Goal: Information Seeking & Learning: Learn about a topic

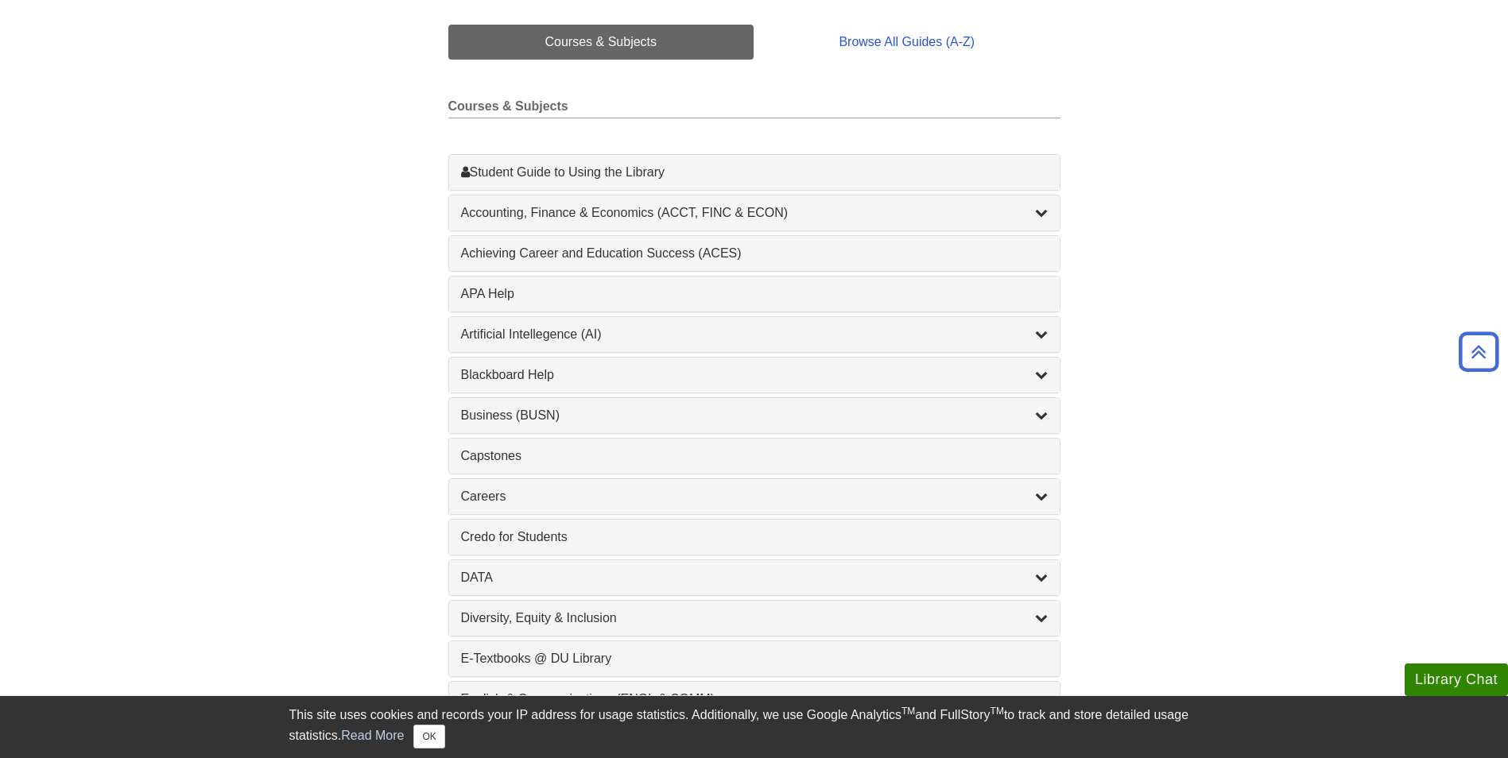
scroll to position [397, 0]
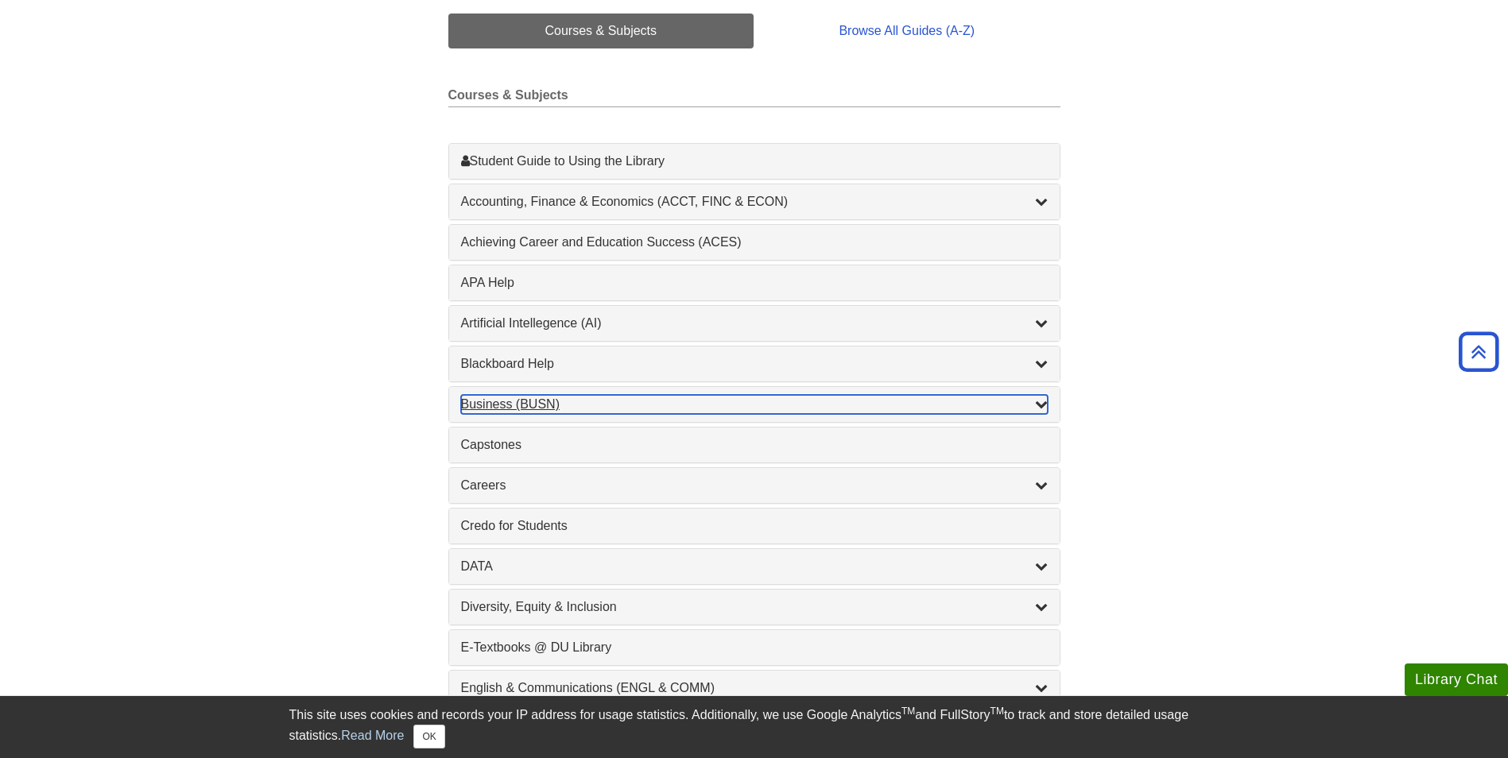
click at [691, 402] on div "Business (BUSN) , 9 guides" at bounding box center [754, 404] width 587 height 19
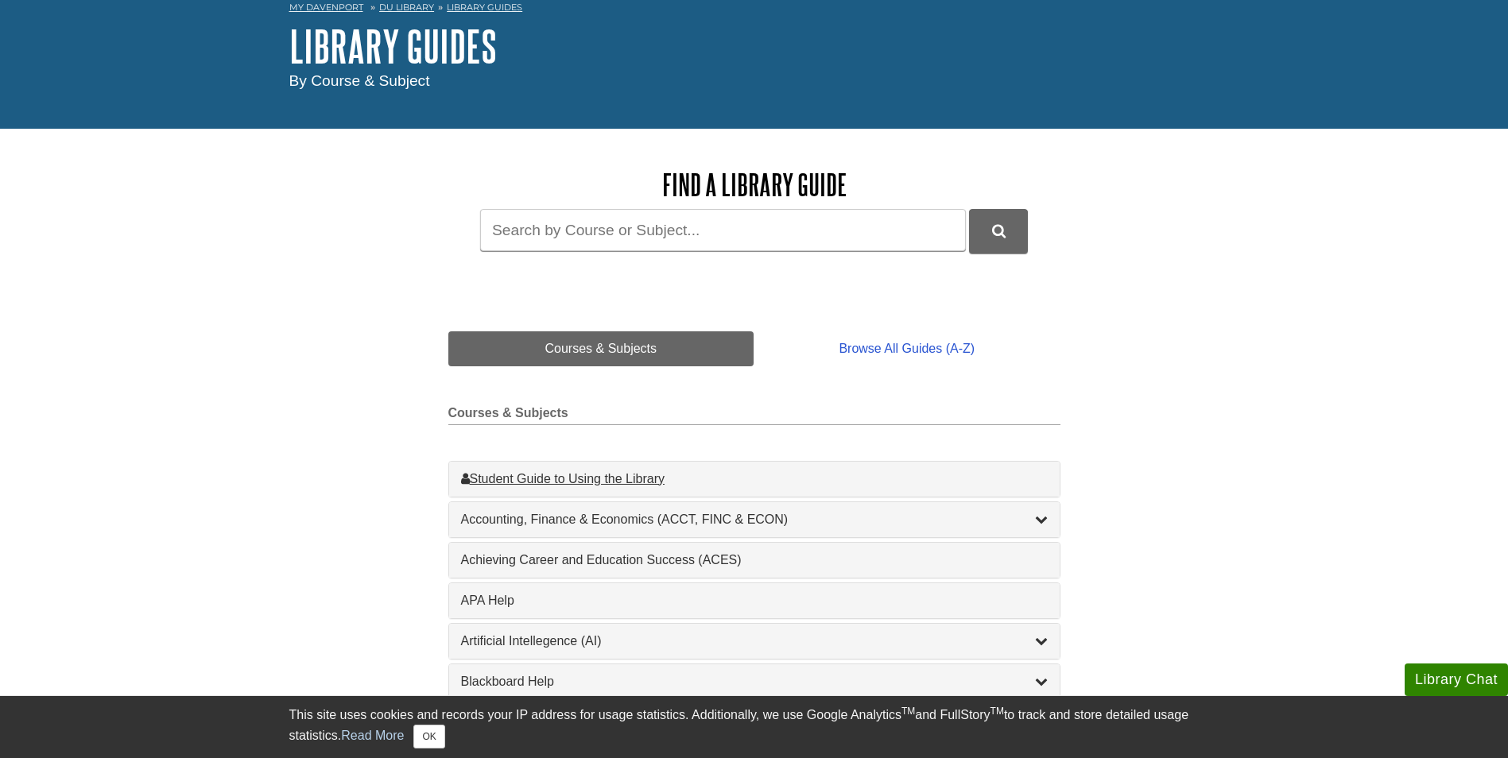
scroll to position [318, 0]
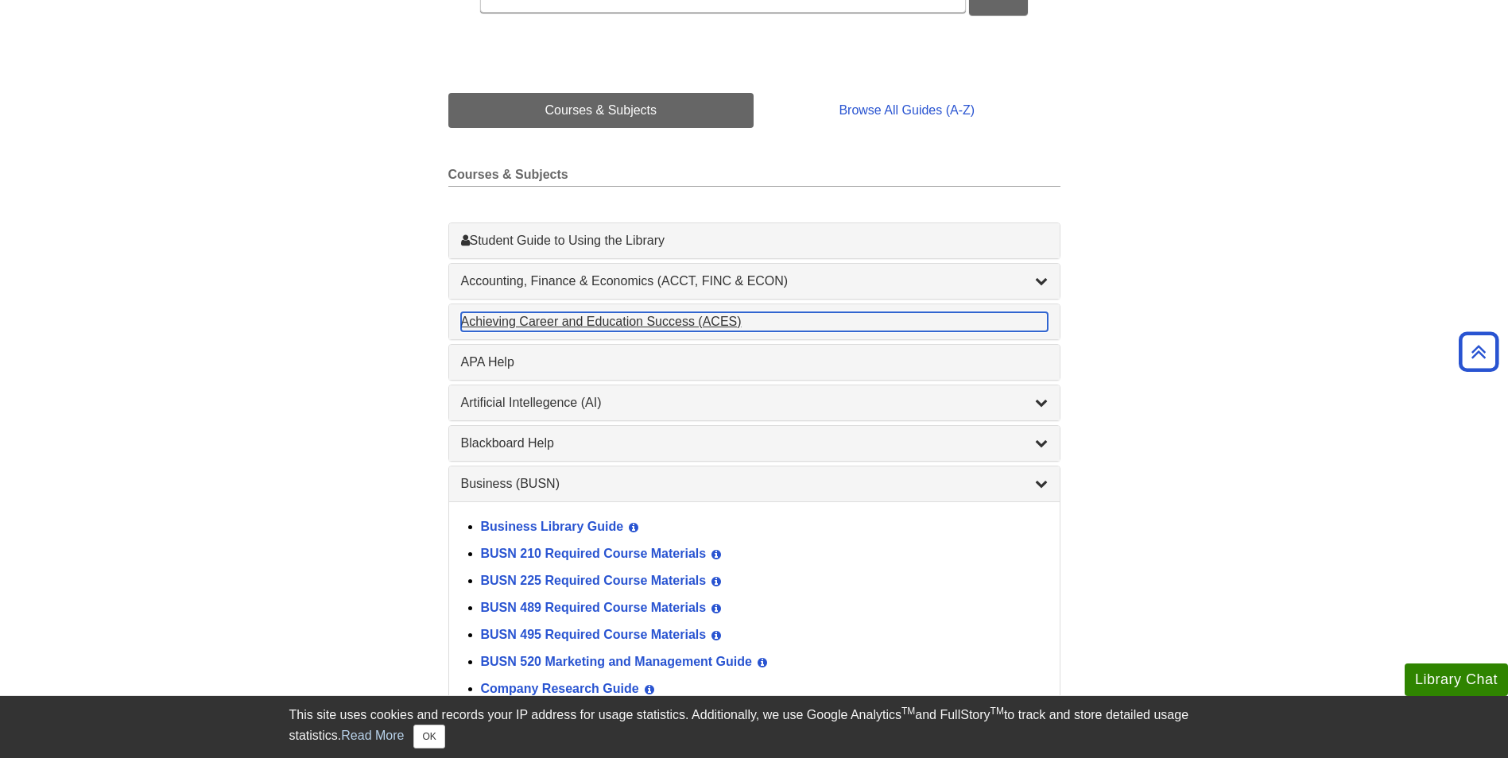
click at [490, 316] on div "Achieving Career and Education Success (ACES) , 1 guides" at bounding box center [754, 321] width 587 height 19
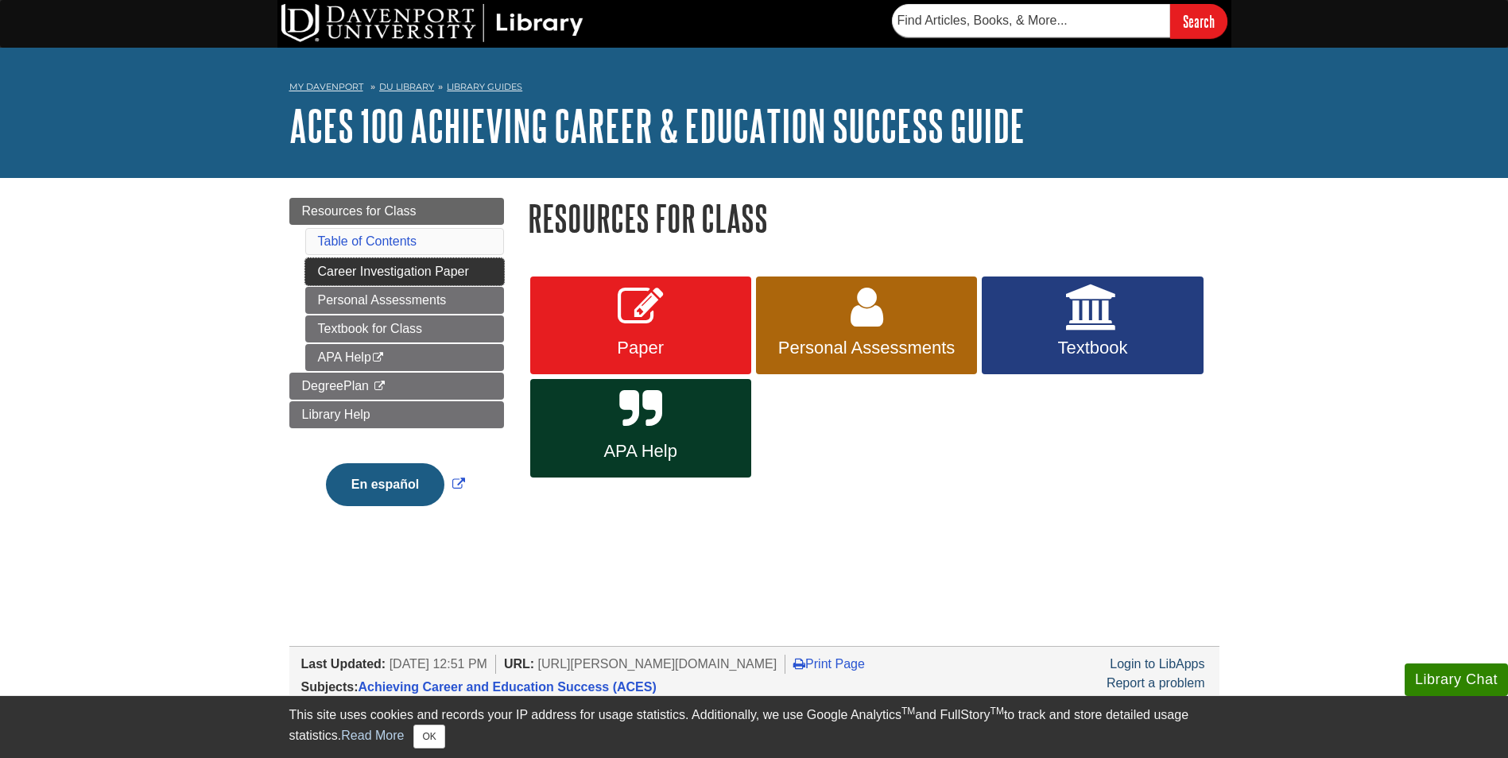
click at [393, 271] on link "Career Investigation Paper" at bounding box center [404, 271] width 199 height 27
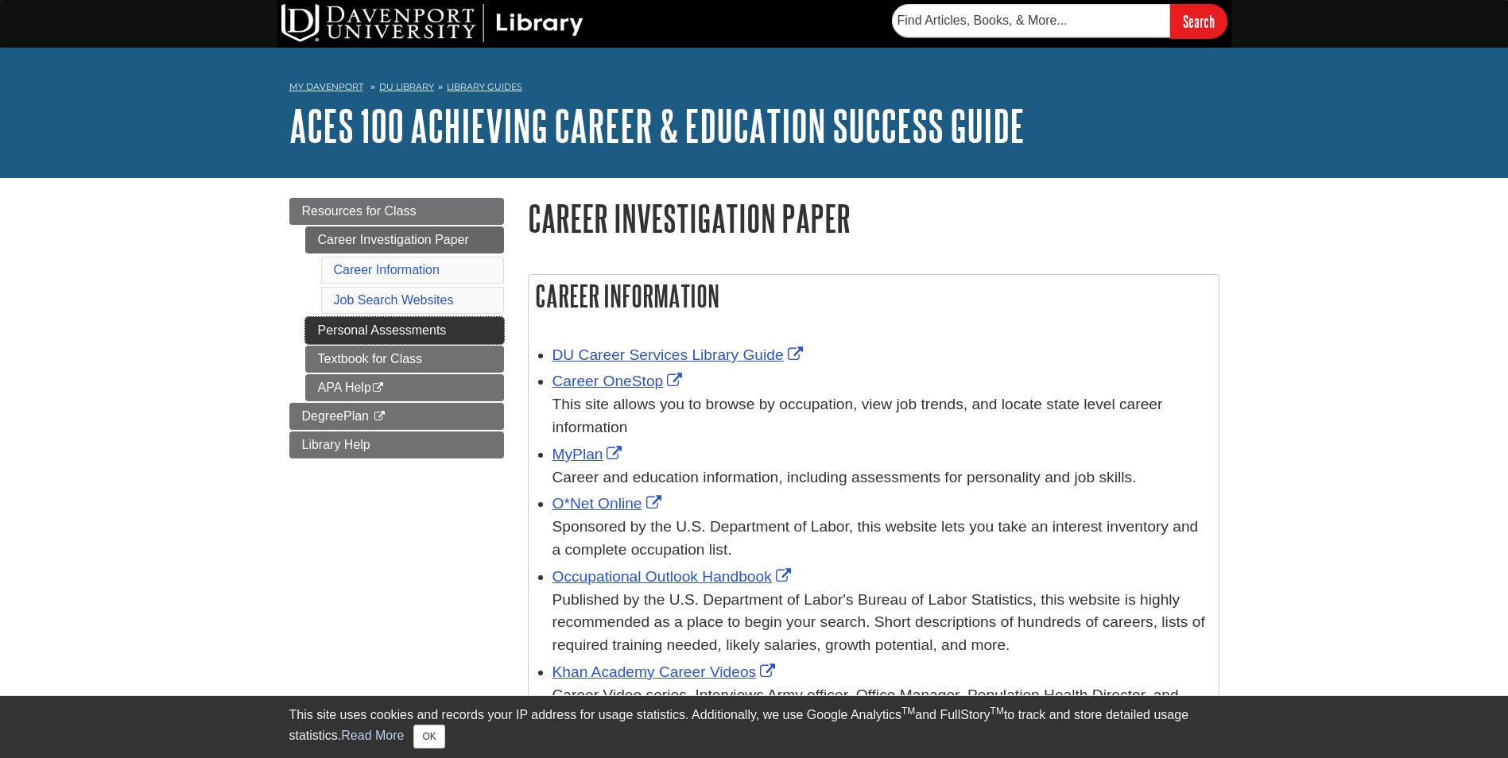
click at [366, 325] on link "Personal Assessments" at bounding box center [404, 330] width 199 height 27
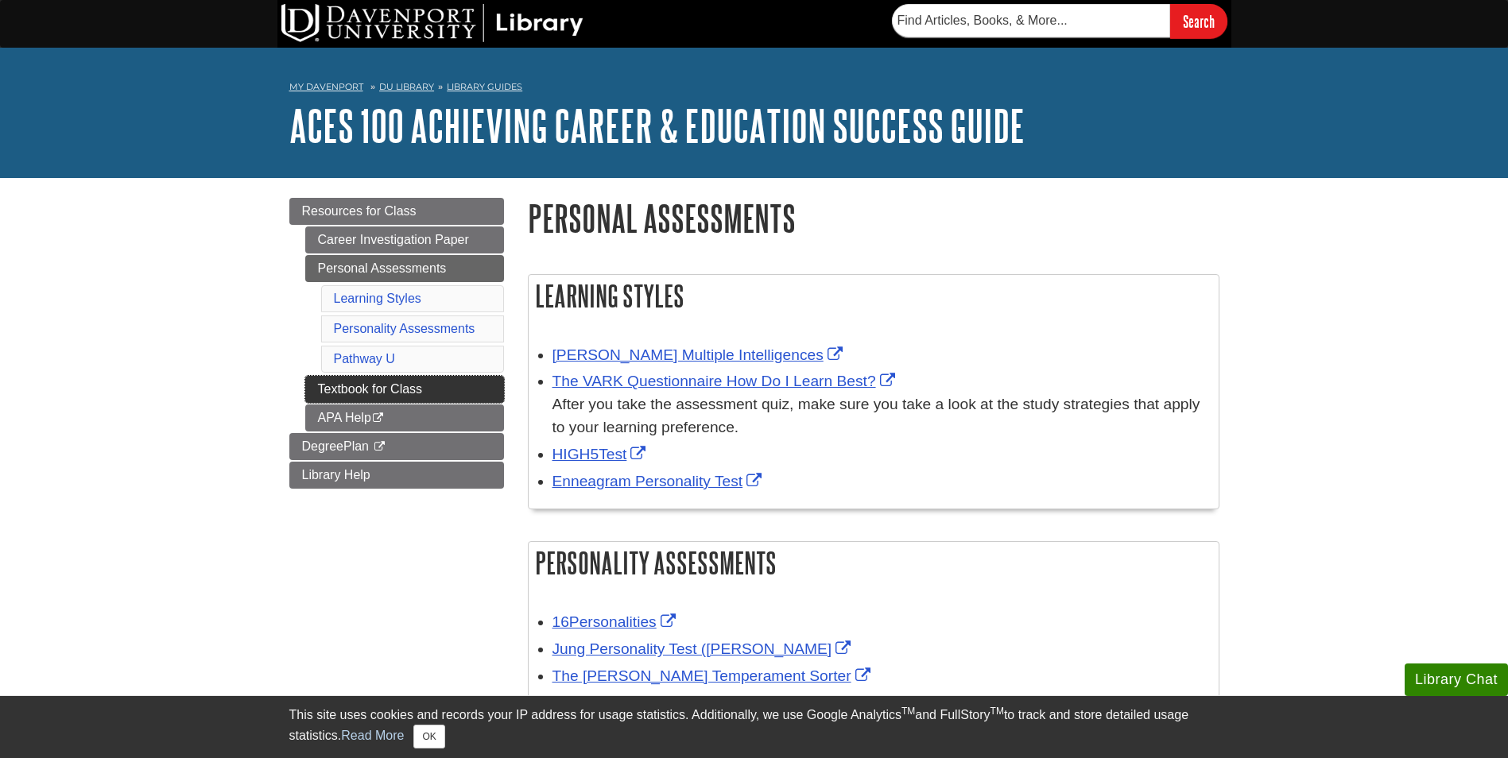
click at [360, 388] on link "Textbook for Class" at bounding box center [404, 389] width 199 height 27
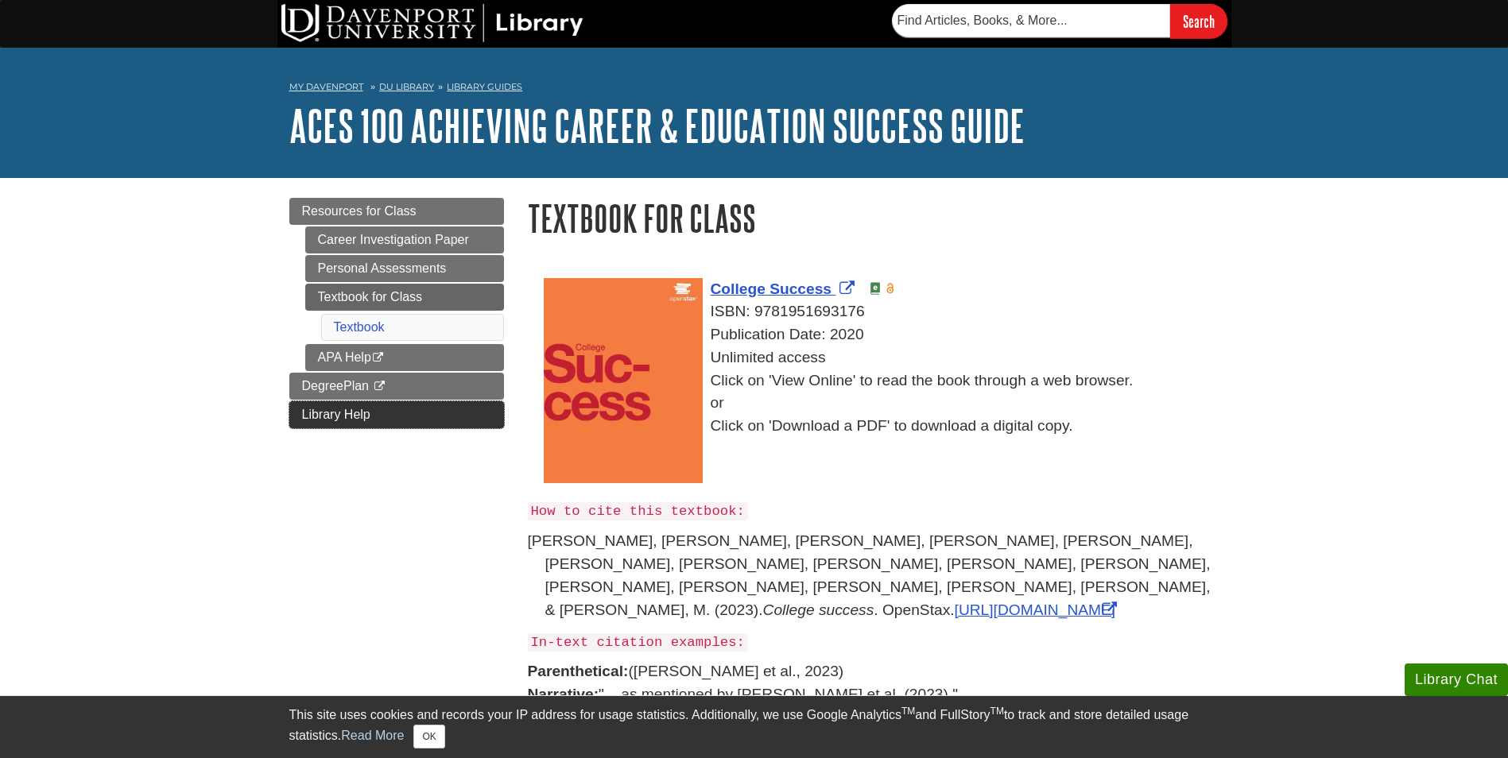
click at [329, 410] on span "Library Help" at bounding box center [336, 415] width 68 height 14
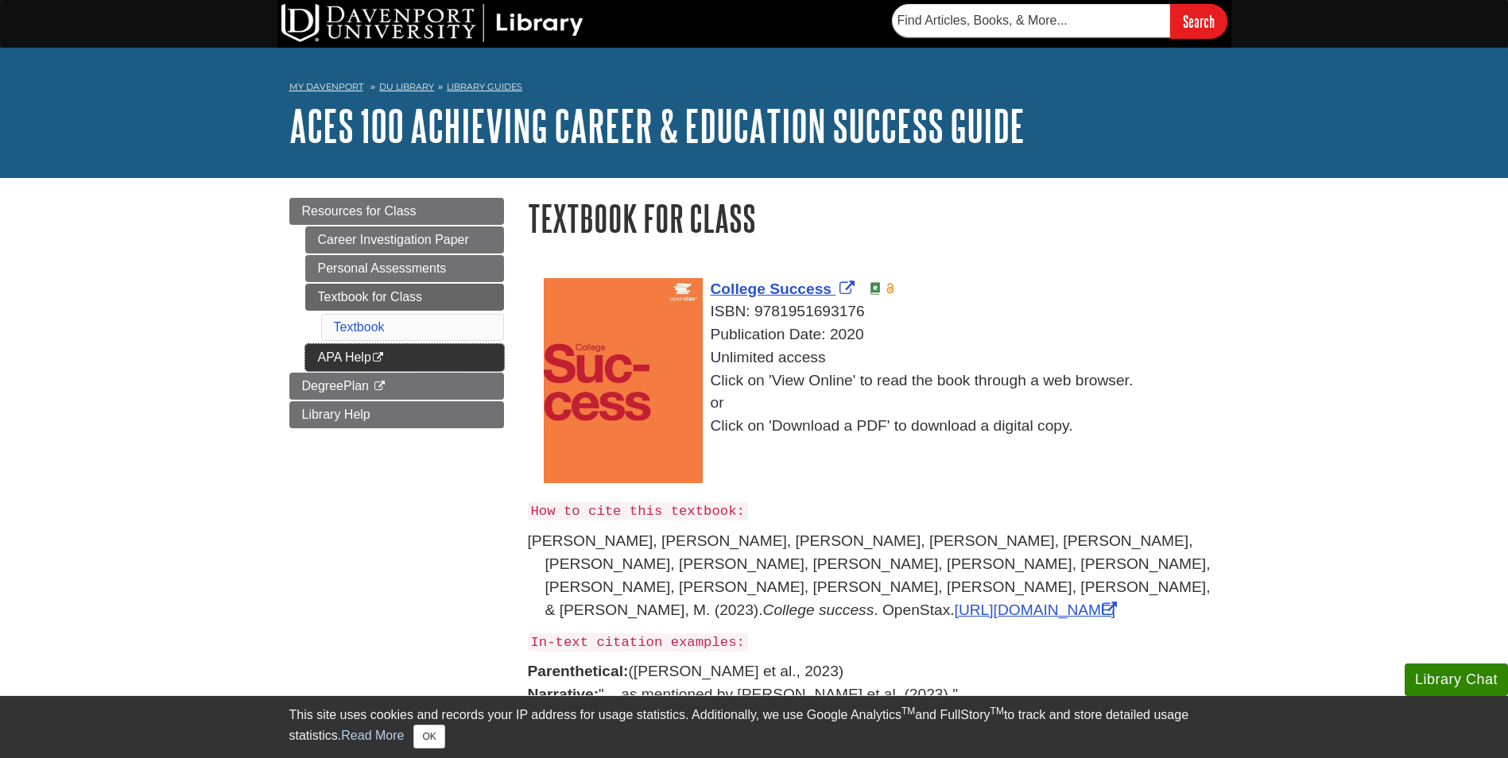
click at [330, 360] on link "APA Help This link opens in a new window" at bounding box center [404, 357] width 199 height 27
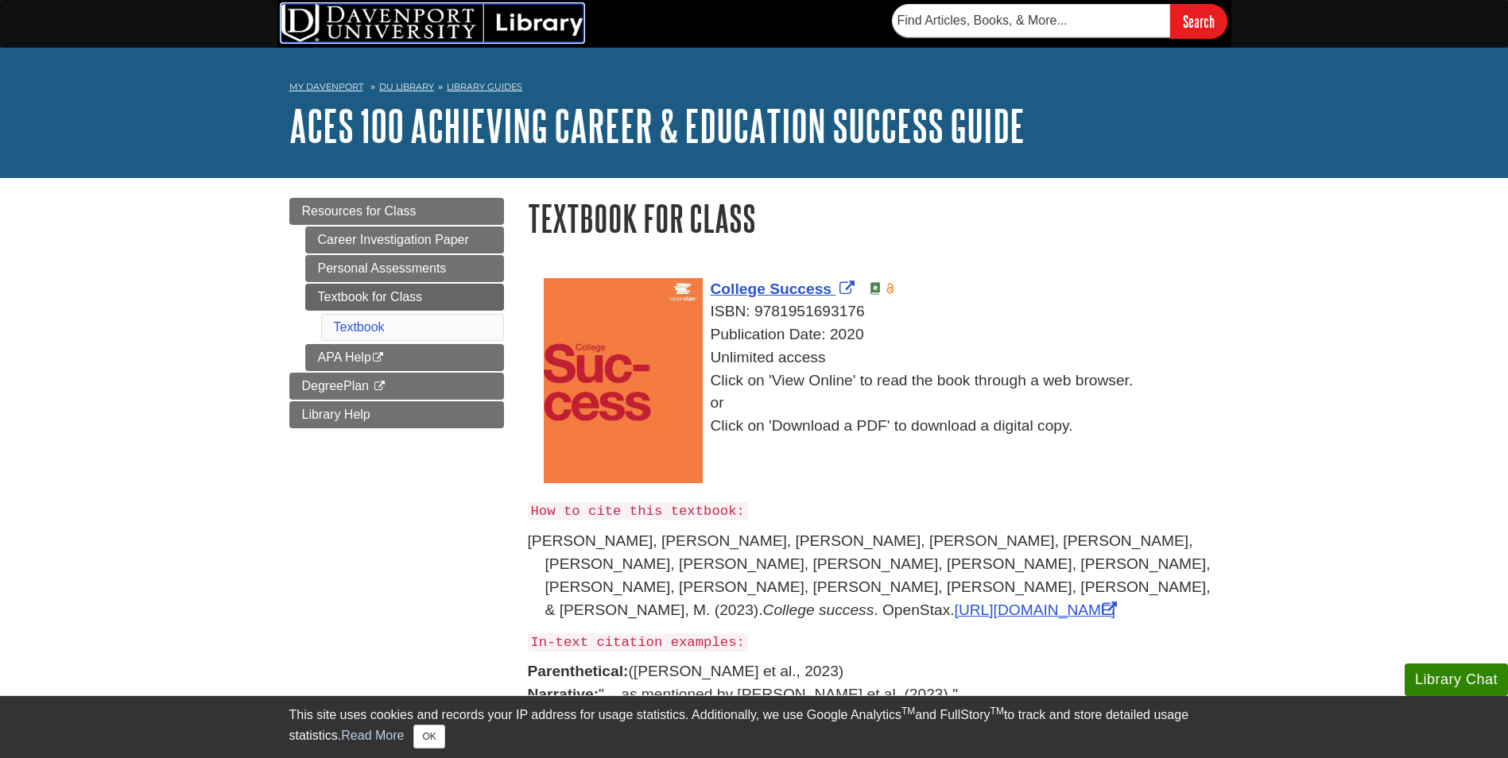
click at [533, 13] on img at bounding box center [432, 23] width 302 height 38
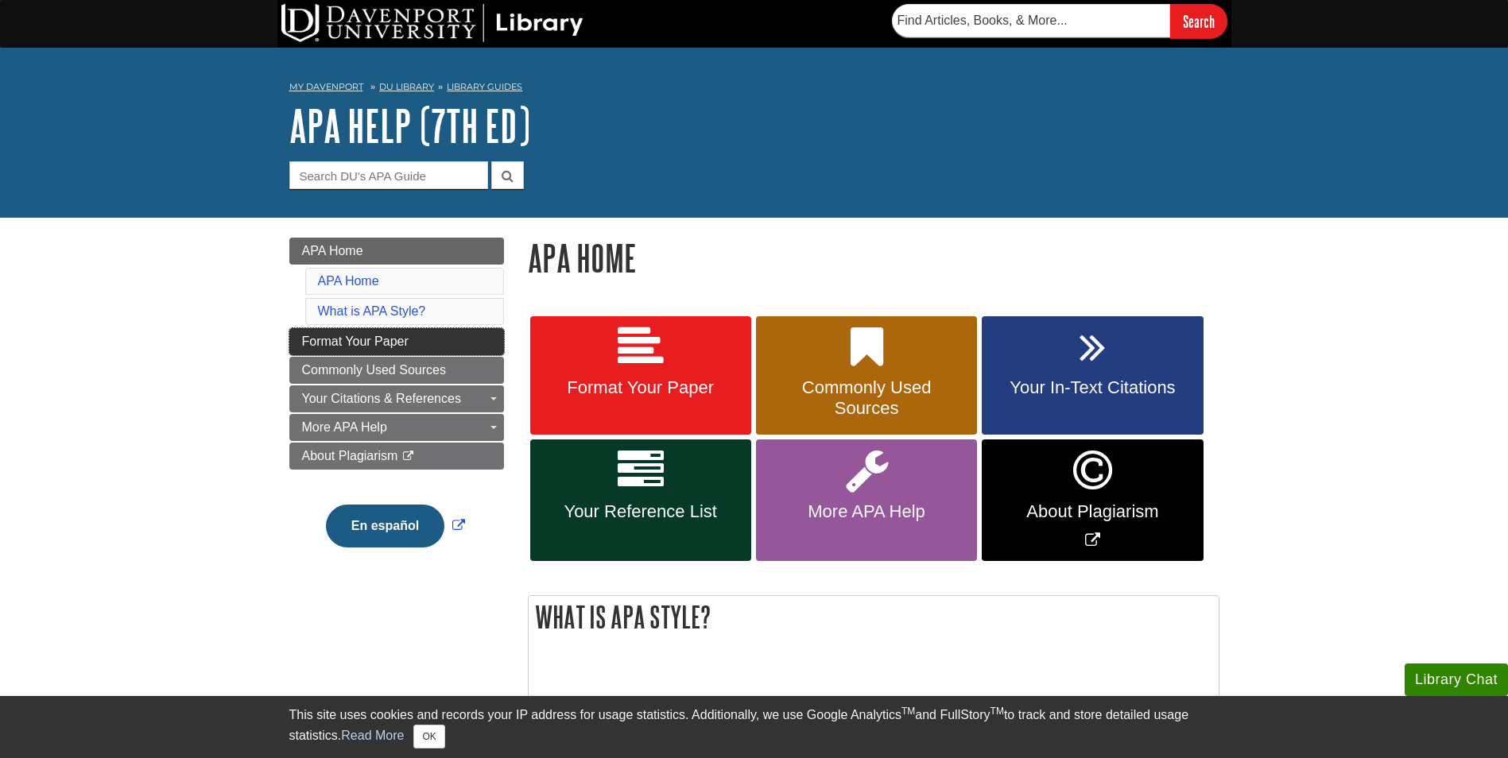
click at [403, 345] on span "Format Your Paper" at bounding box center [355, 342] width 107 height 14
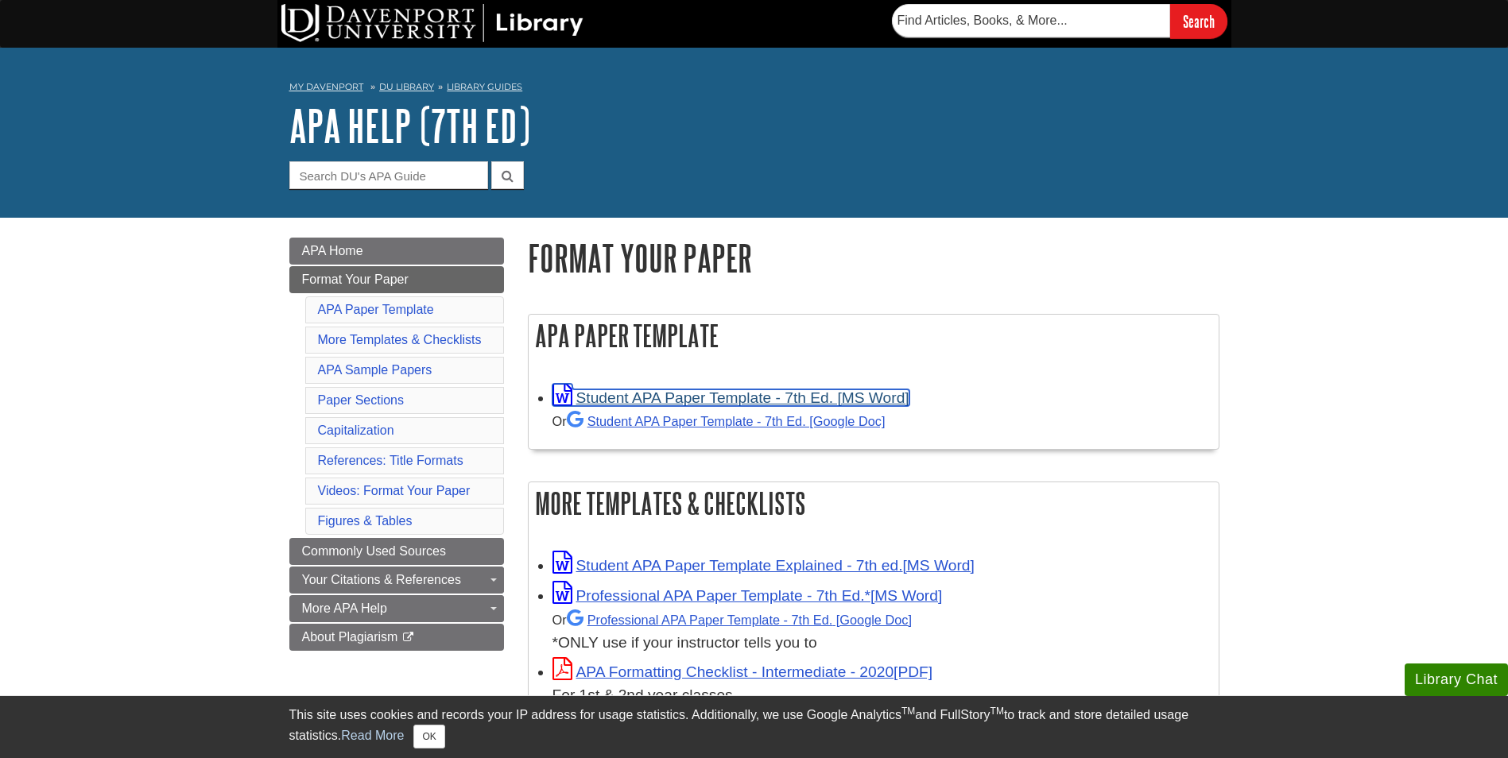
click at [721, 393] on link "Student APA Paper Template - 7th Ed. [MS Word]" at bounding box center [730, 397] width 357 height 17
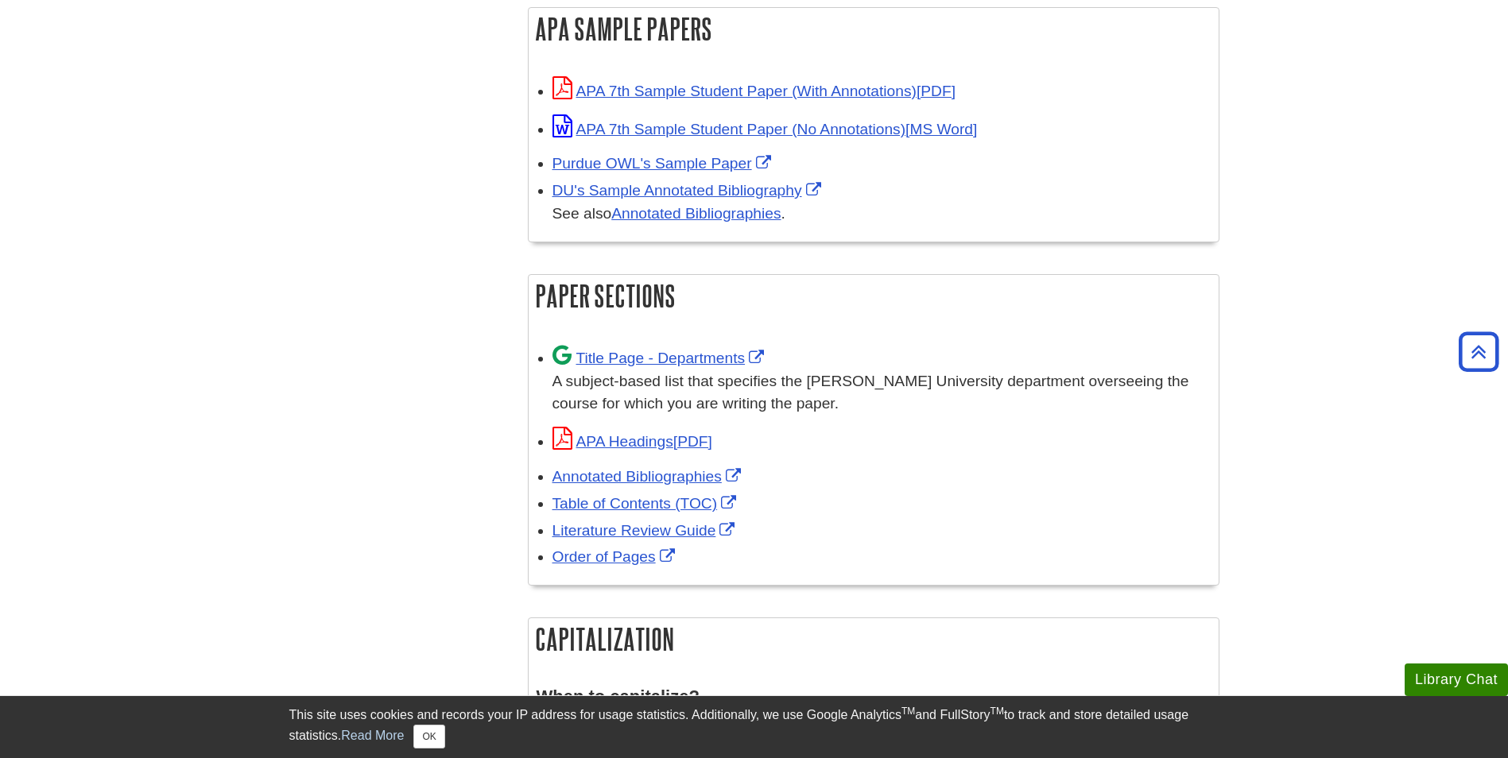
scroll to position [954, 0]
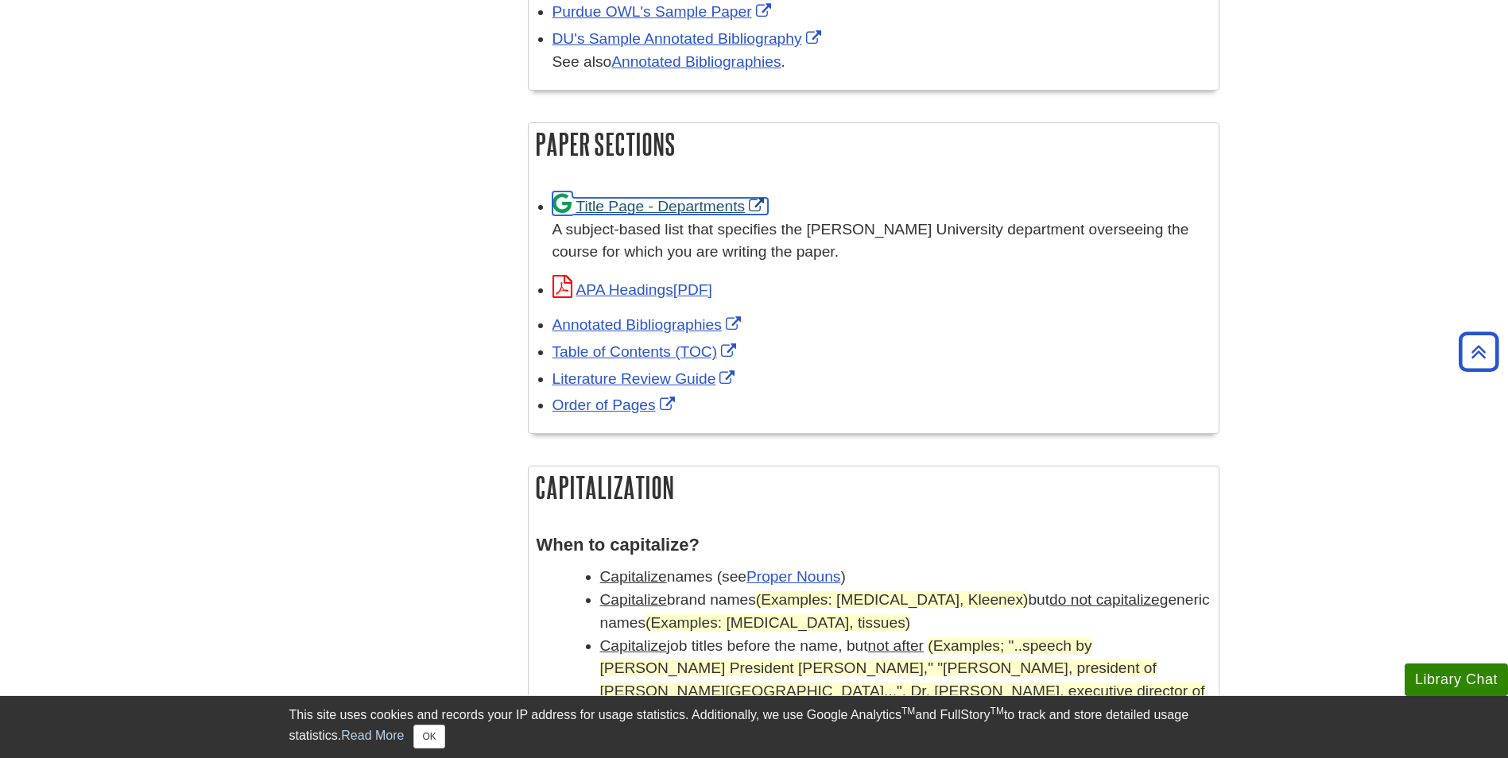
click at [707, 206] on link "Title Page - Departments" at bounding box center [660, 206] width 216 height 17
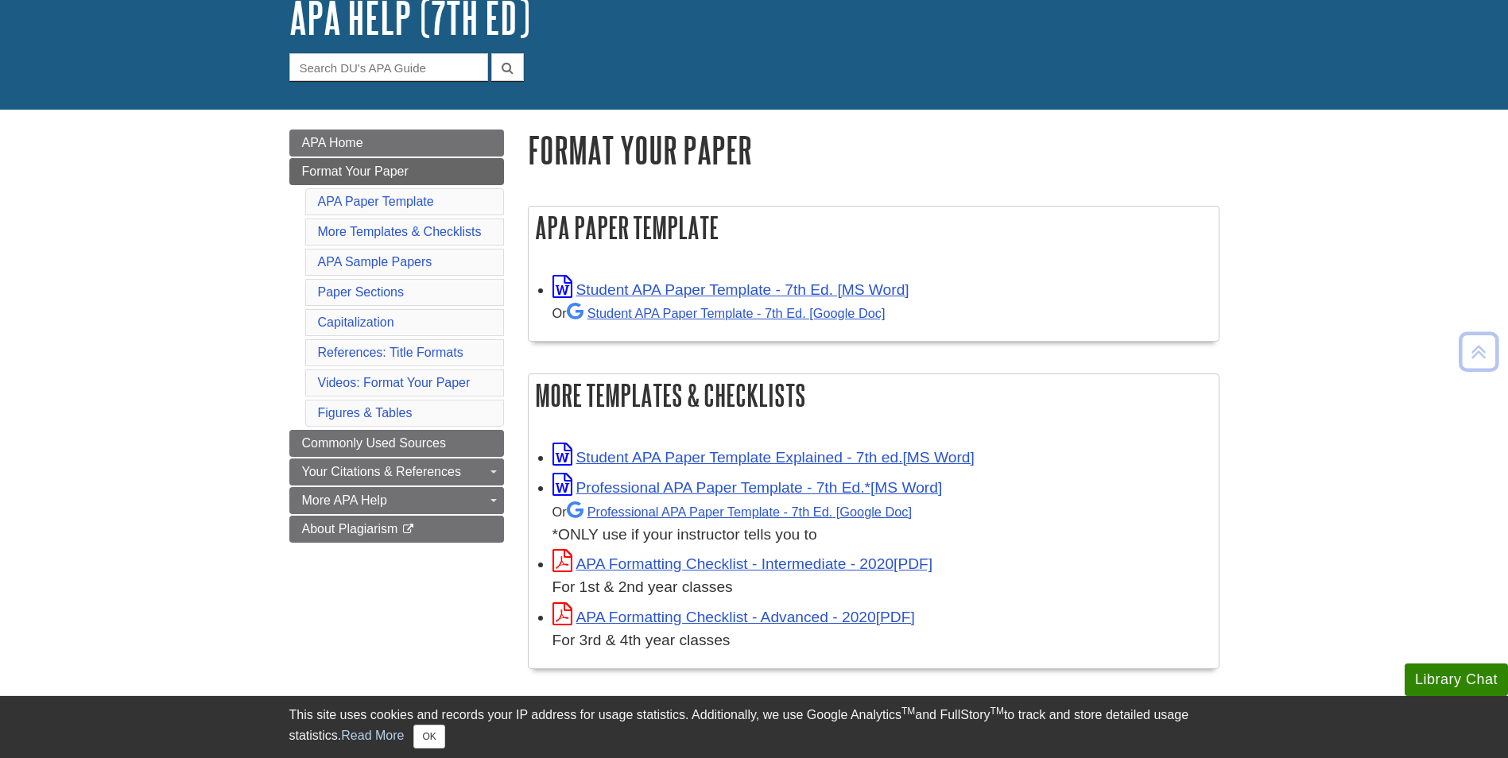
scroll to position [79, 0]
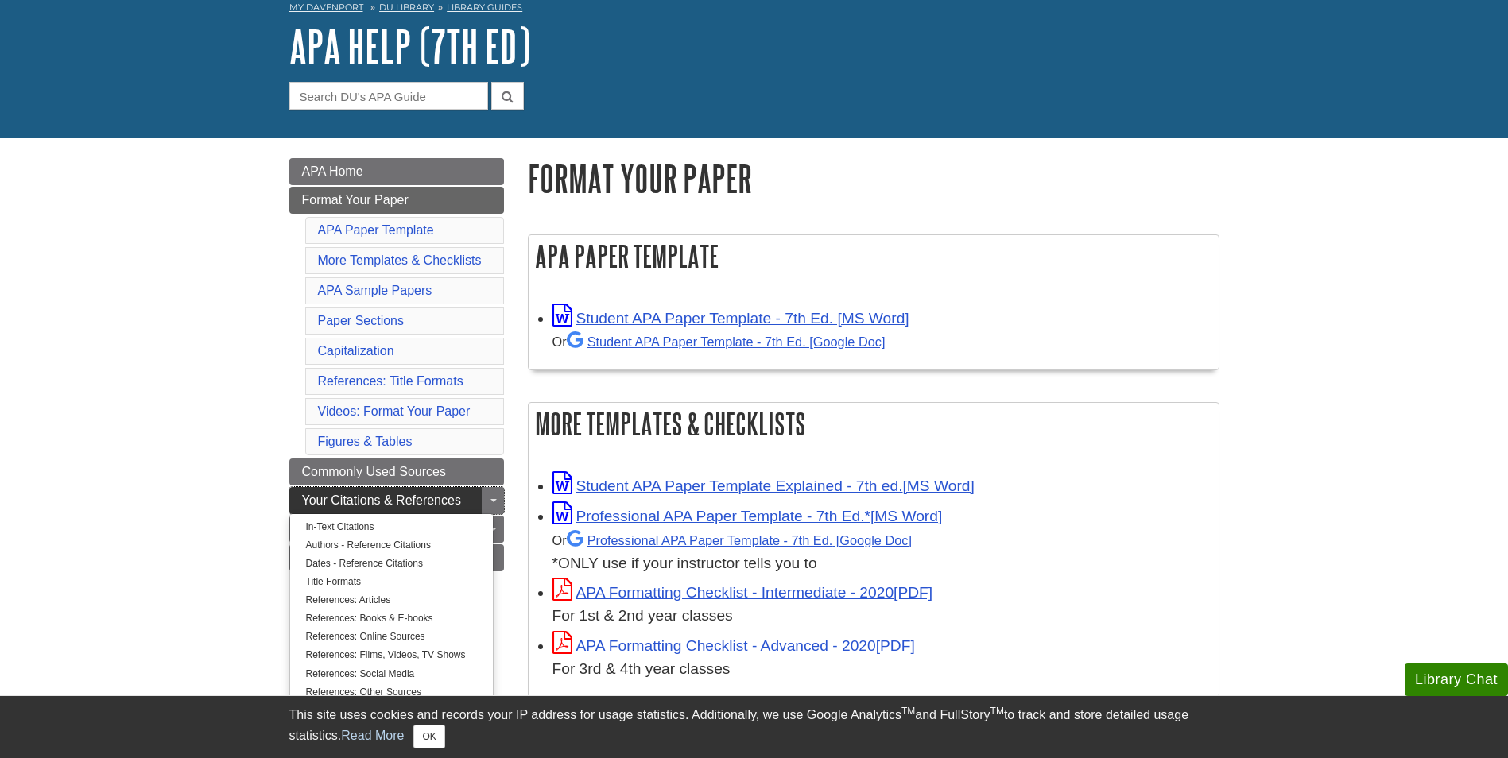
click at [359, 498] on span "Your Citations & References" at bounding box center [381, 501] width 159 height 14
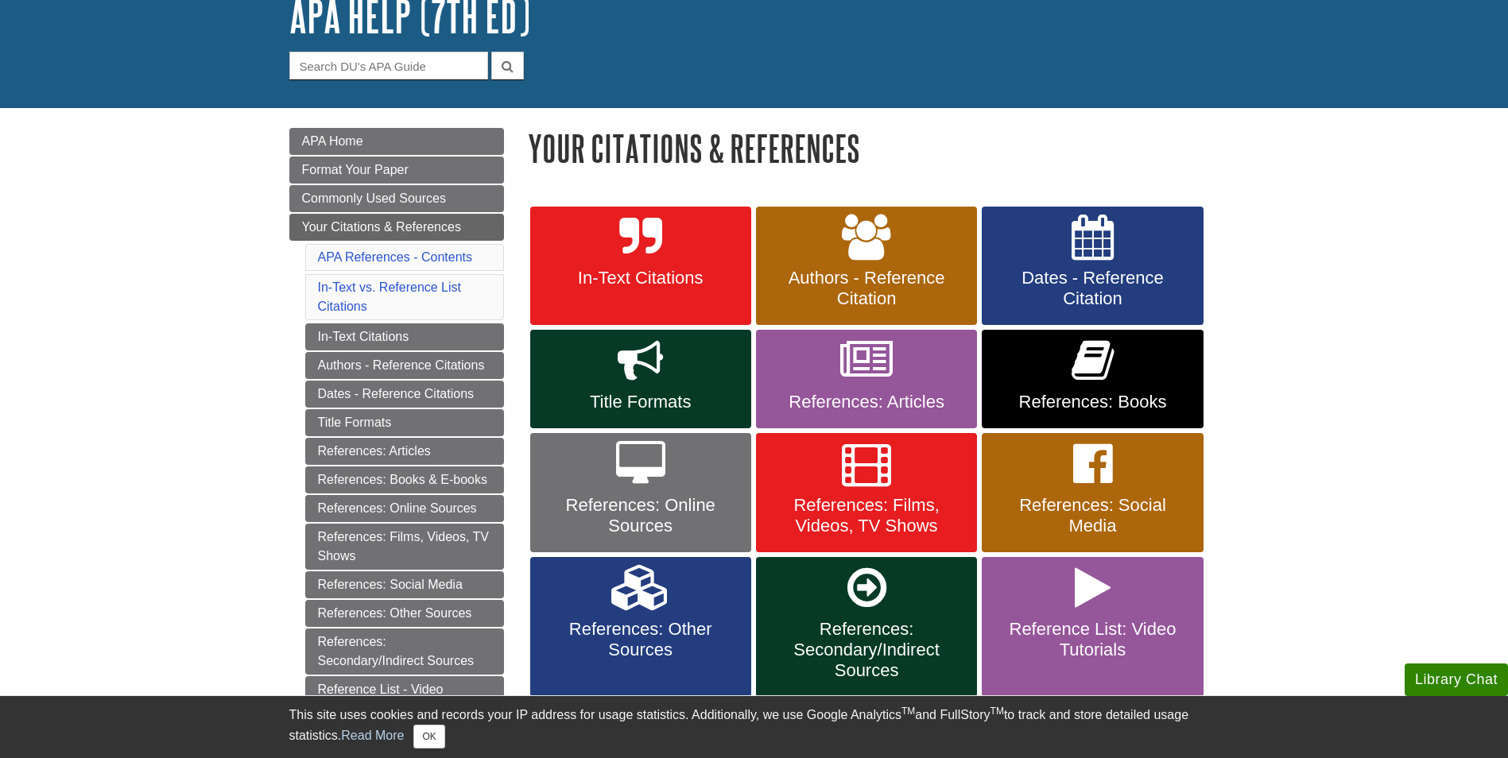
scroll to position [159, 0]
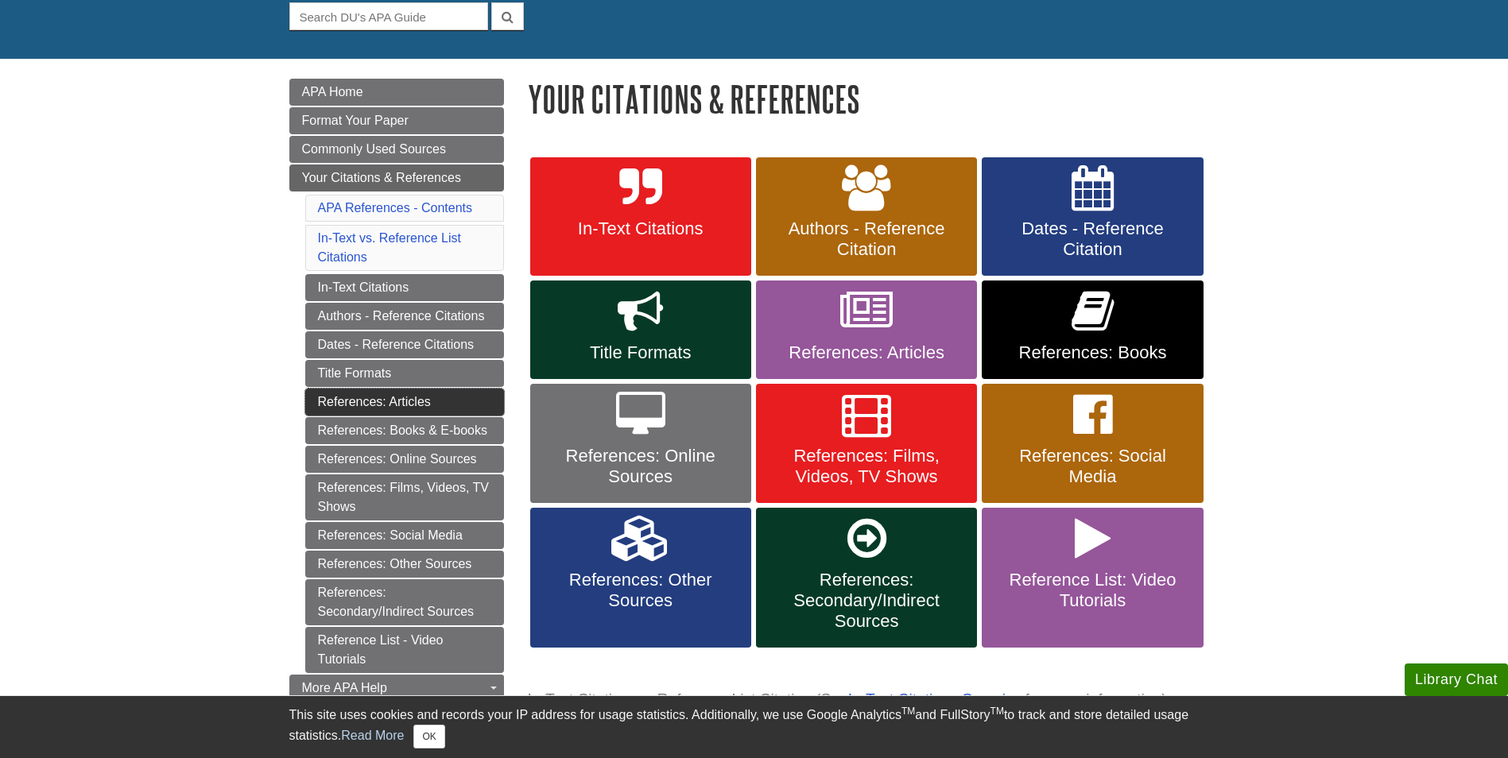
click at [335, 400] on link "References: Articles" at bounding box center [404, 402] width 199 height 27
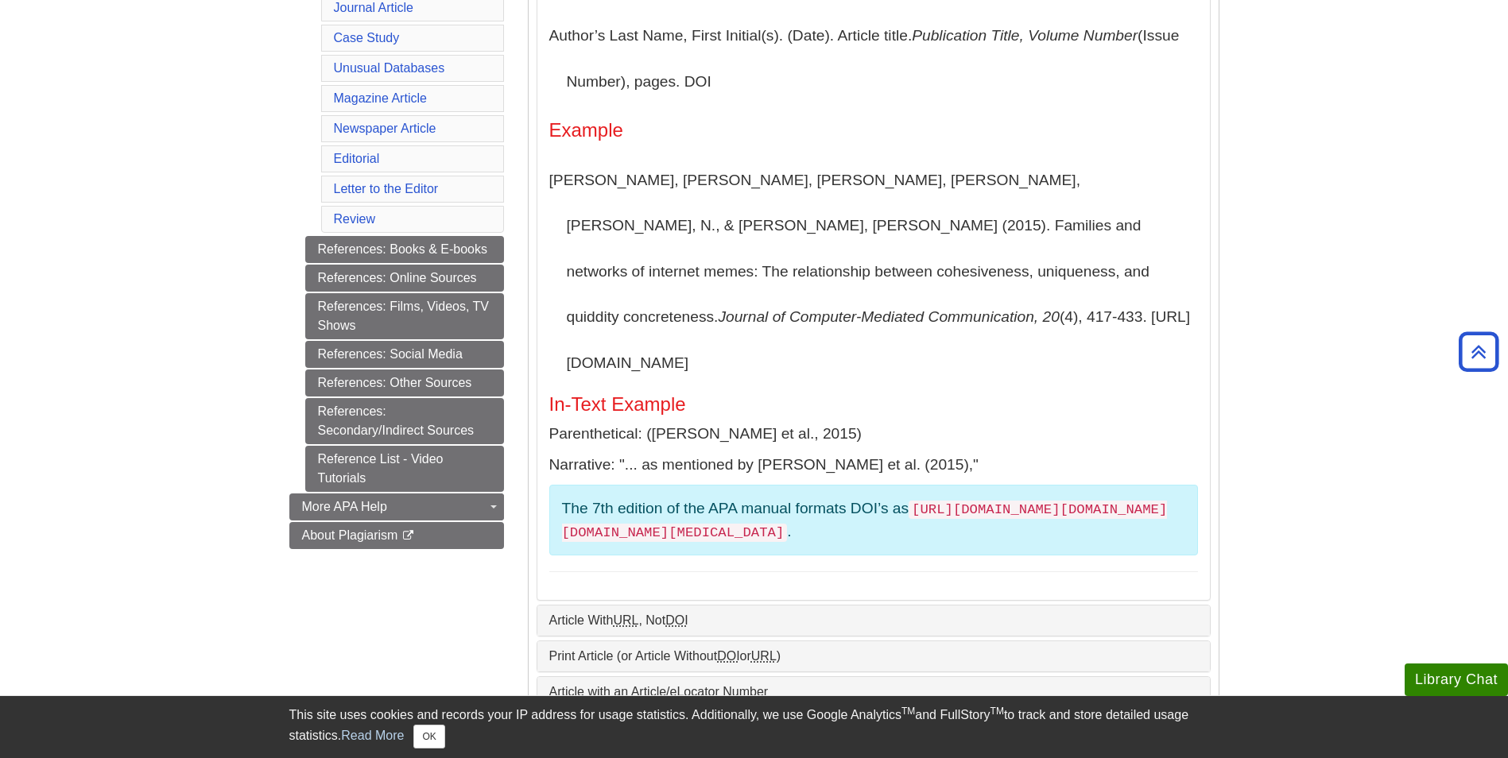
scroll to position [477, 0]
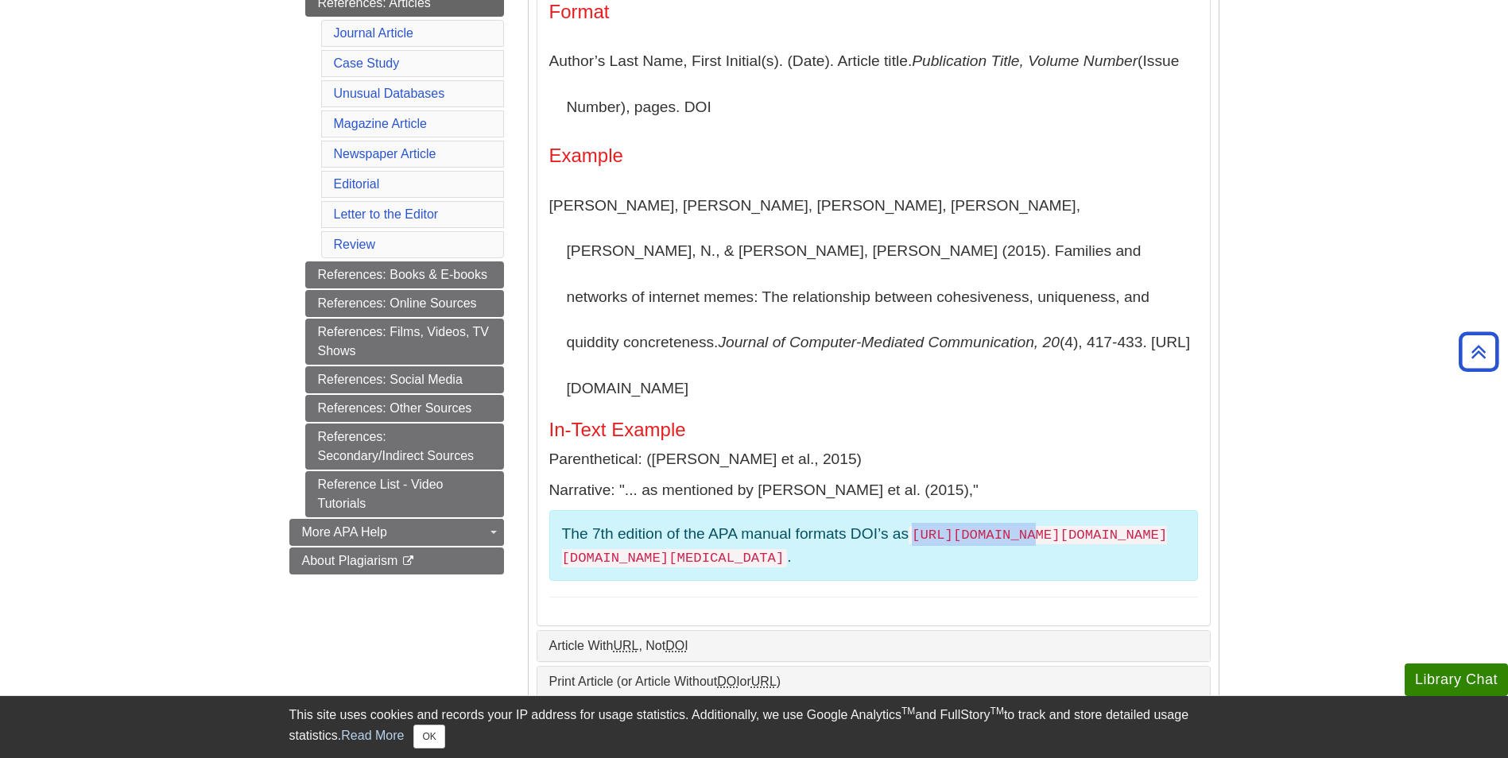
drag, startPoint x: 916, startPoint y: 488, endPoint x: 1029, endPoint y: 483, distance: 113.8
click at [1029, 526] on code "https://DOI.org/XX.XXXX/XXXX.XXXXX" at bounding box center [865, 546] width 606 height 41
drag, startPoint x: 1029, startPoint y: 483, endPoint x: 1150, endPoint y: 374, distance: 163.2
click at [1150, 420] on h5 "In-Text Example" at bounding box center [873, 430] width 649 height 21
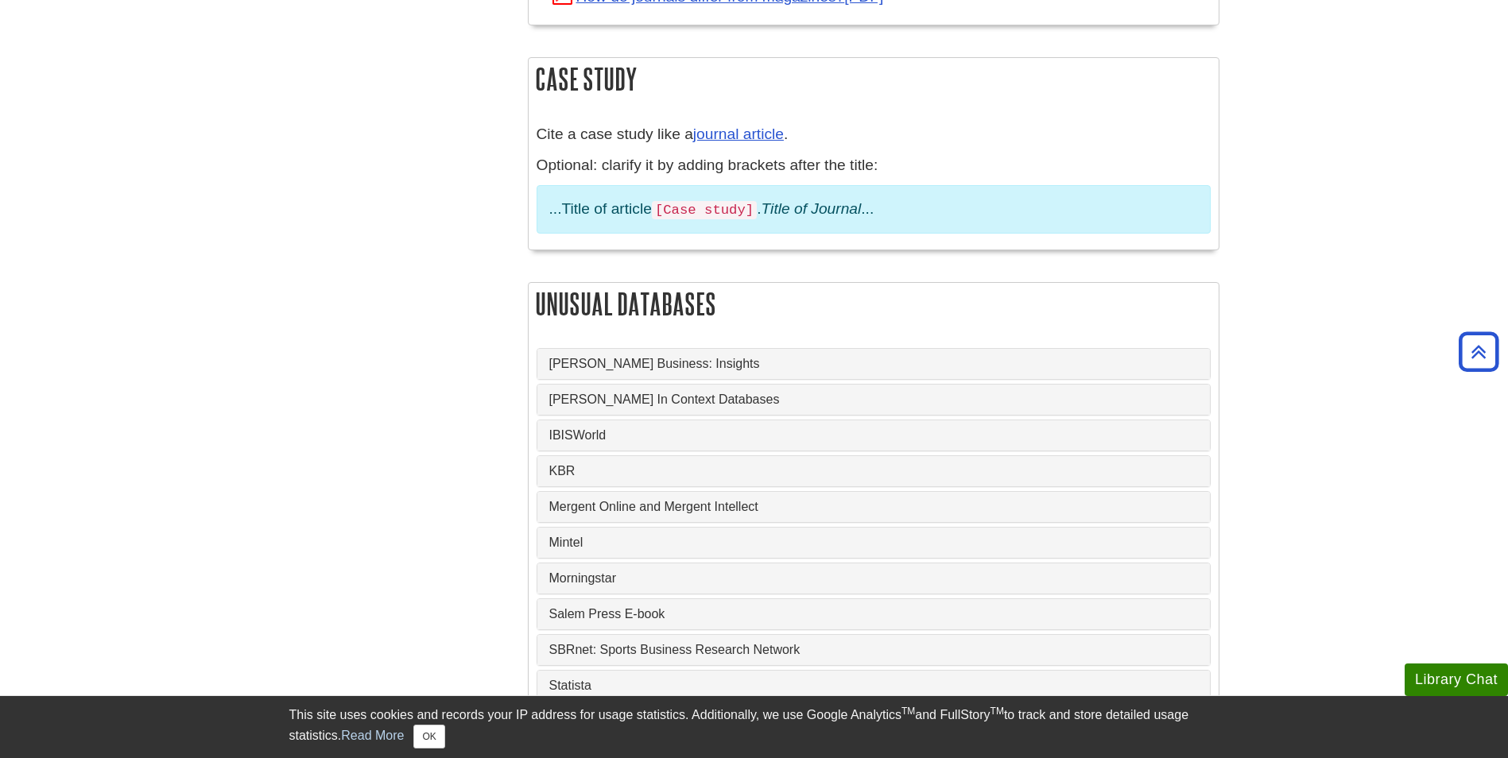
scroll to position [1272, 0]
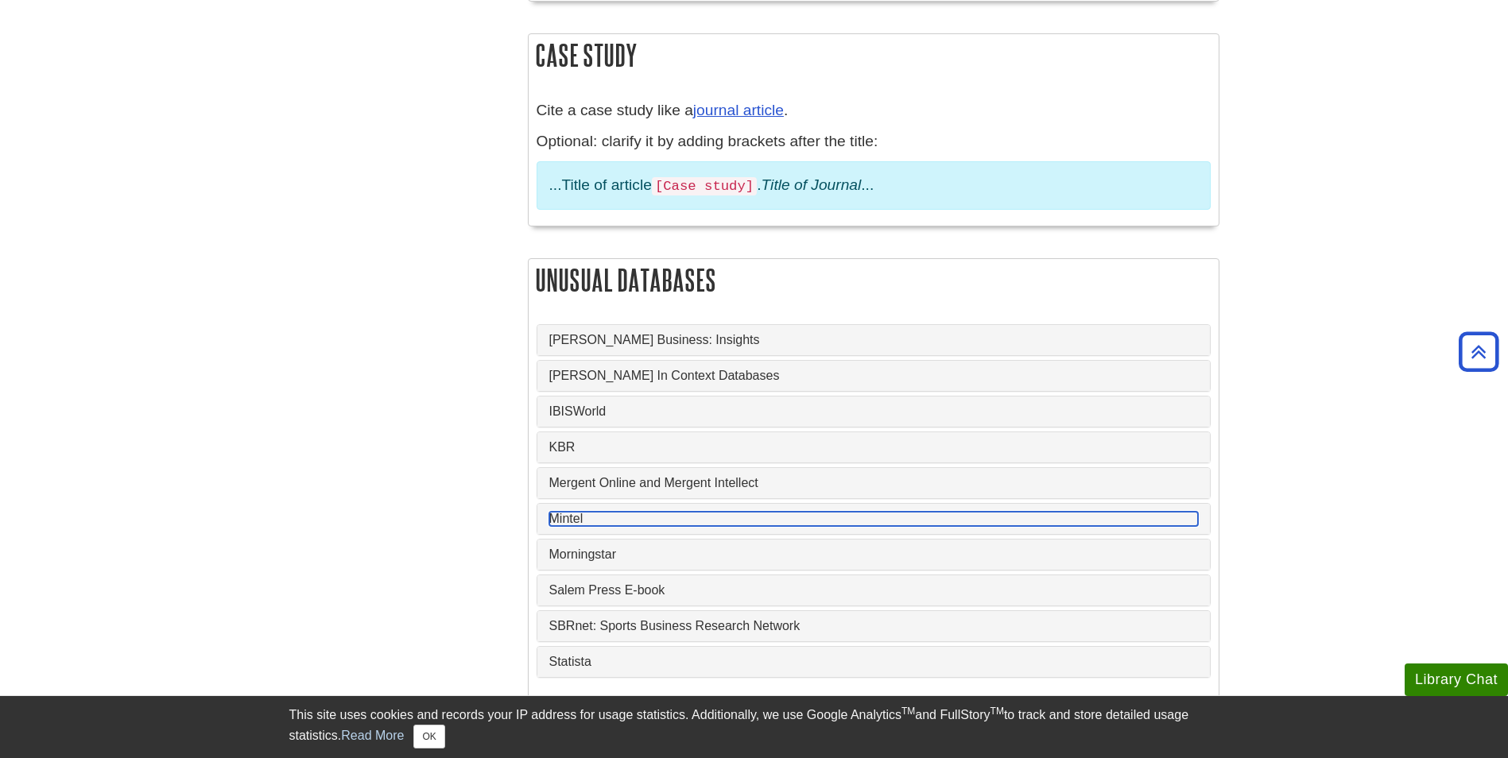
click at [568, 512] on link "Mintel" at bounding box center [873, 519] width 649 height 14
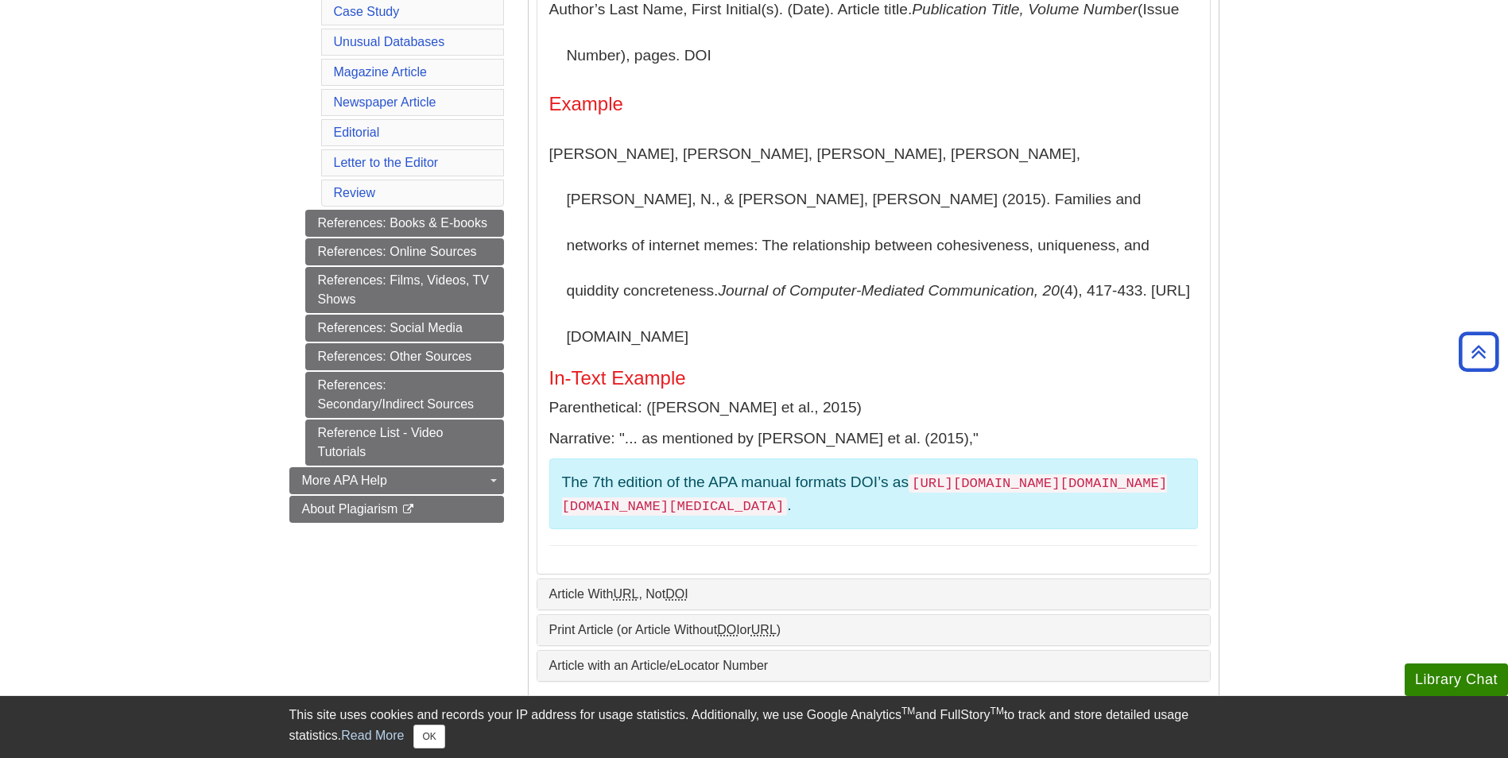
scroll to position [556, 0]
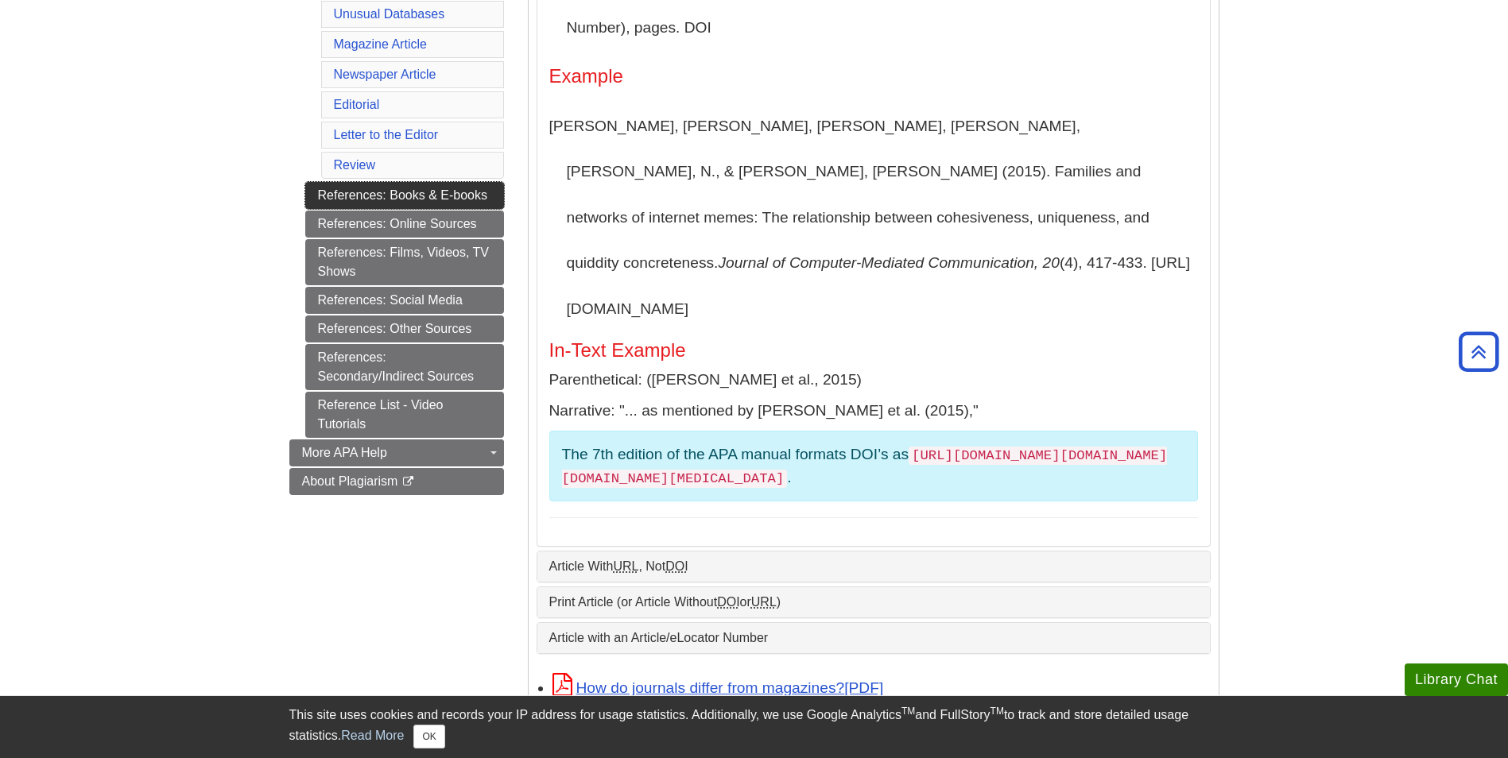
click at [447, 198] on link "References: Books & E-books" at bounding box center [404, 195] width 199 height 27
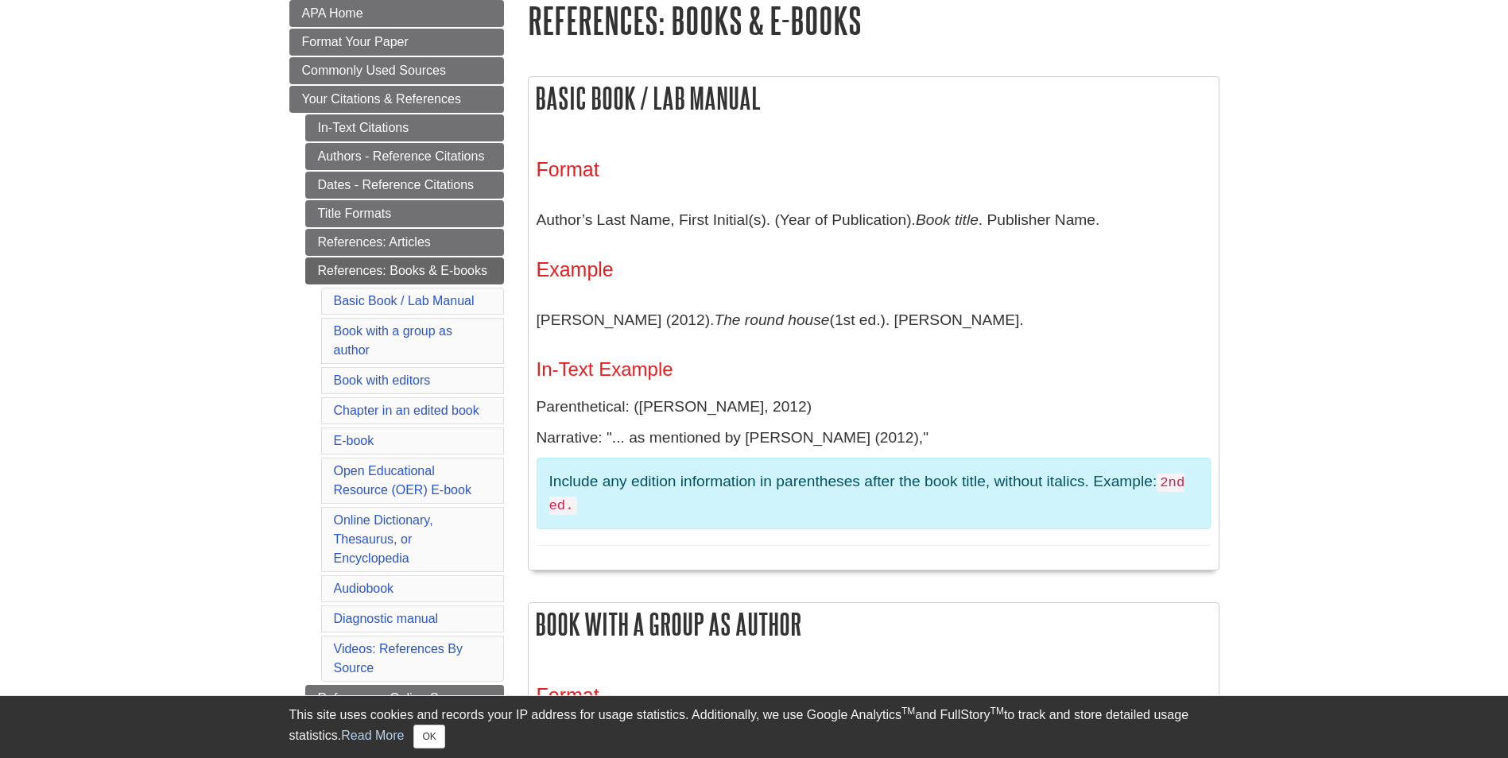
scroll to position [397, 0]
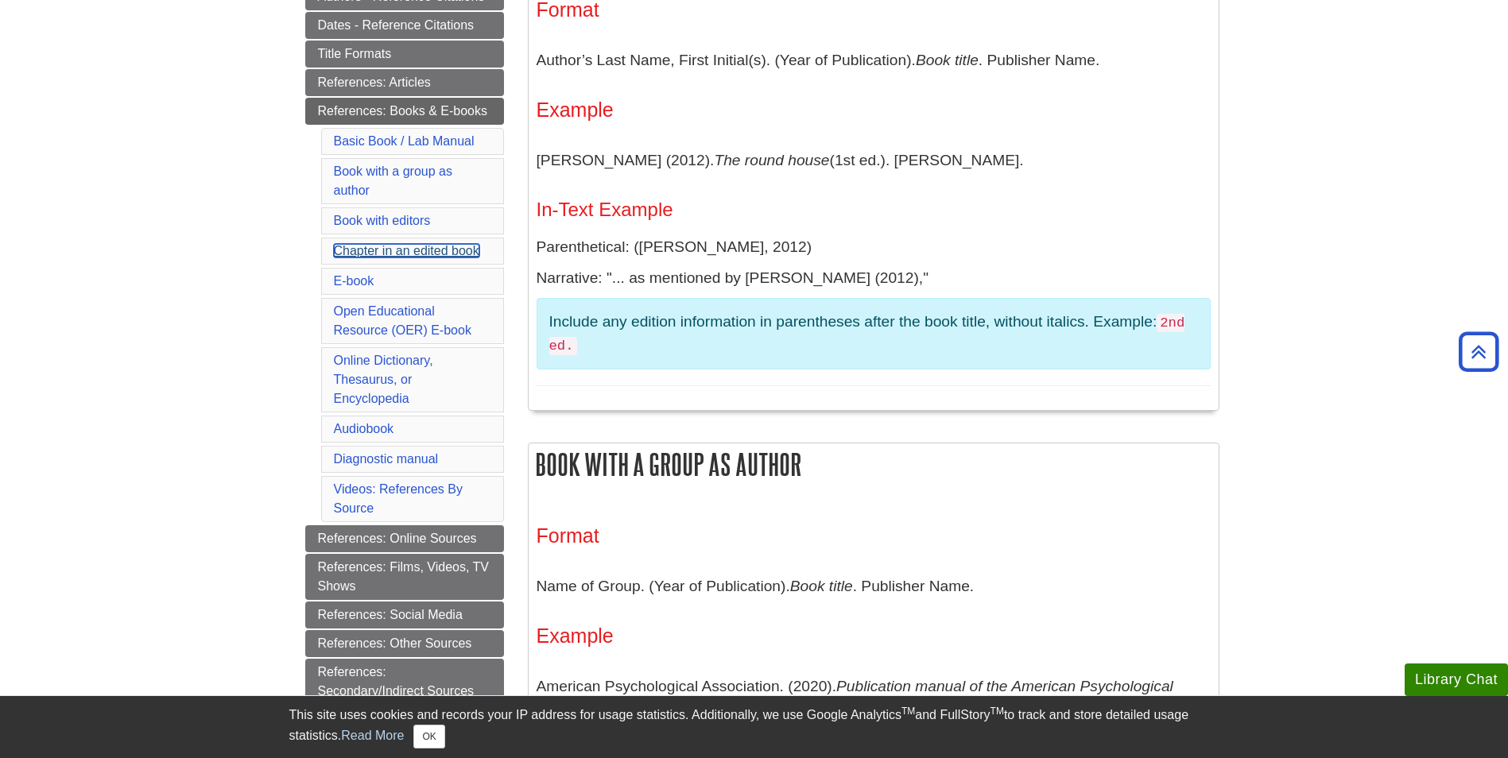
click at [362, 252] on link "Chapter in an edited book" at bounding box center [406, 251] width 145 height 14
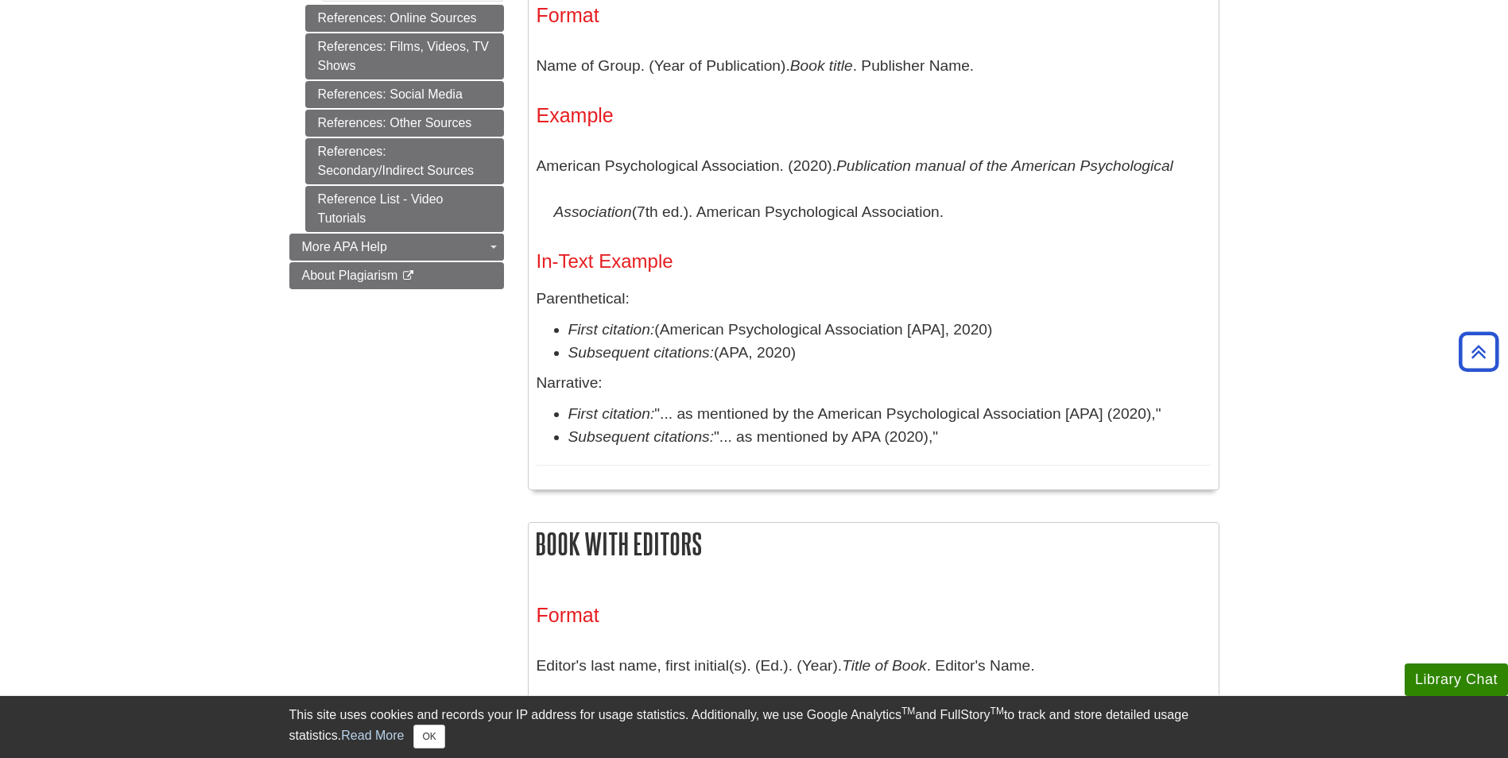
scroll to position [637, 0]
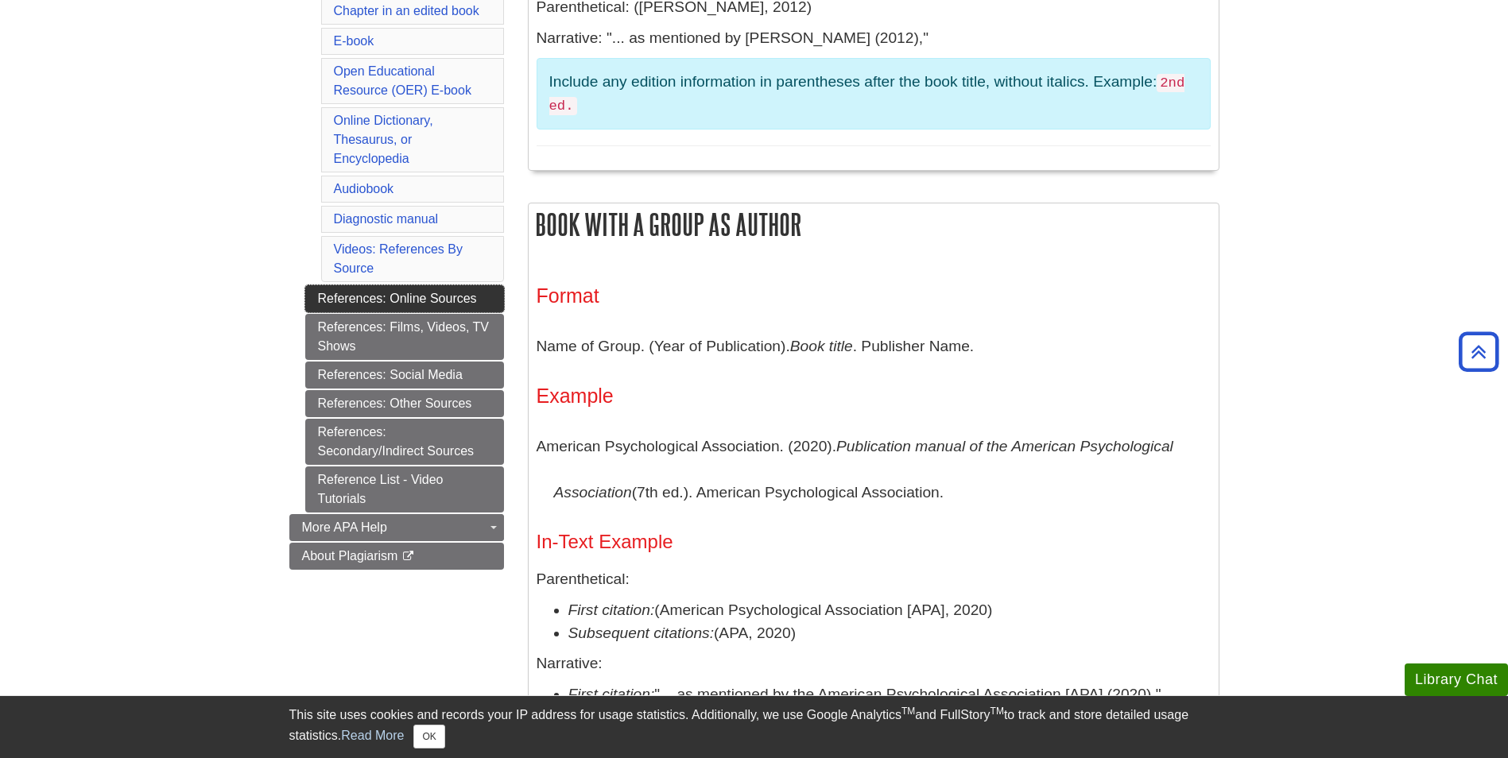
click at [391, 297] on link "References: Online Sources" at bounding box center [404, 298] width 199 height 27
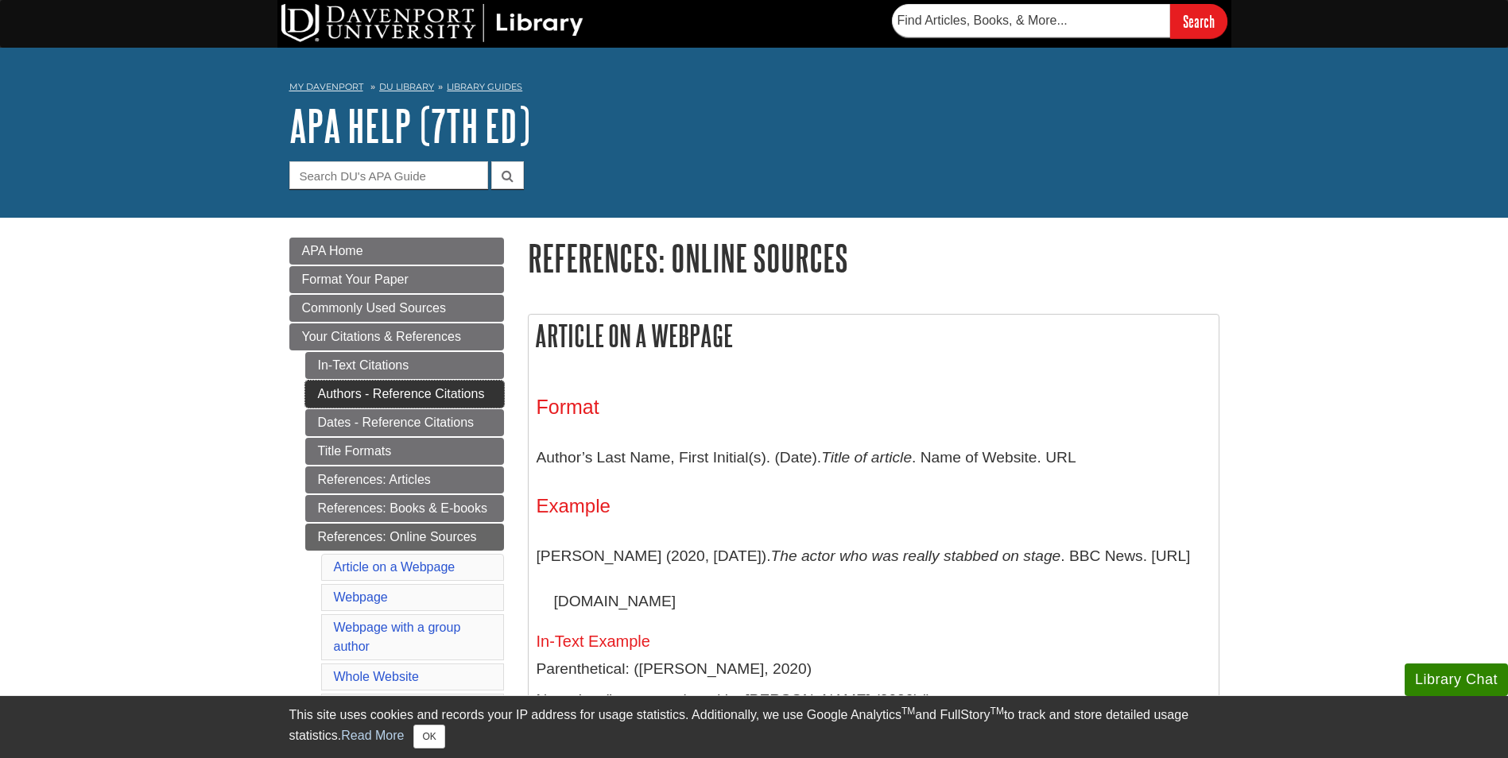
click at [334, 393] on link "Authors - Reference Citations" at bounding box center [404, 394] width 199 height 27
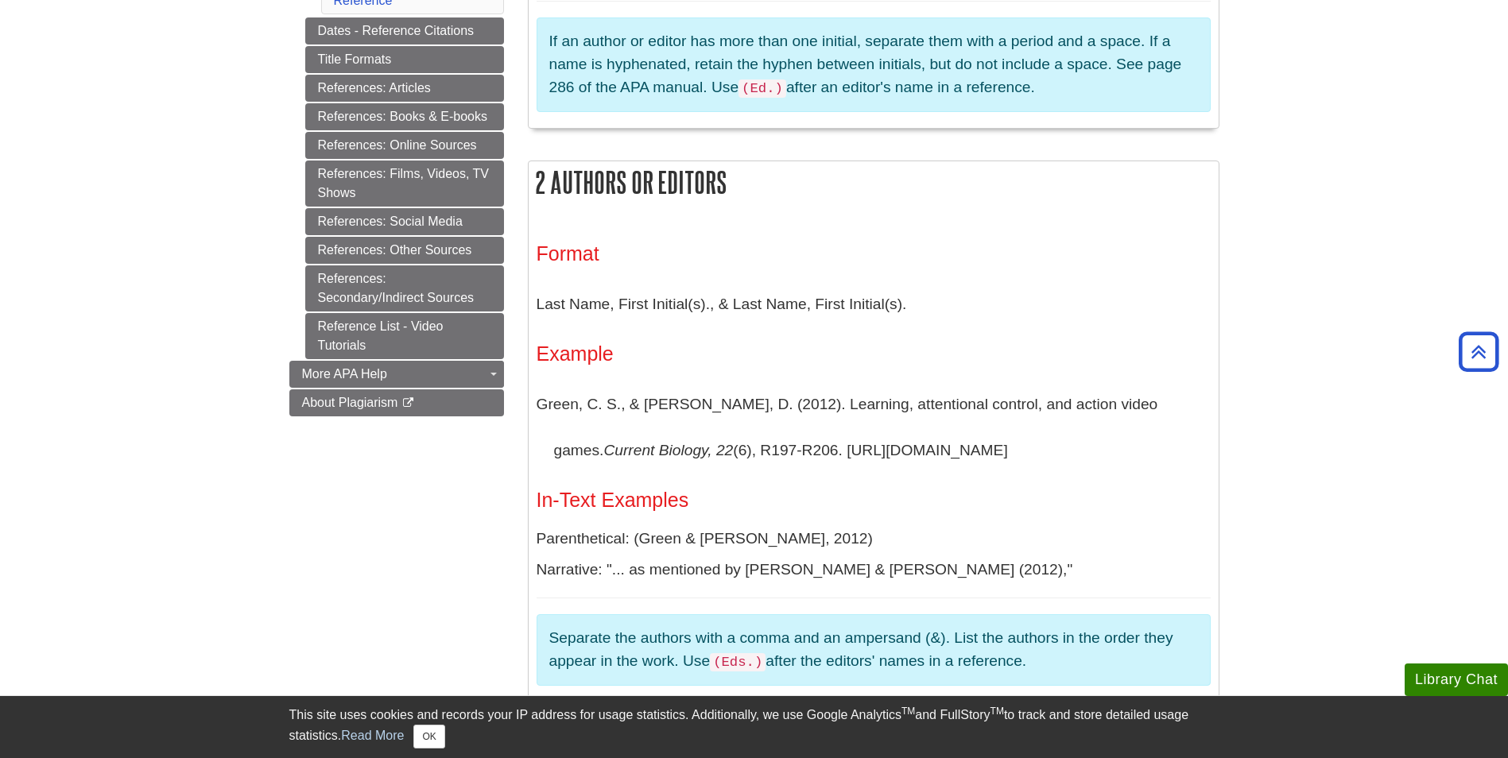
scroll to position [397, 0]
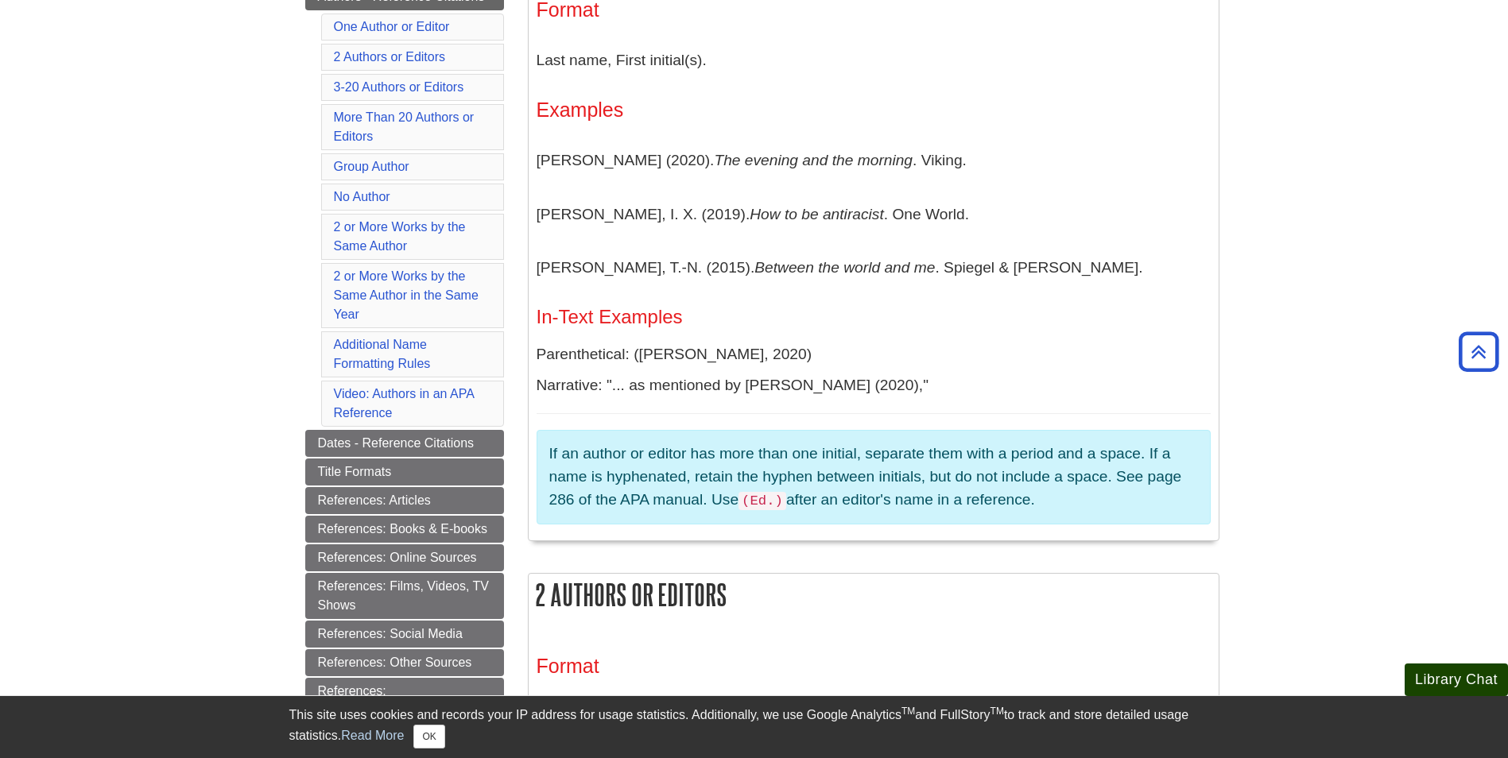
click at [1446, 676] on button "Library Chat" at bounding box center [1455, 680] width 103 height 33
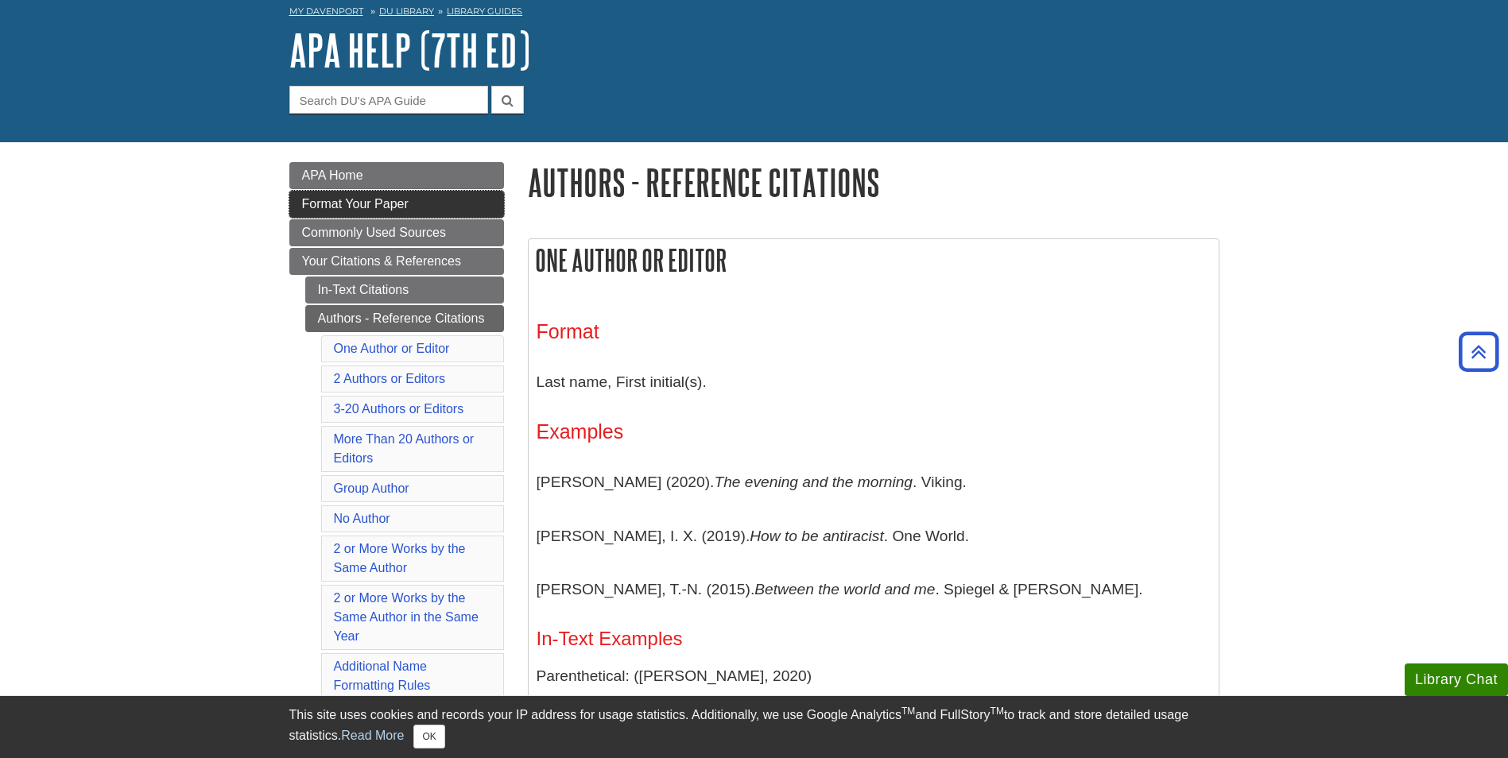
scroll to position [0, 0]
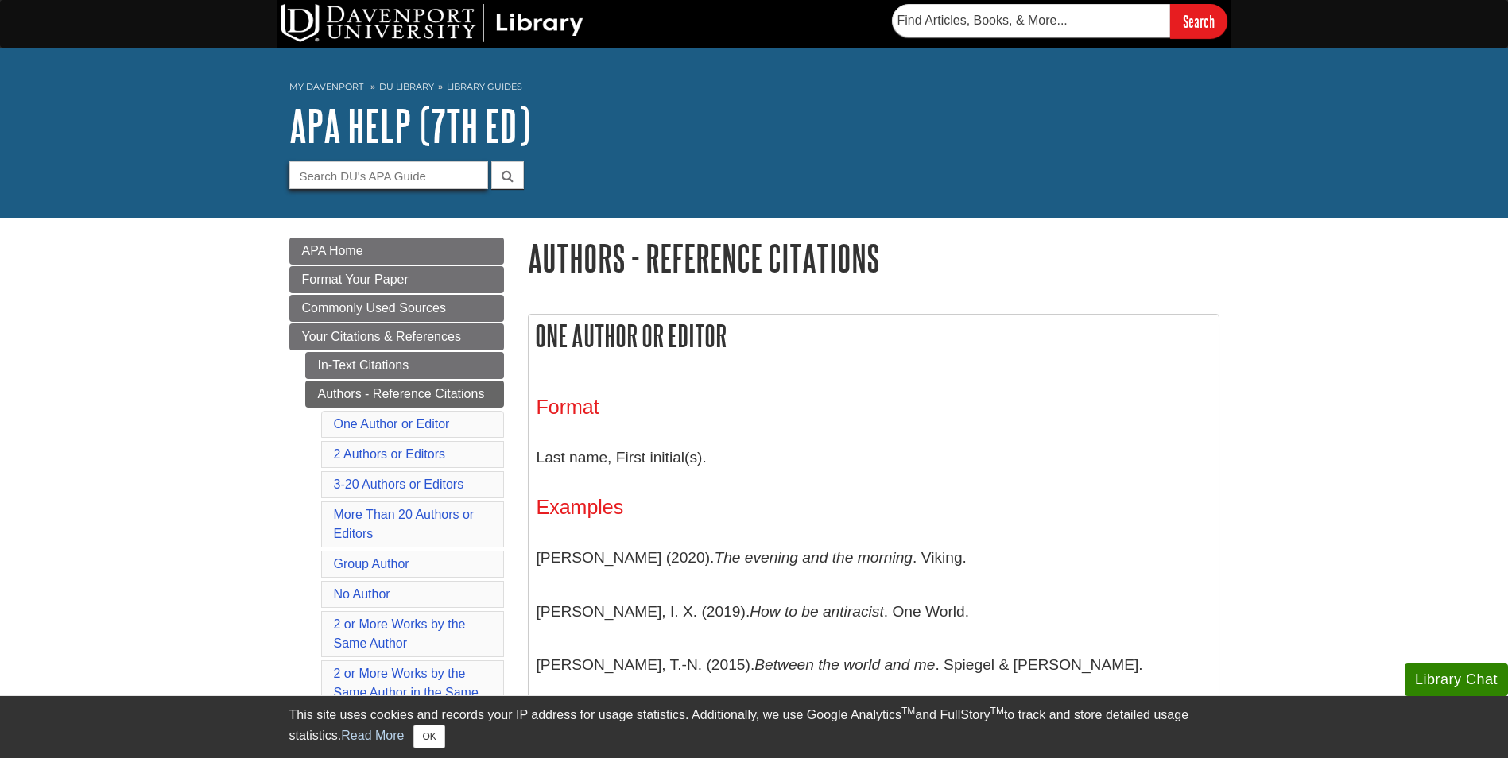
click at [390, 179] on input "Guide Search Terms" at bounding box center [388, 175] width 199 height 28
type input "no author"
click at [491, 161] on button "submit" at bounding box center [507, 175] width 33 height 28
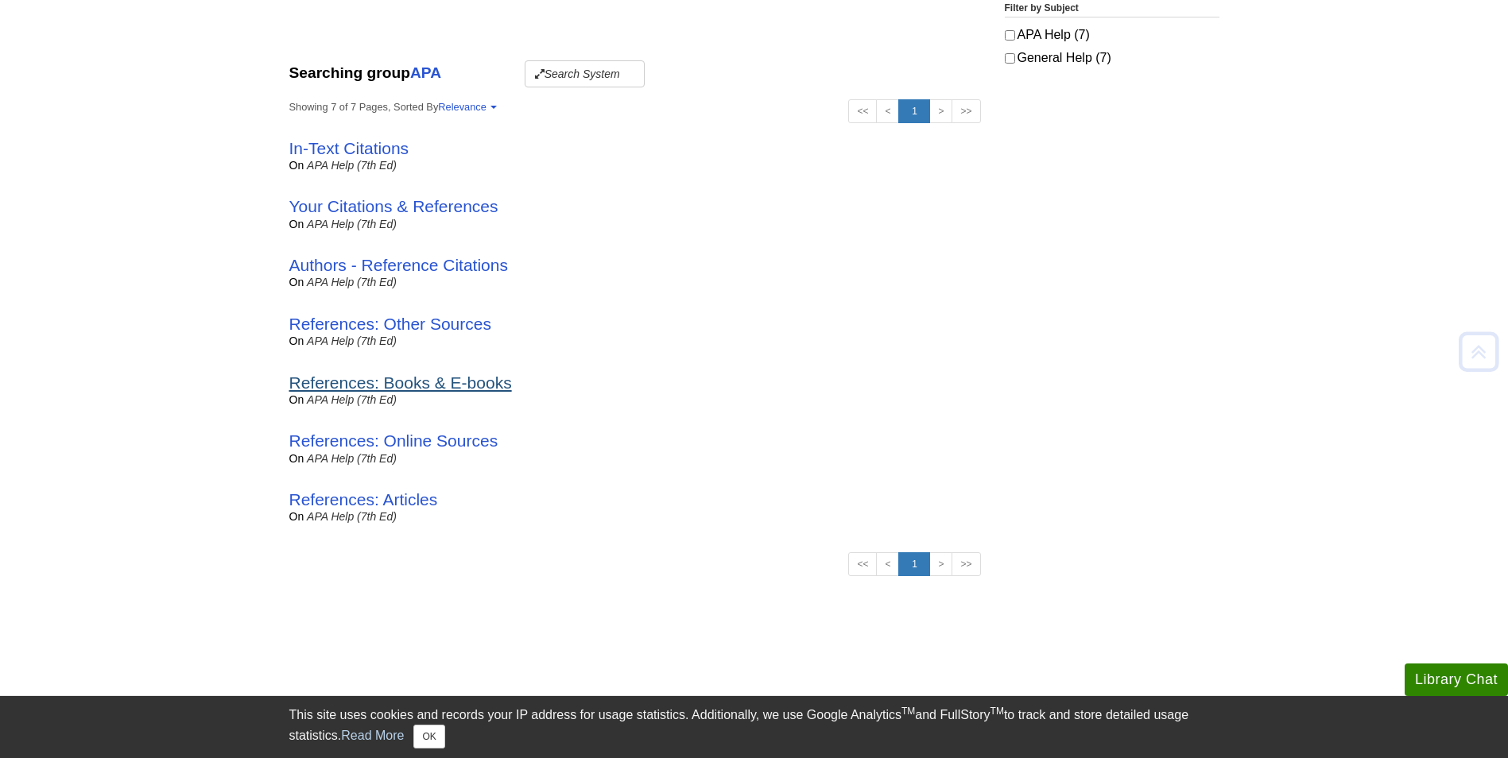
scroll to position [318, 0]
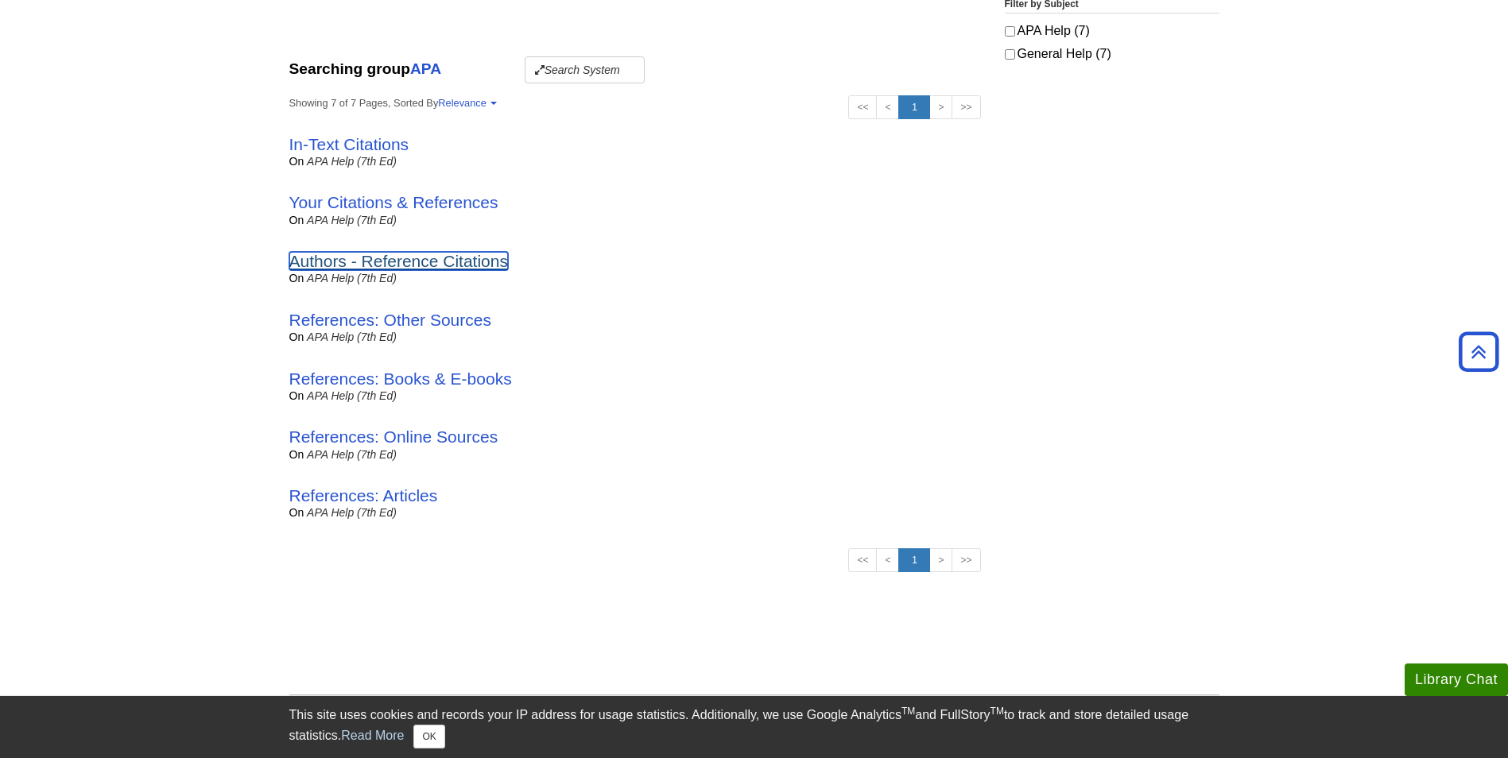
click at [366, 261] on link "Authors - Reference Citations" at bounding box center [398, 261] width 219 height 18
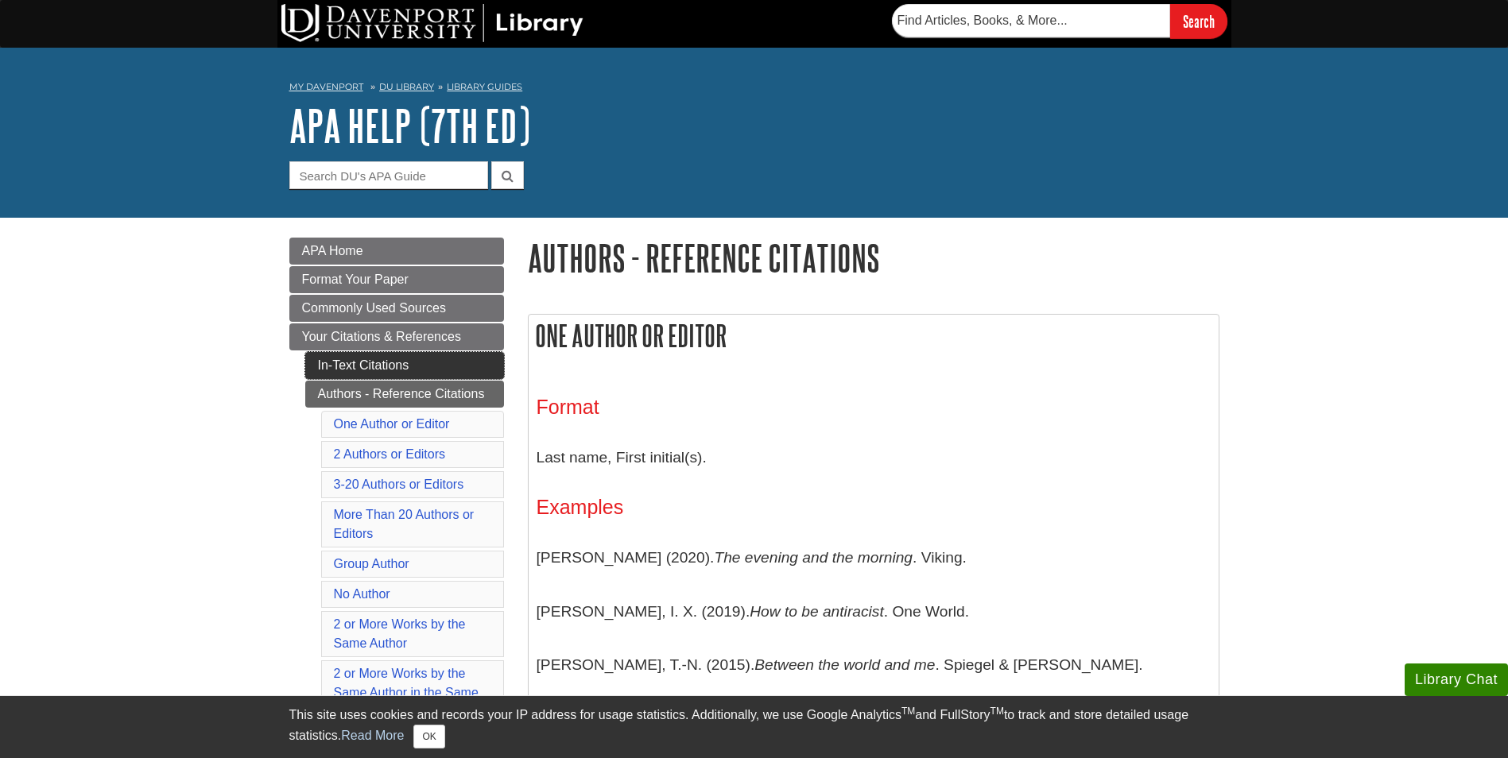
click at [348, 369] on link "In-Text Citations" at bounding box center [404, 365] width 199 height 27
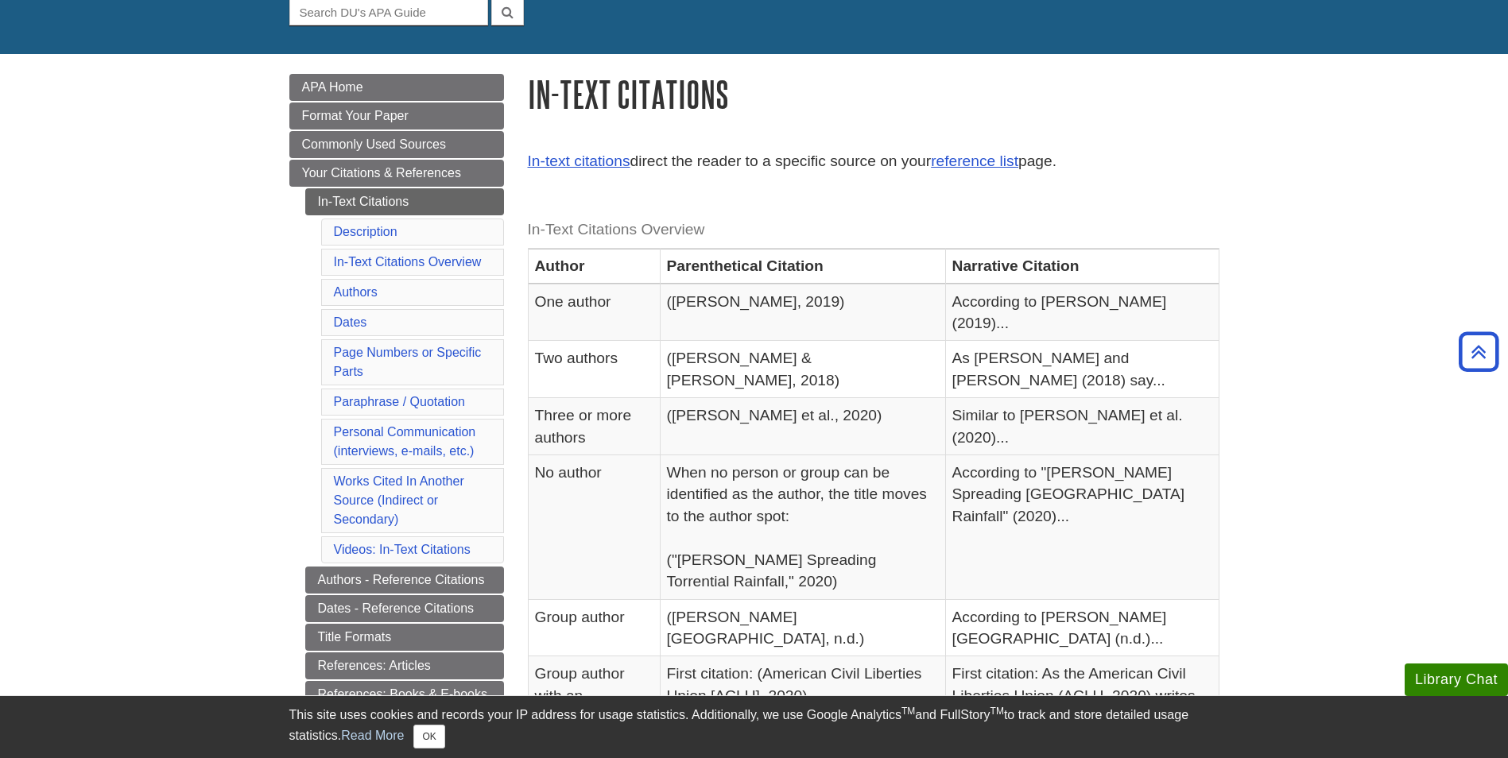
scroll to position [159, 0]
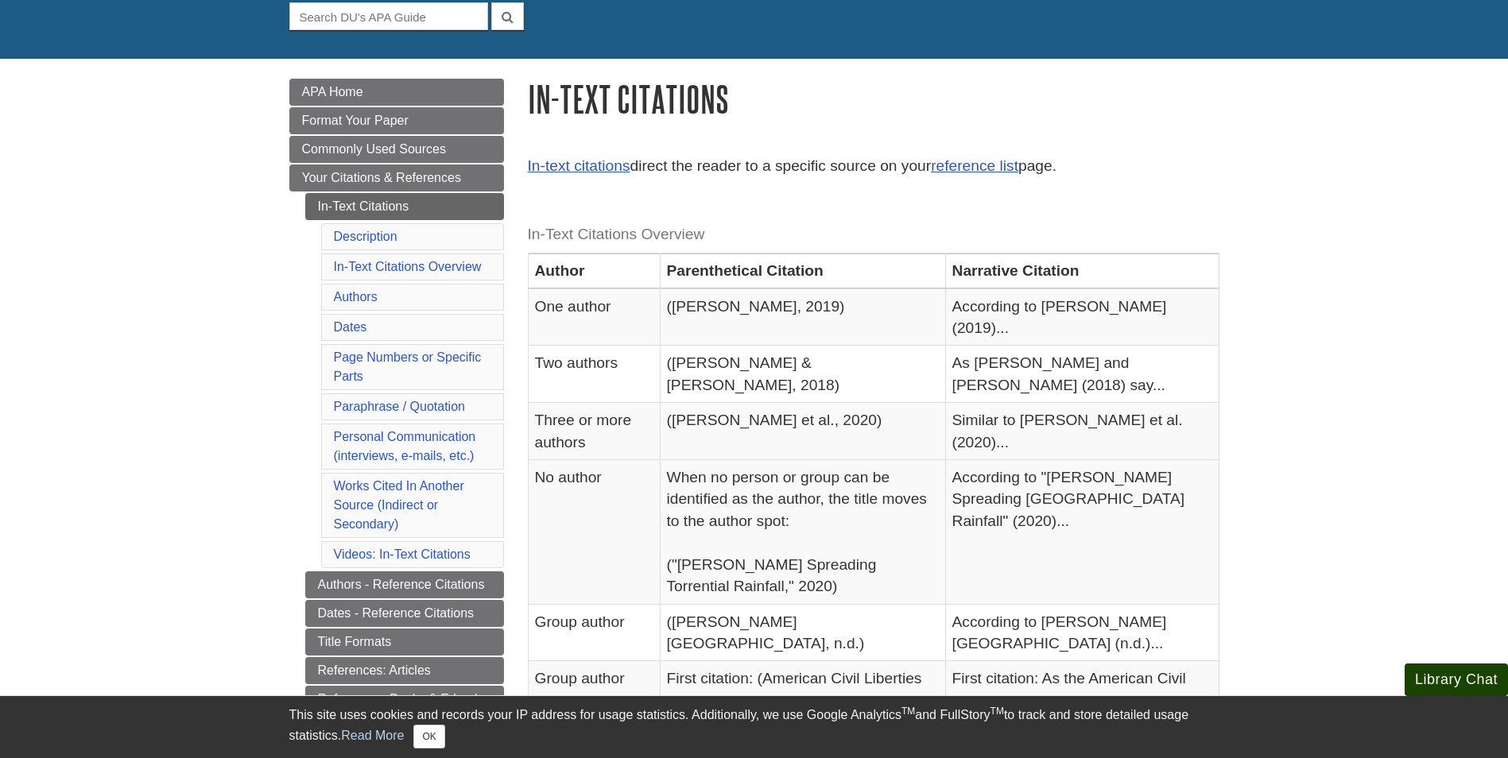
click at [1461, 670] on button "Library Chat" at bounding box center [1455, 680] width 103 height 33
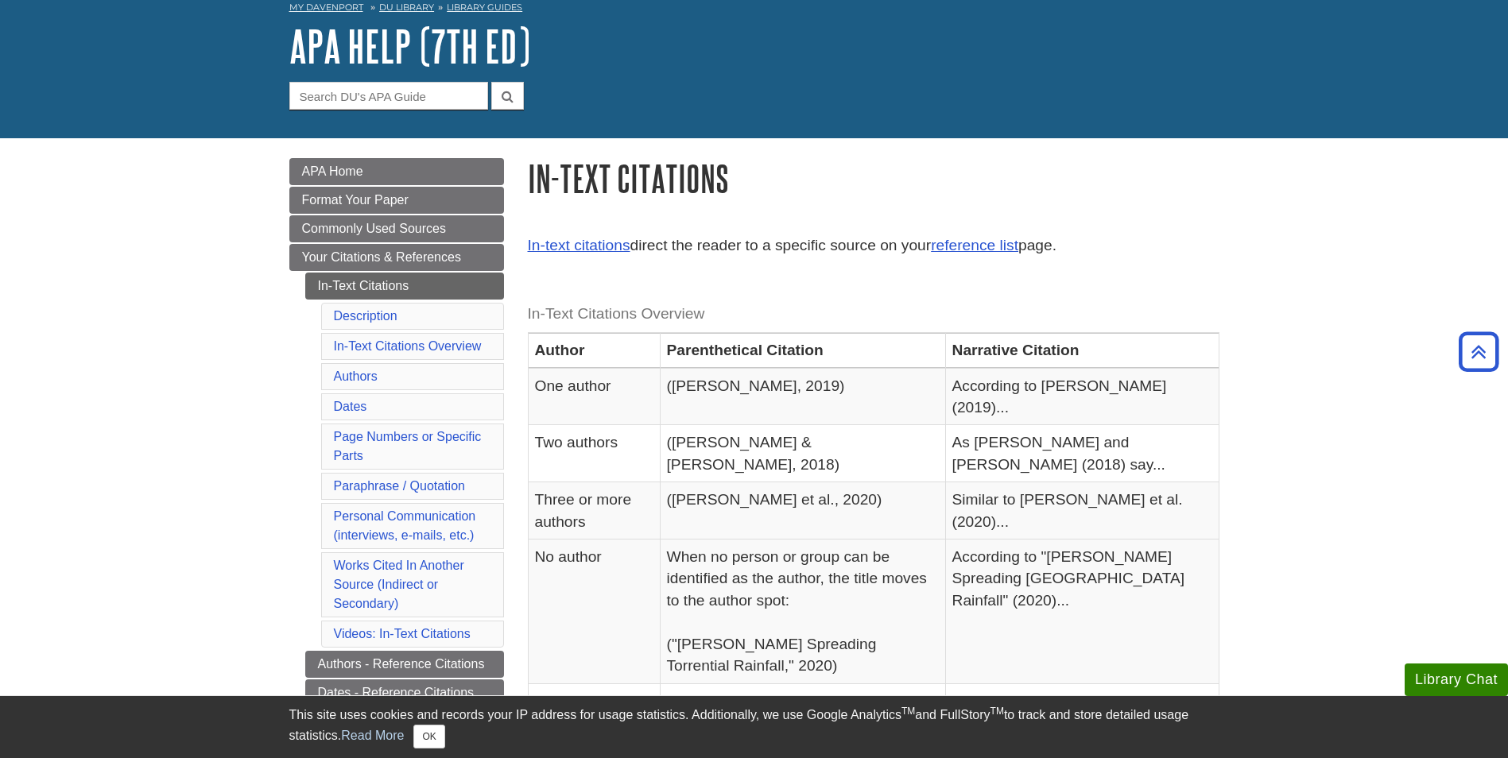
scroll to position [0, 0]
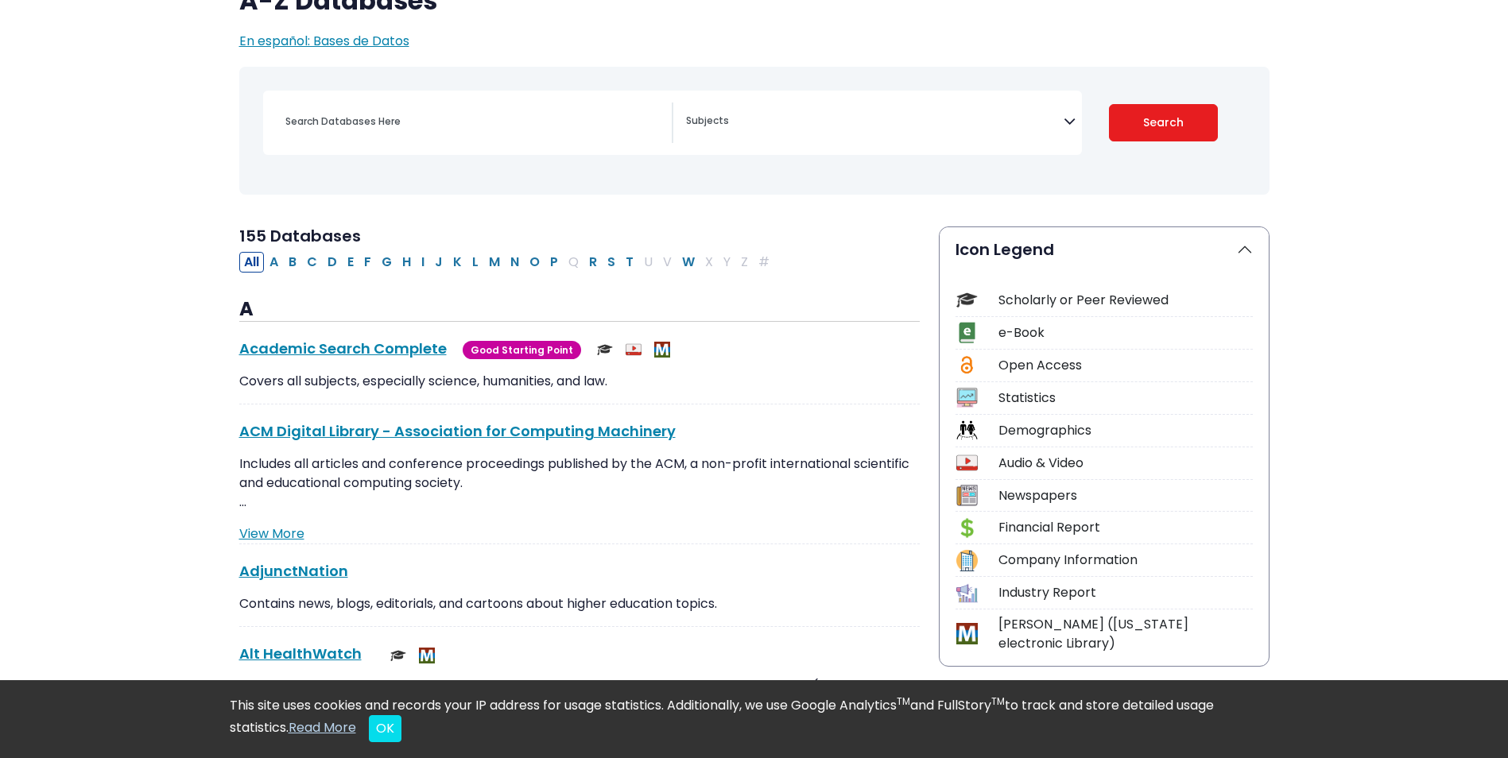
scroll to position [159, 0]
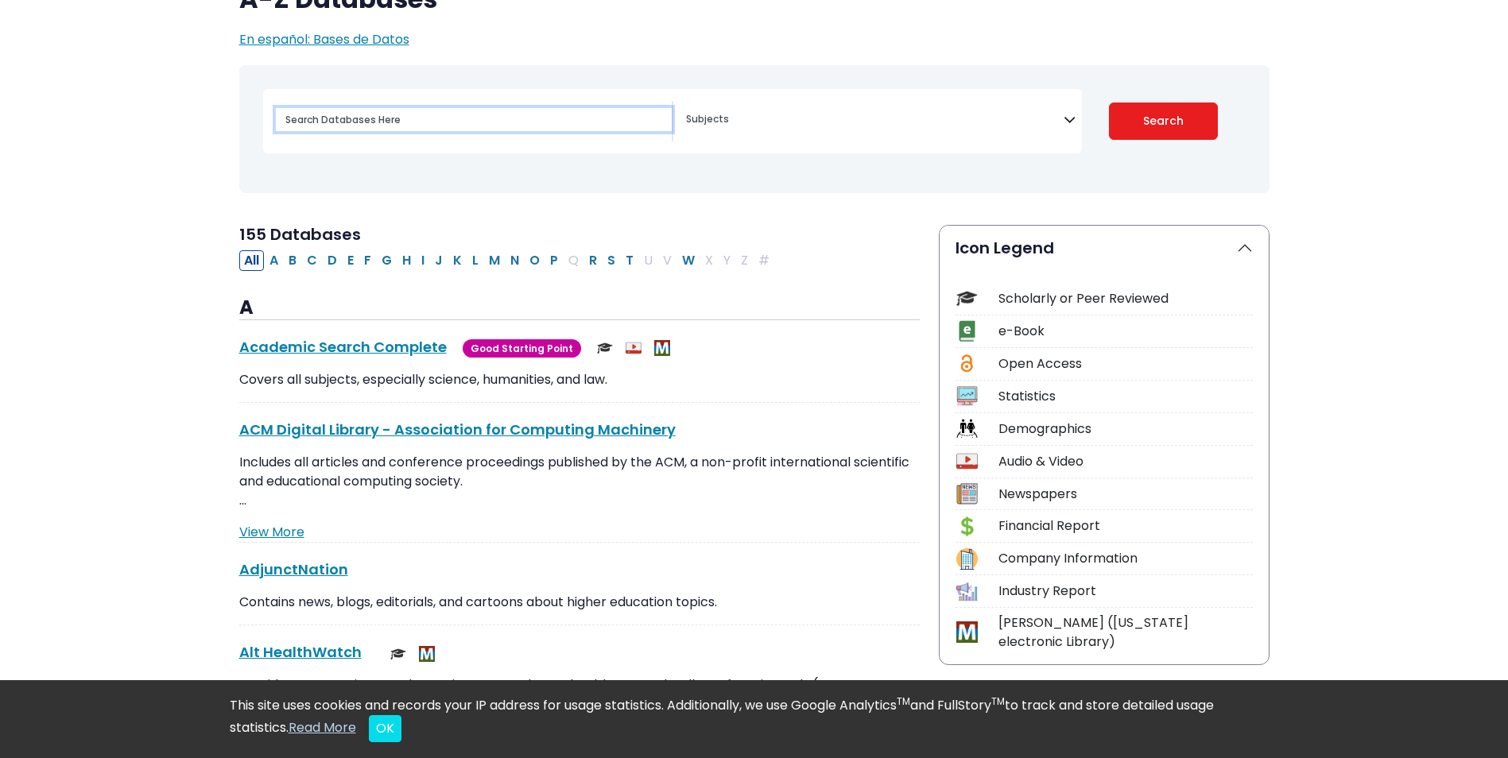
click at [389, 126] on input "Search database by title or keyword" at bounding box center [474, 119] width 396 height 23
click at [1066, 125] on icon "Search filters" at bounding box center [1069, 117] width 12 height 24
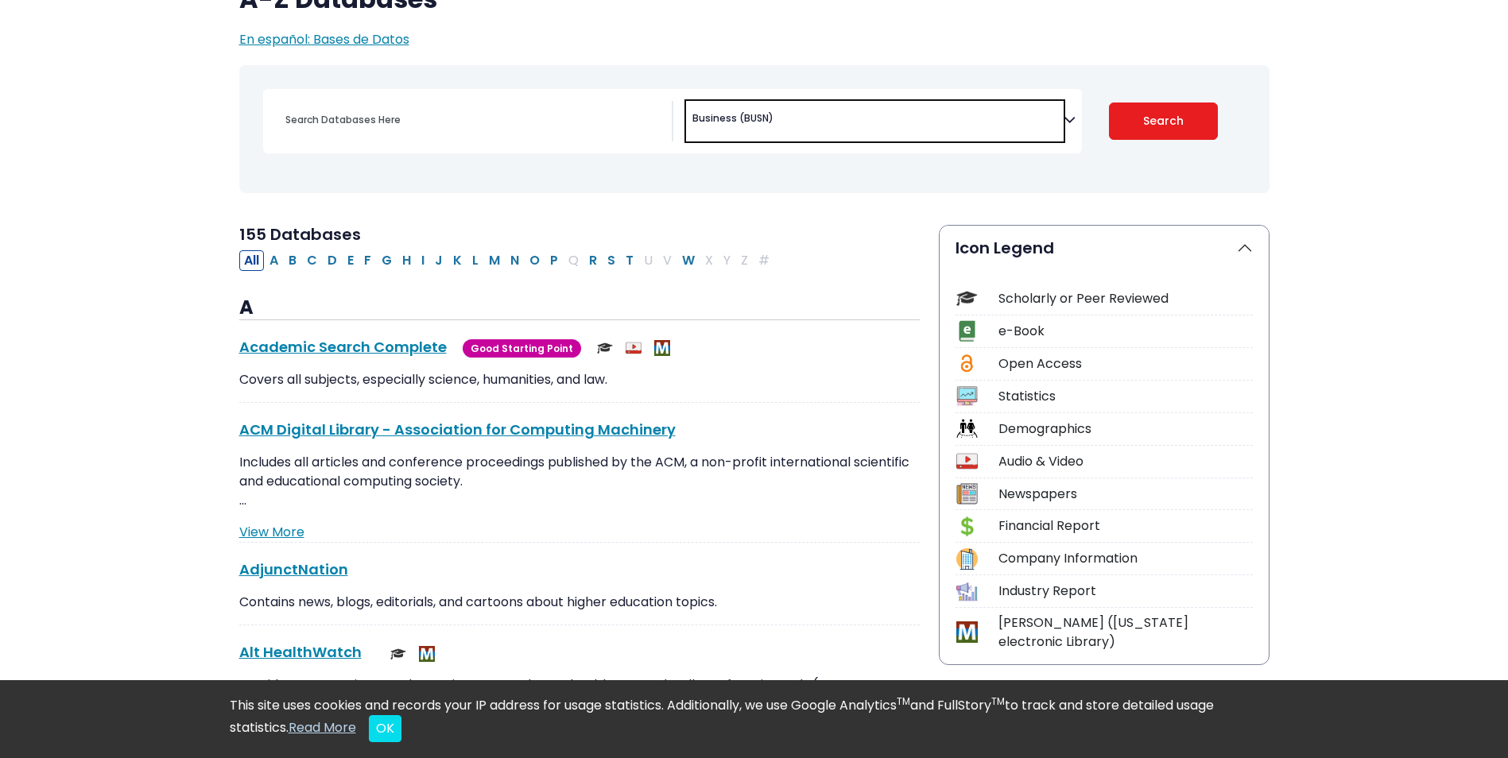
select select "219040"
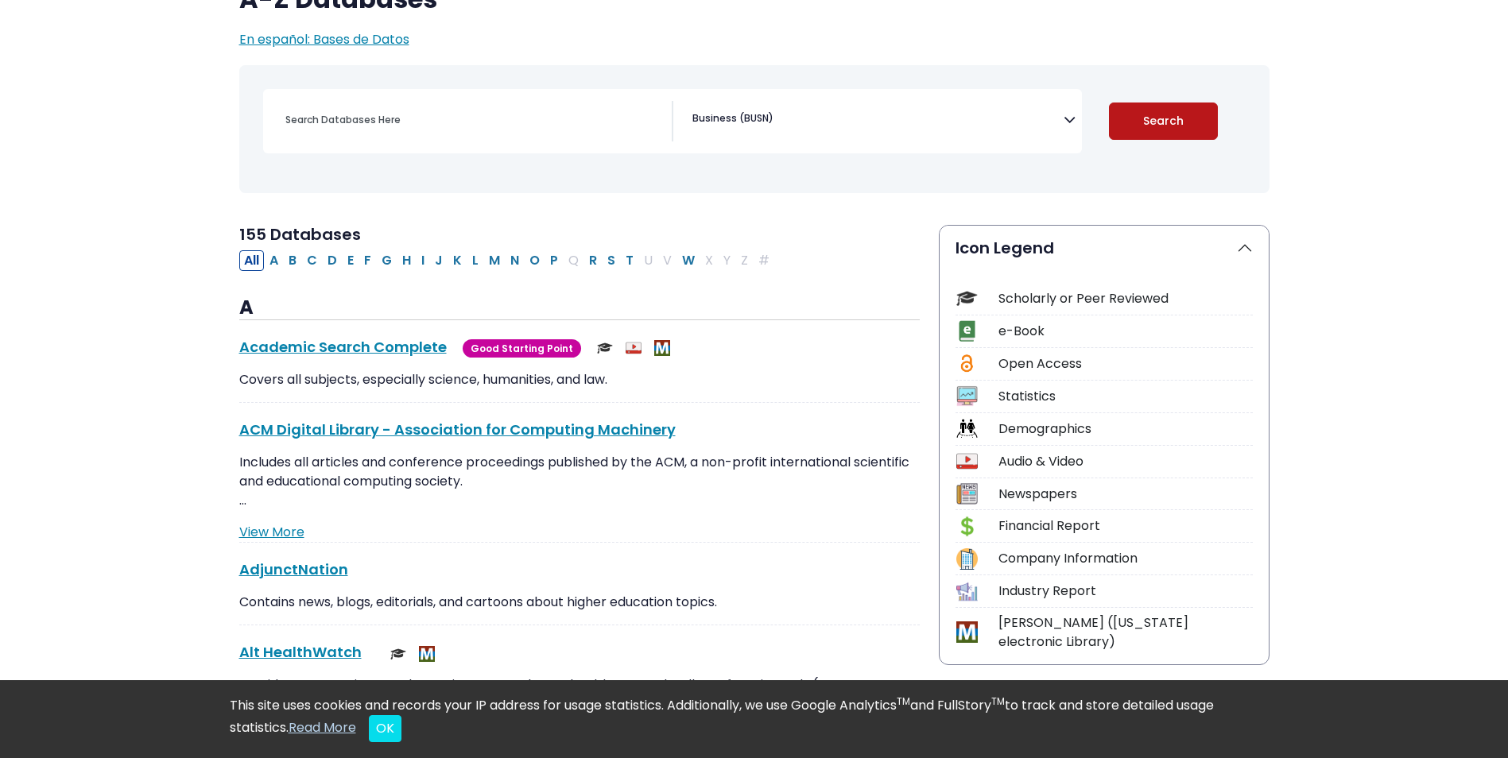
click at [1164, 122] on button "Search" at bounding box center [1163, 121] width 109 height 37
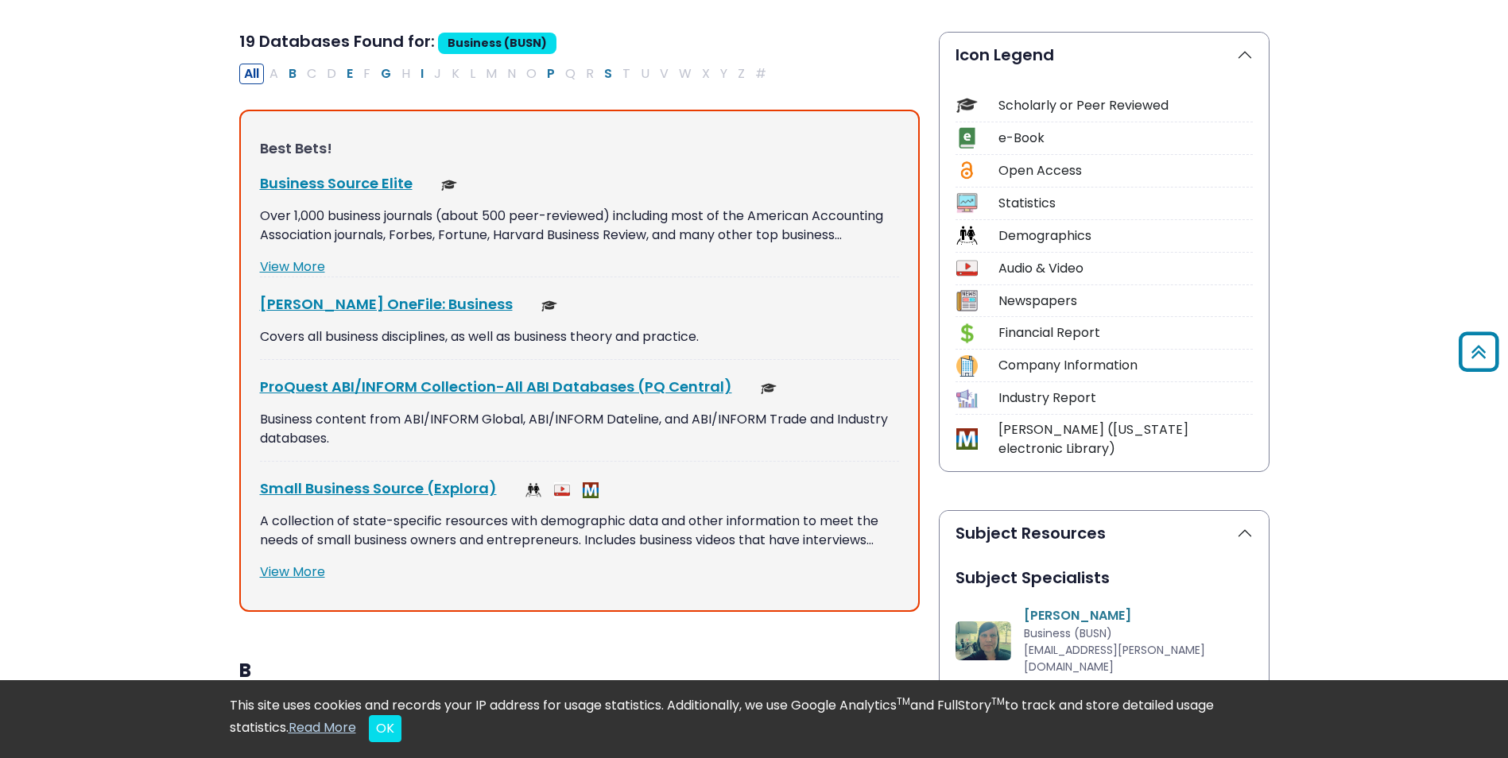
scroll to position [159, 0]
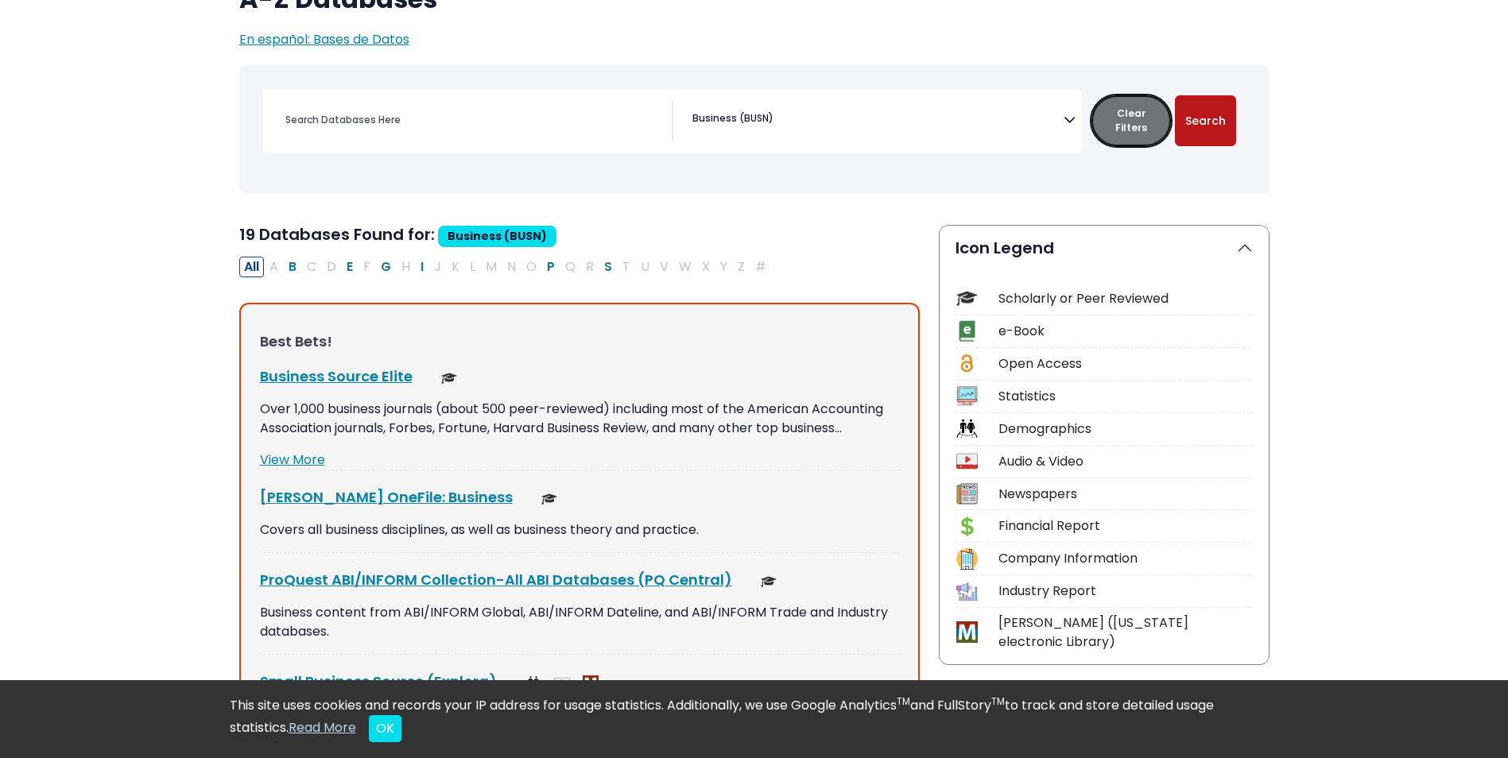
click at [1131, 124] on button "Clear Filters" at bounding box center [1130, 120] width 79 height 51
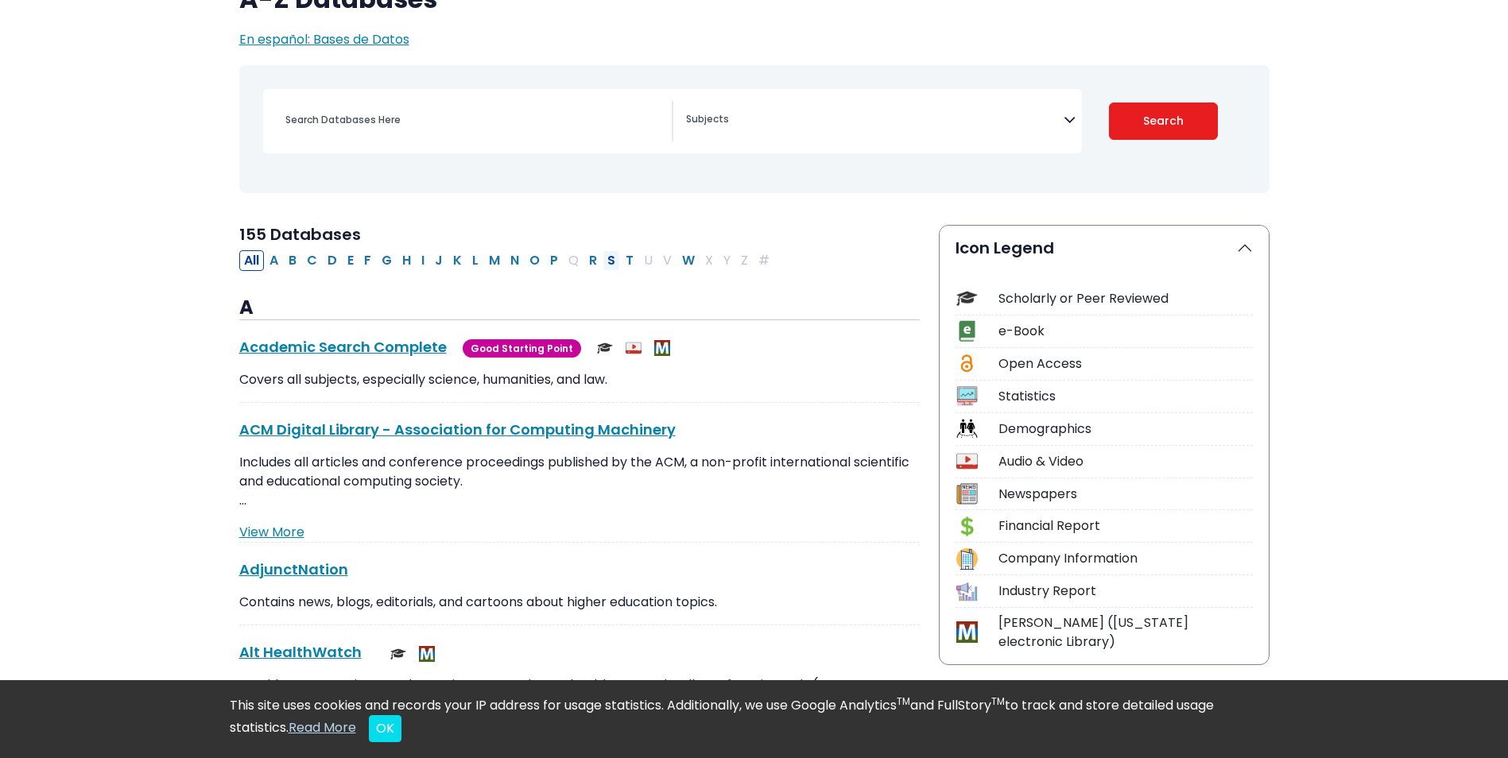
click at [613, 262] on button "S" at bounding box center [610, 260] width 17 height 21
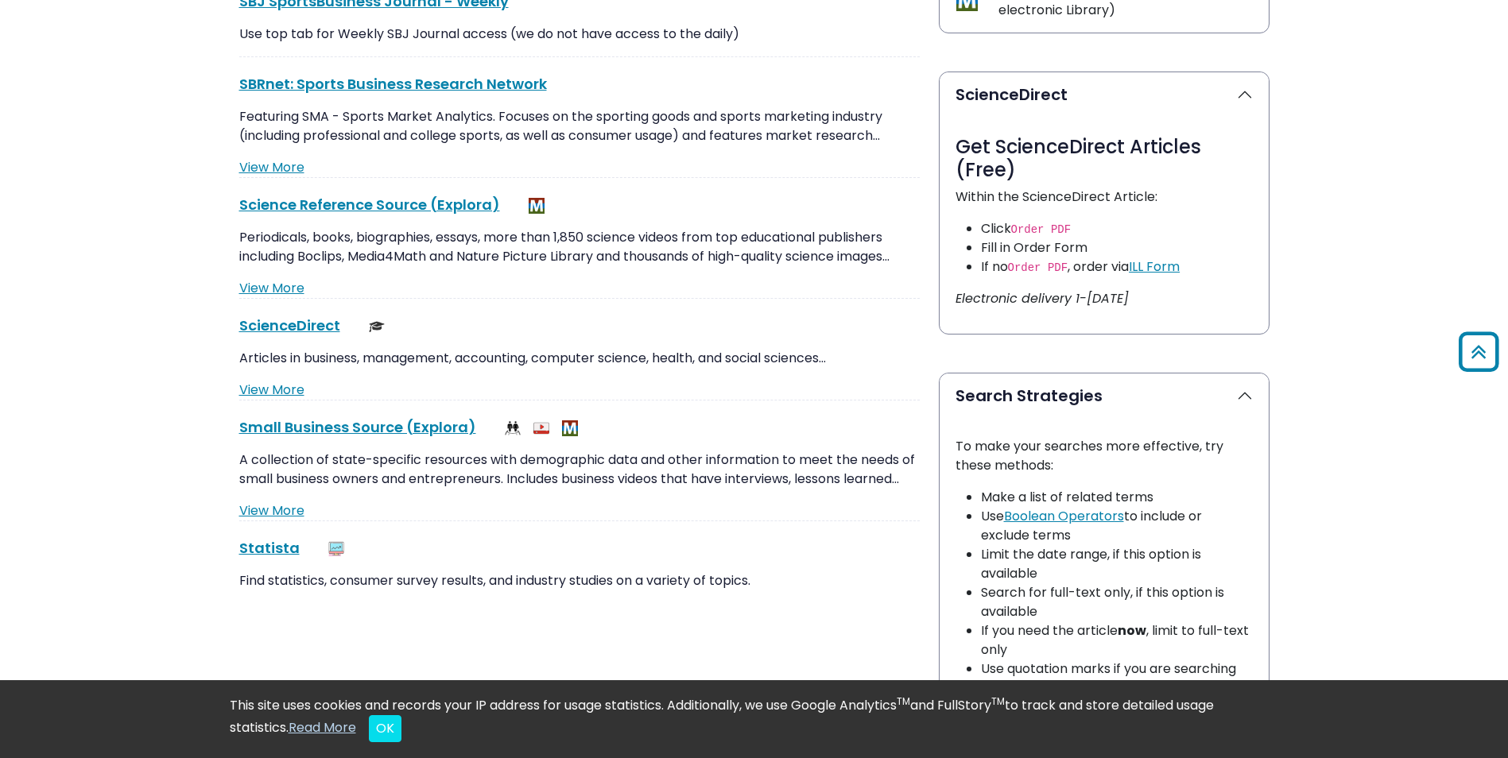
scroll to position [795, 0]
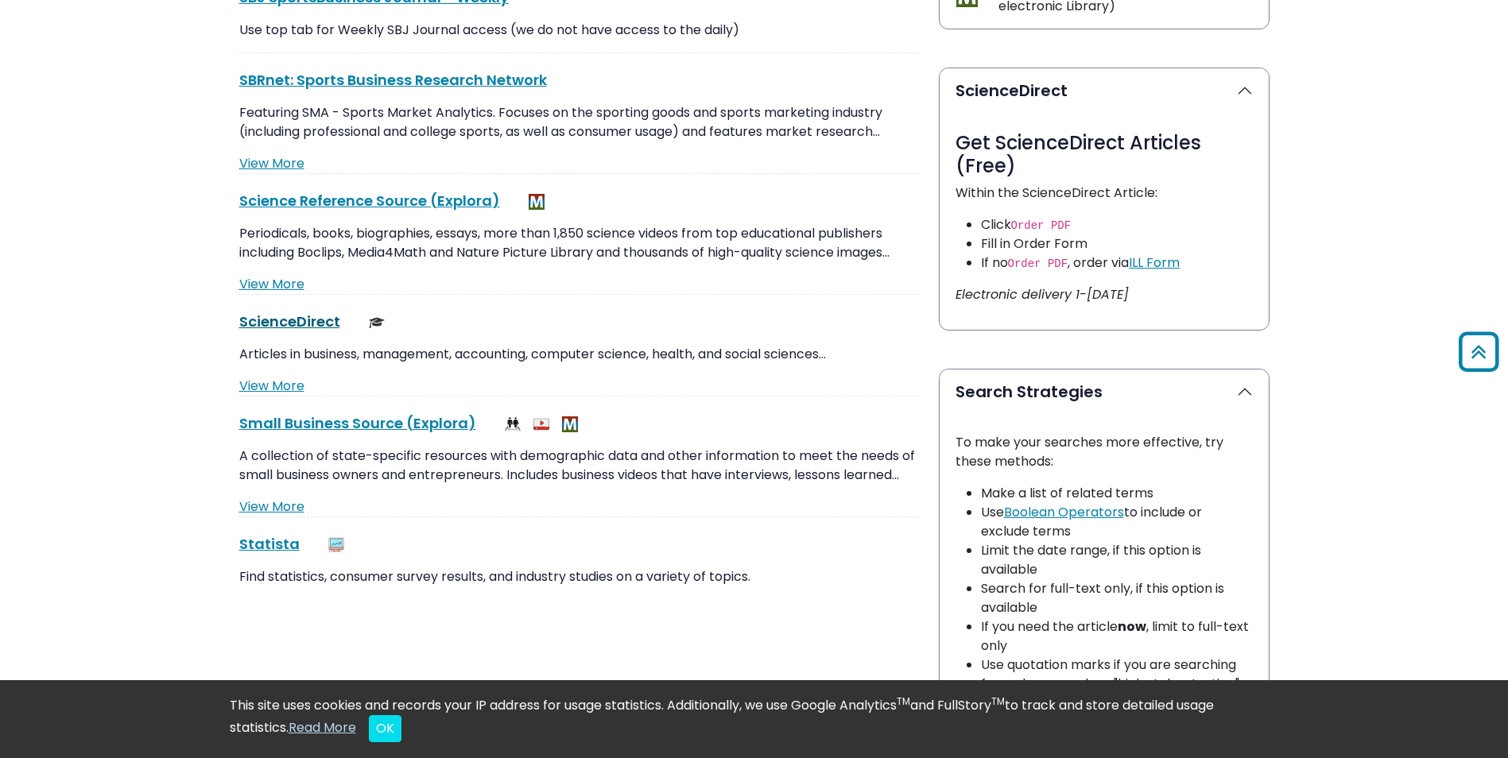
click at [258, 313] on link "ScienceDirect This link opens in a new window" at bounding box center [289, 322] width 101 height 20
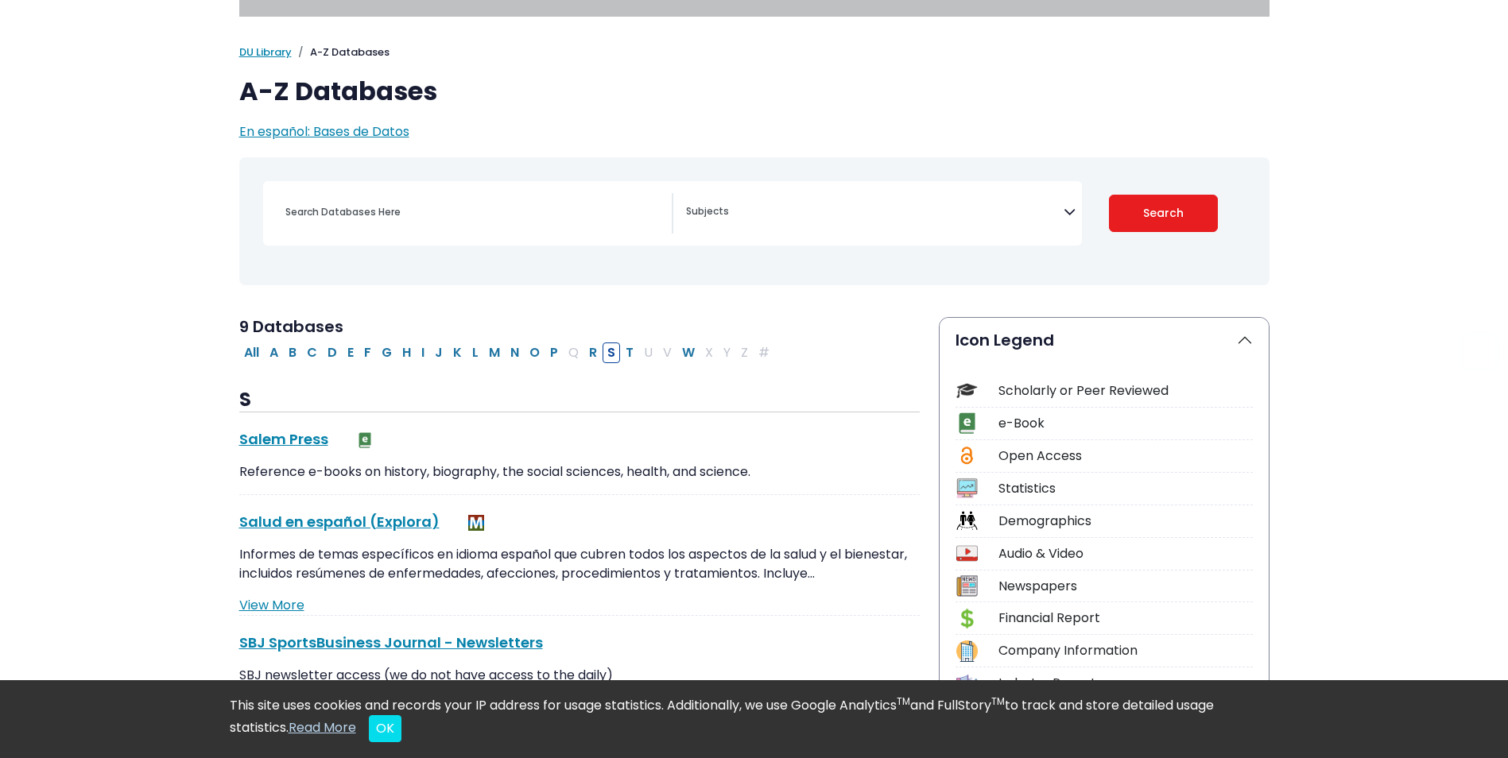
scroll to position [318, 0]
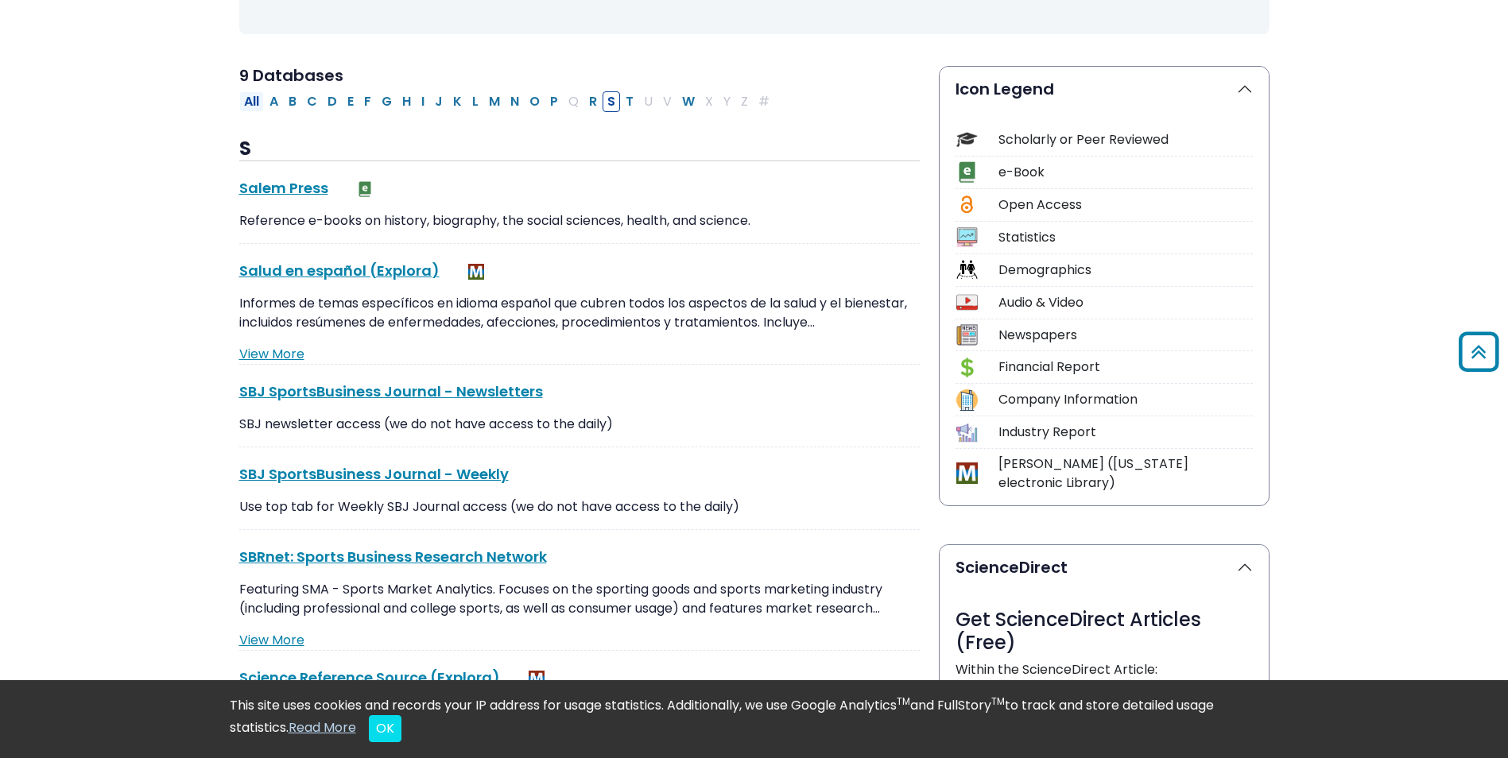
click at [254, 97] on button "All" at bounding box center [251, 101] width 25 height 21
select select "Database Subject Filter"
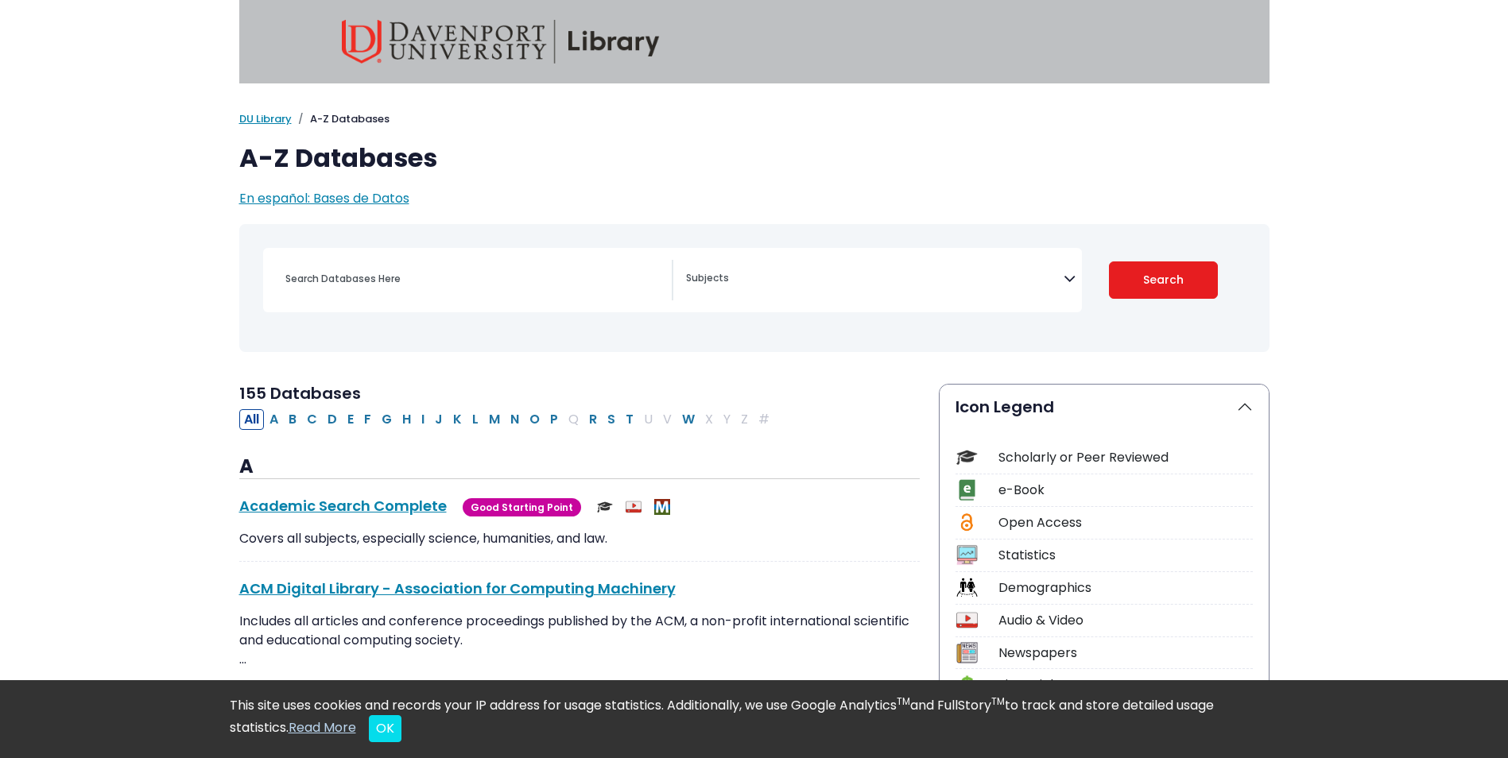
click at [606, 31] on img at bounding box center [501, 42] width 318 height 44
click at [597, 43] on img at bounding box center [501, 42] width 318 height 44
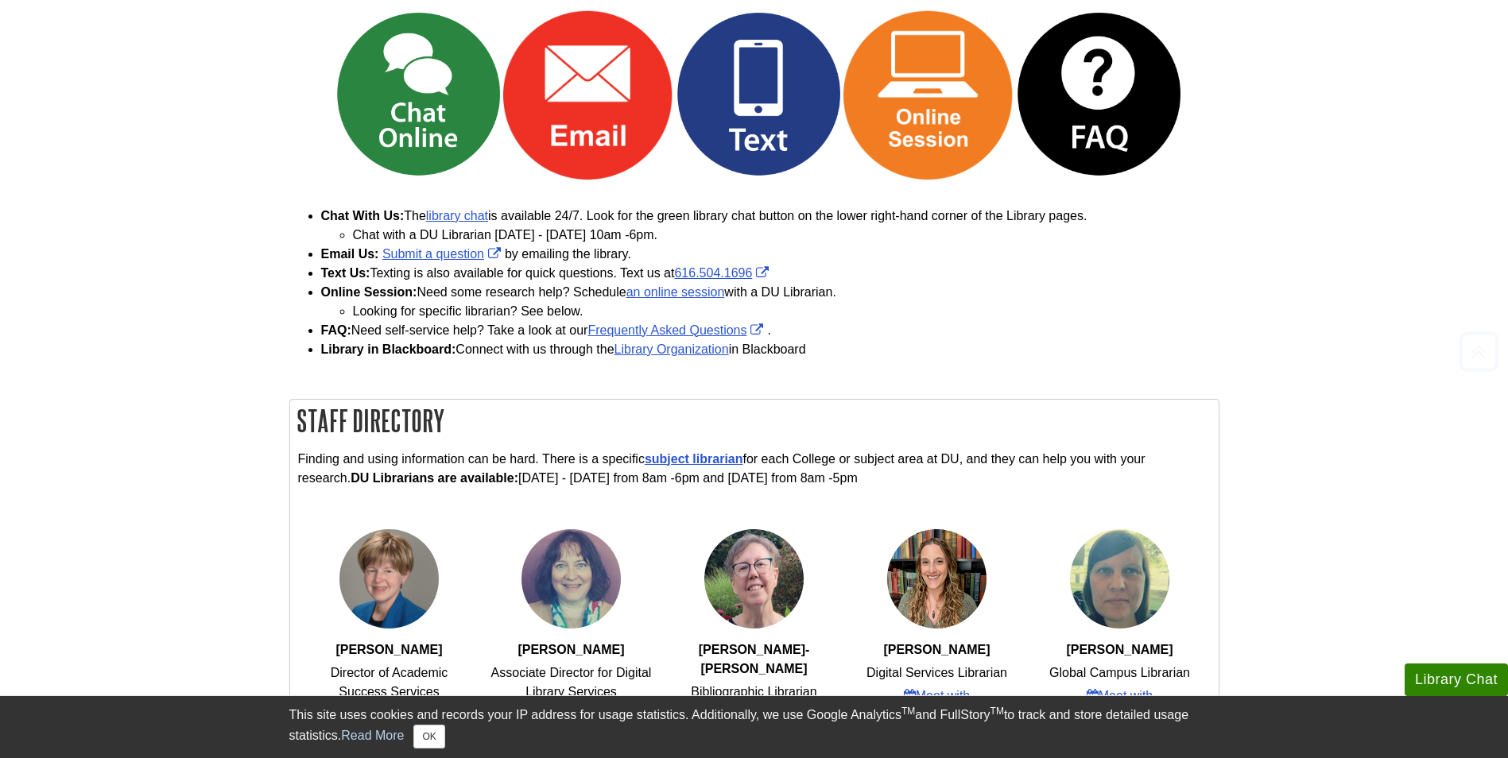
scroll to position [238, 0]
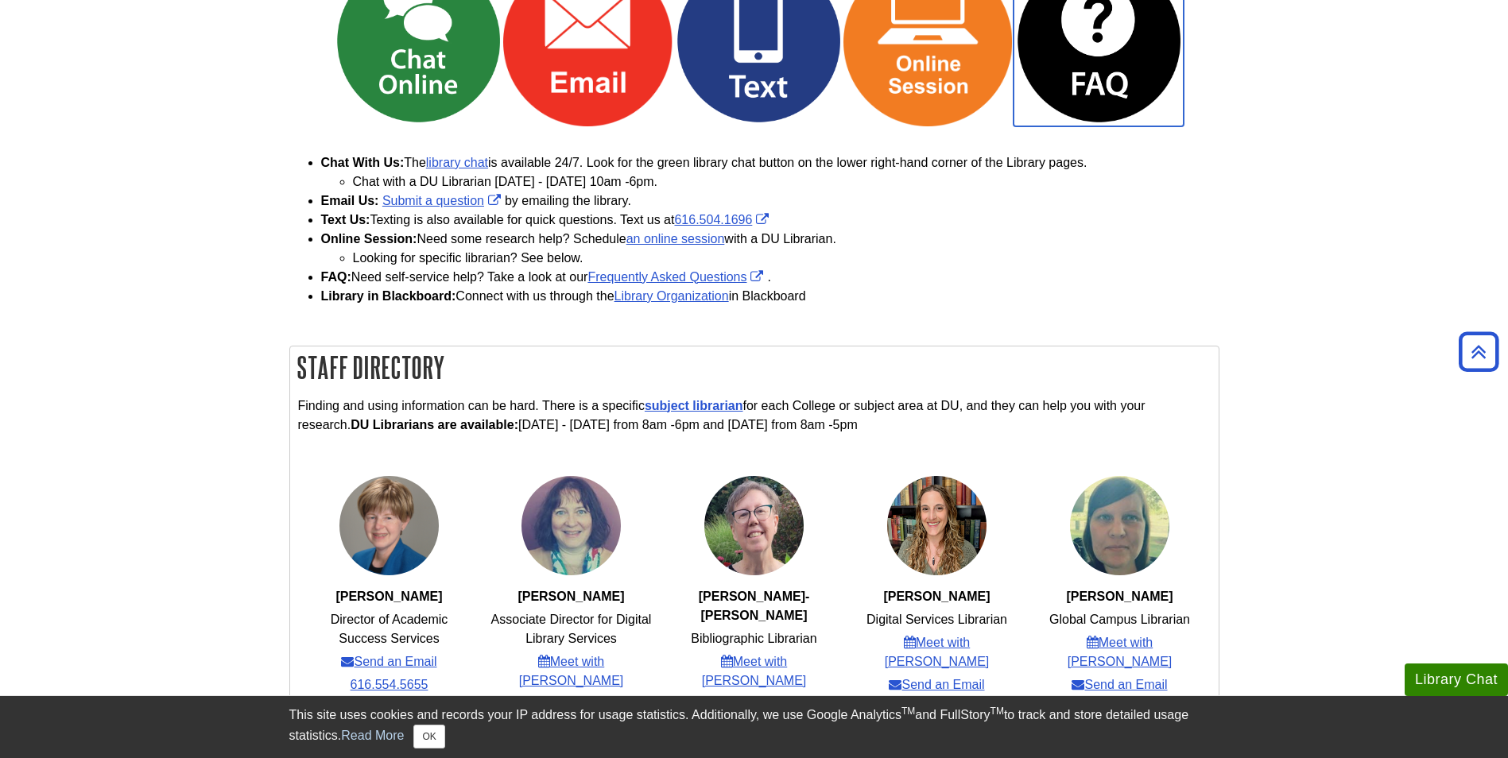
click at [1103, 52] on img "Link opens in new window" at bounding box center [1098, 41] width 170 height 170
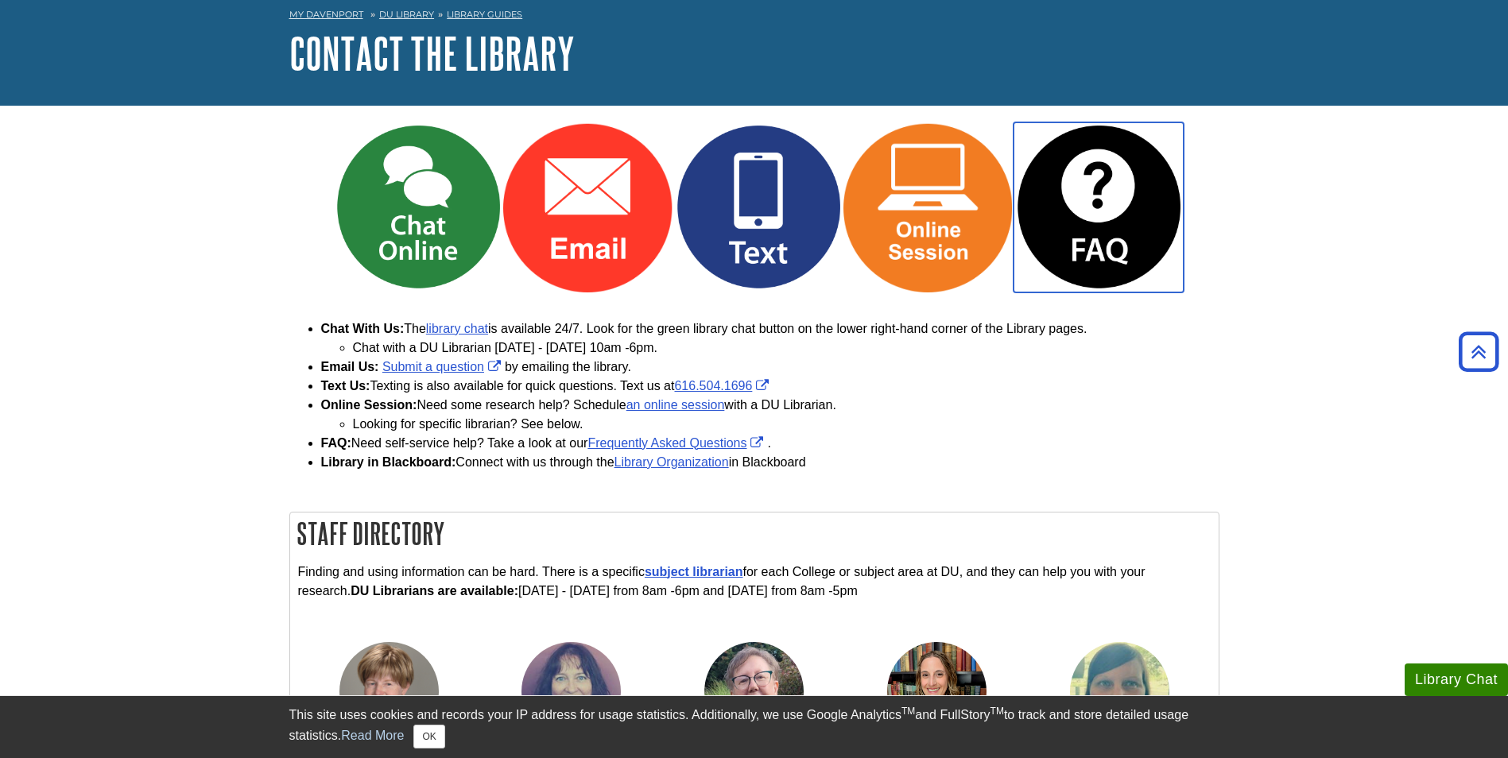
scroll to position [0, 0]
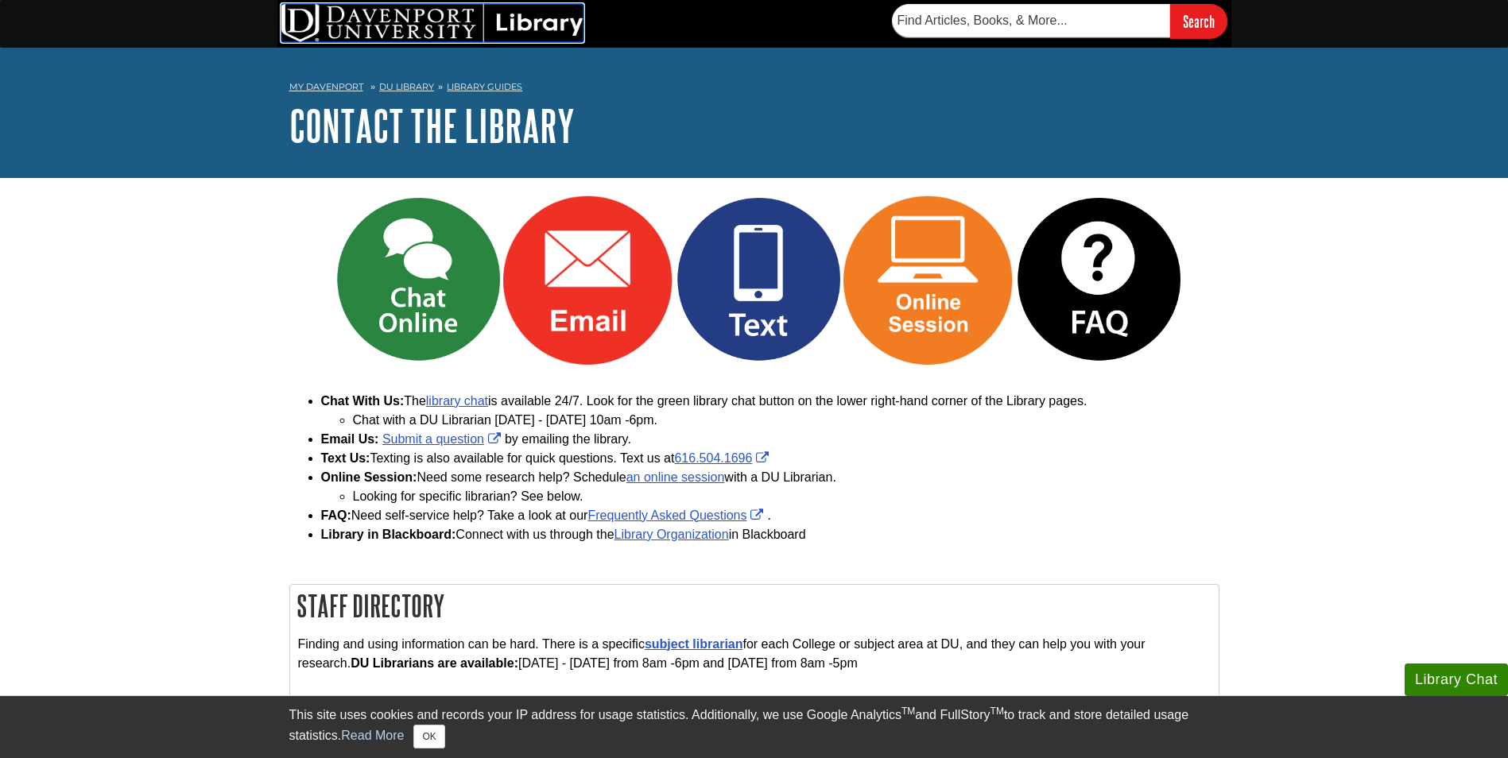
click at [420, 17] on img at bounding box center [432, 23] width 302 height 38
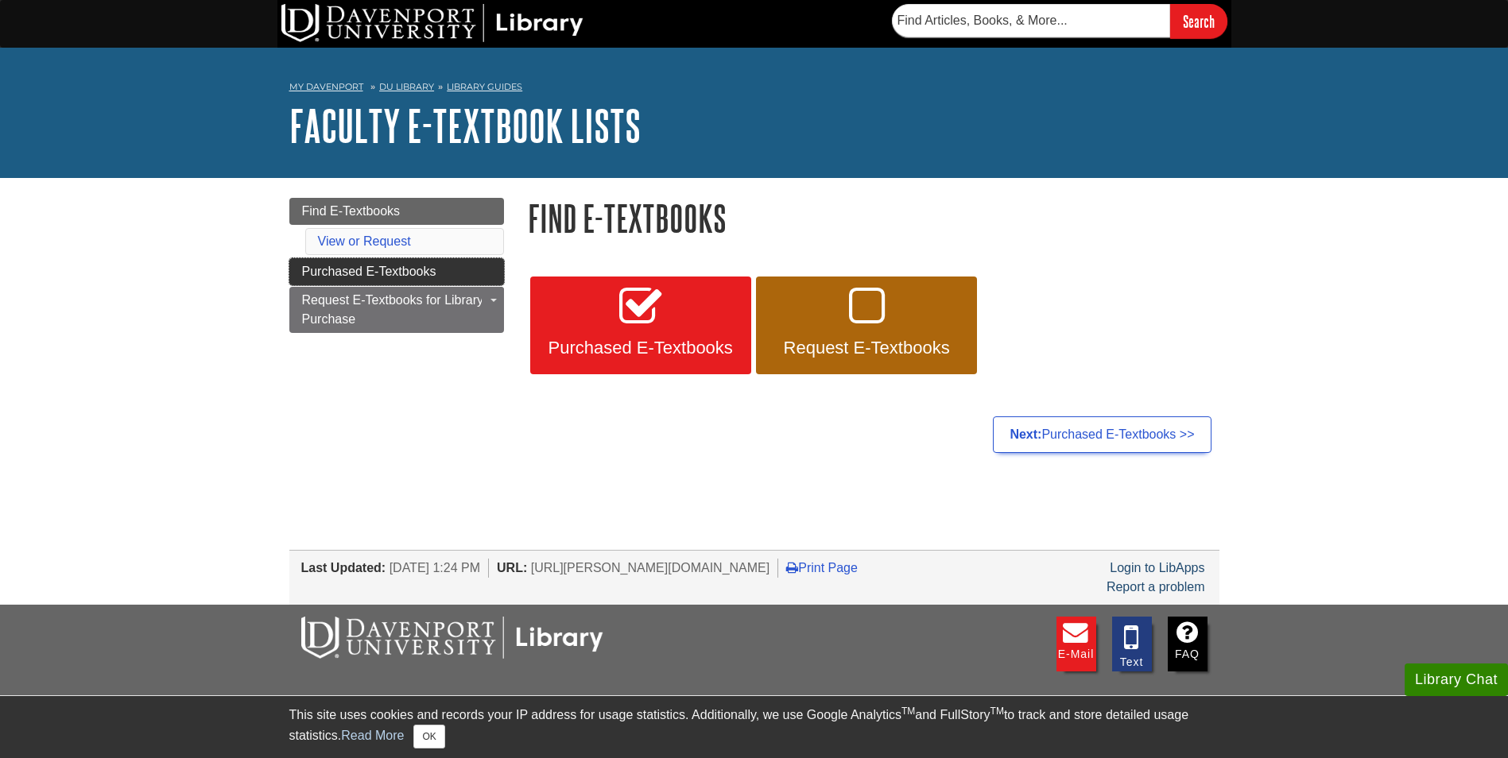
click at [352, 268] on span "Purchased E-Textbooks" at bounding box center [369, 272] width 134 height 14
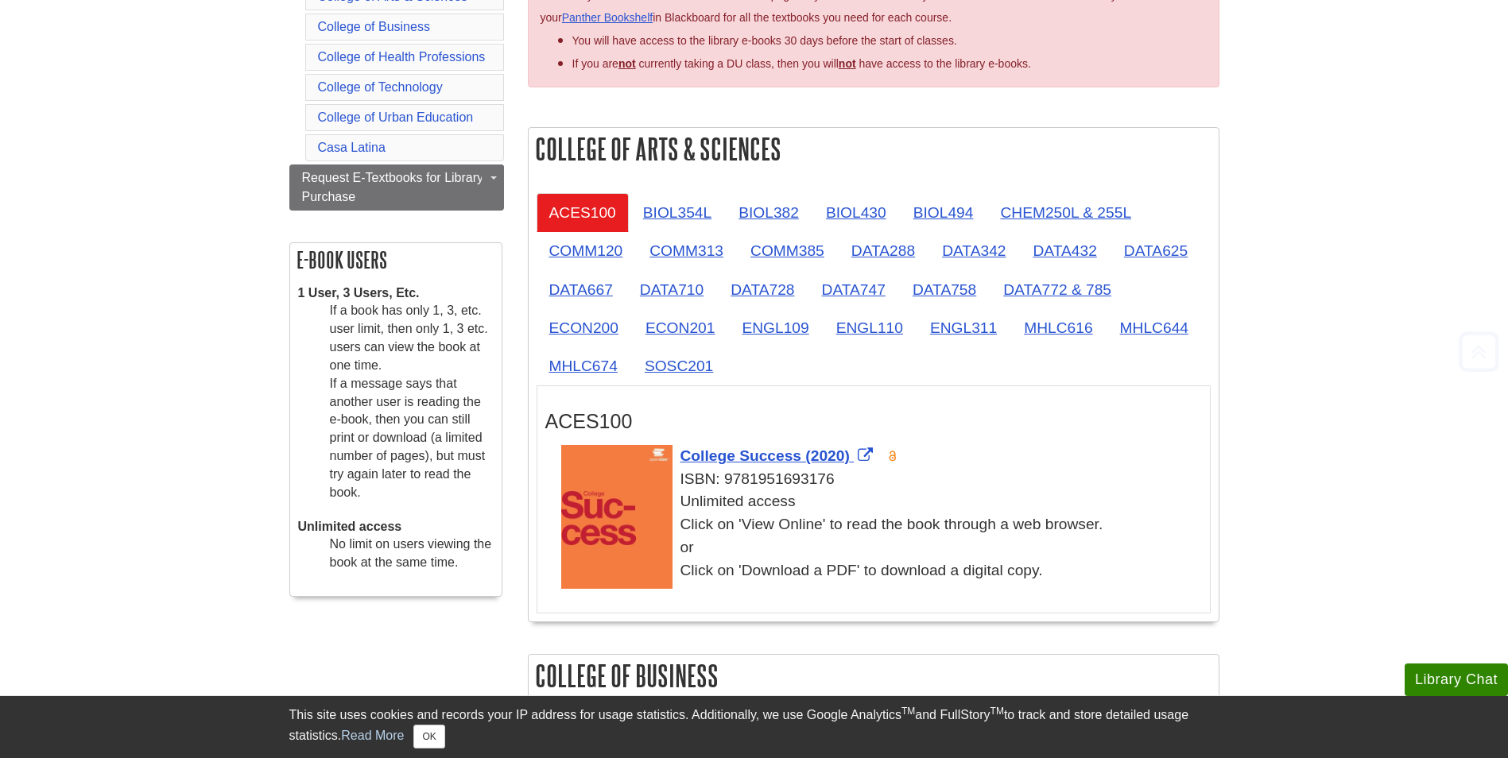
scroll to position [318, 0]
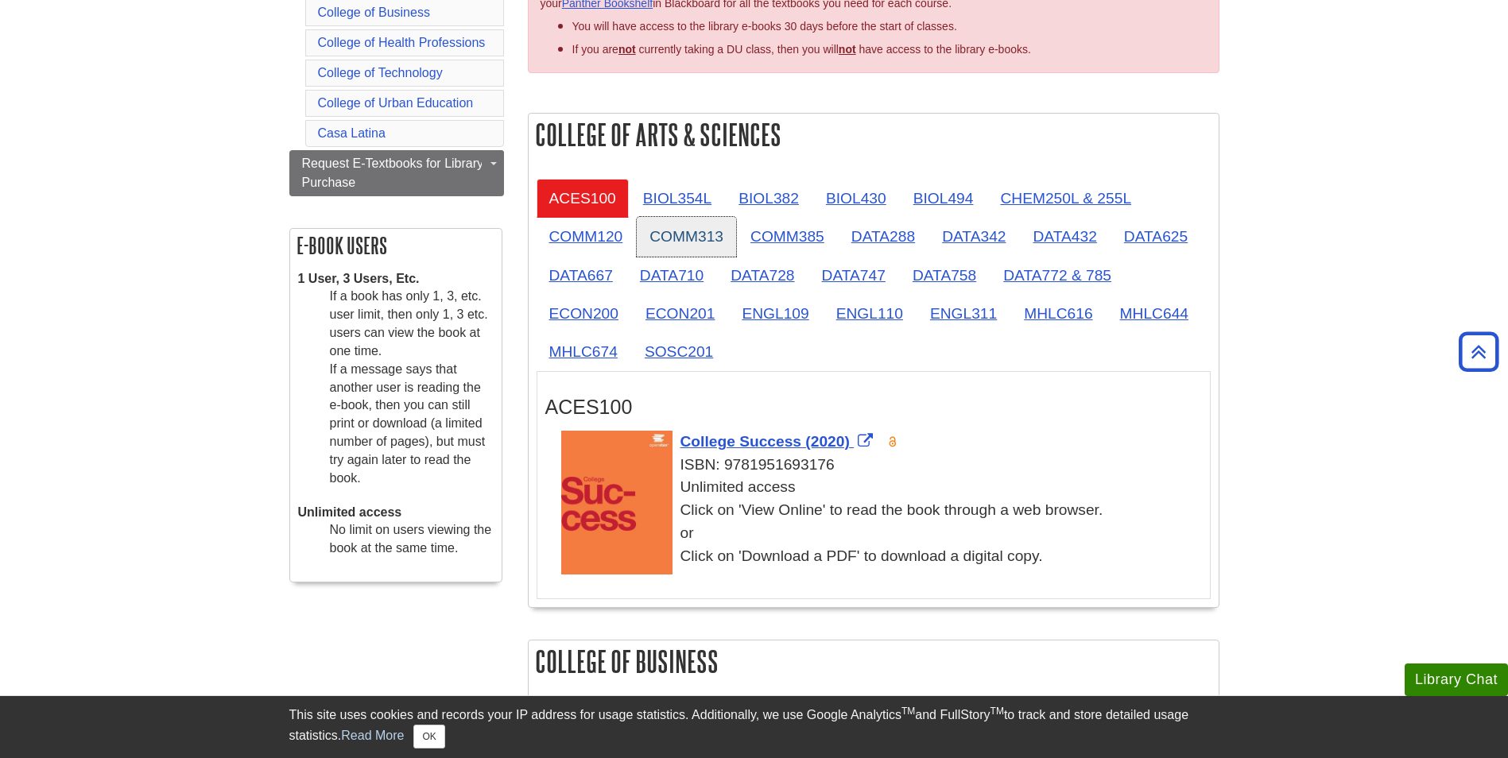
click at [699, 228] on link "COMM313" at bounding box center [686, 236] width 99 height 39
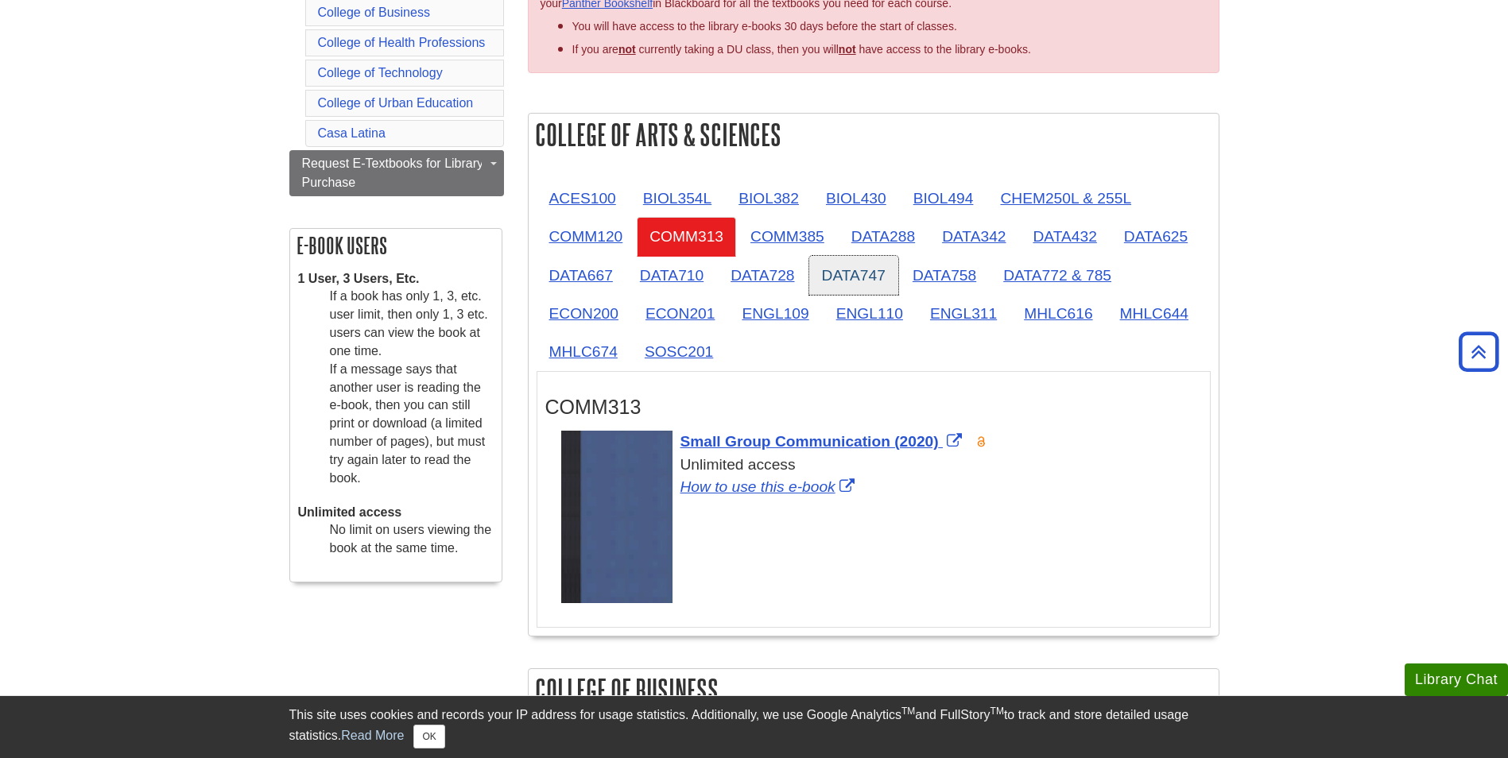
click at [845, 277] on link "DATA747" at bounding box center [853, 275] width 89 height 39
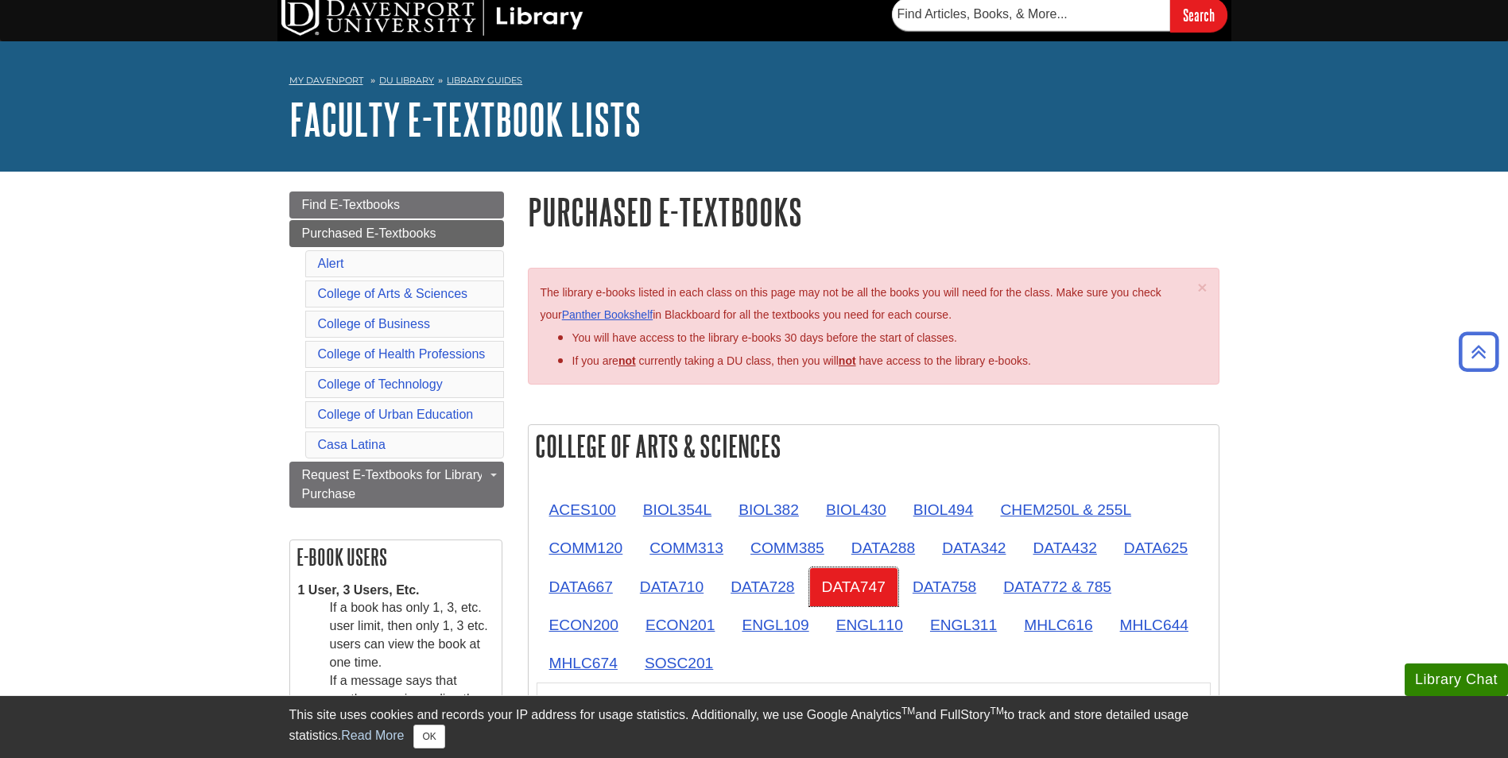
scroll to position [0, 0]
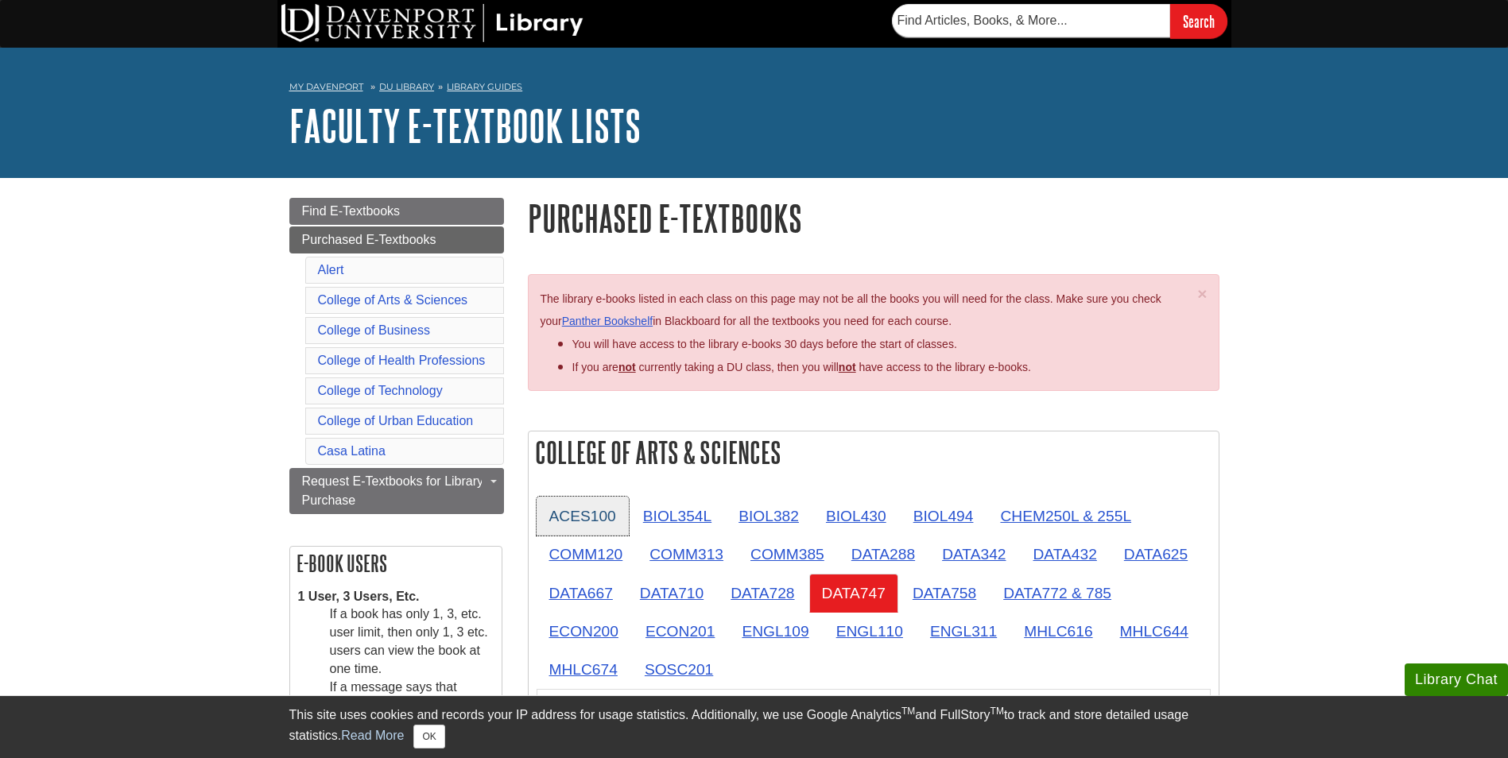
click at [562, 520] on link "ACES100" at bounding box center [582, 516] width 92 height 39
click at [582, 516] on link "ACES100" at bounding box center [582, 516] width 92 height 39
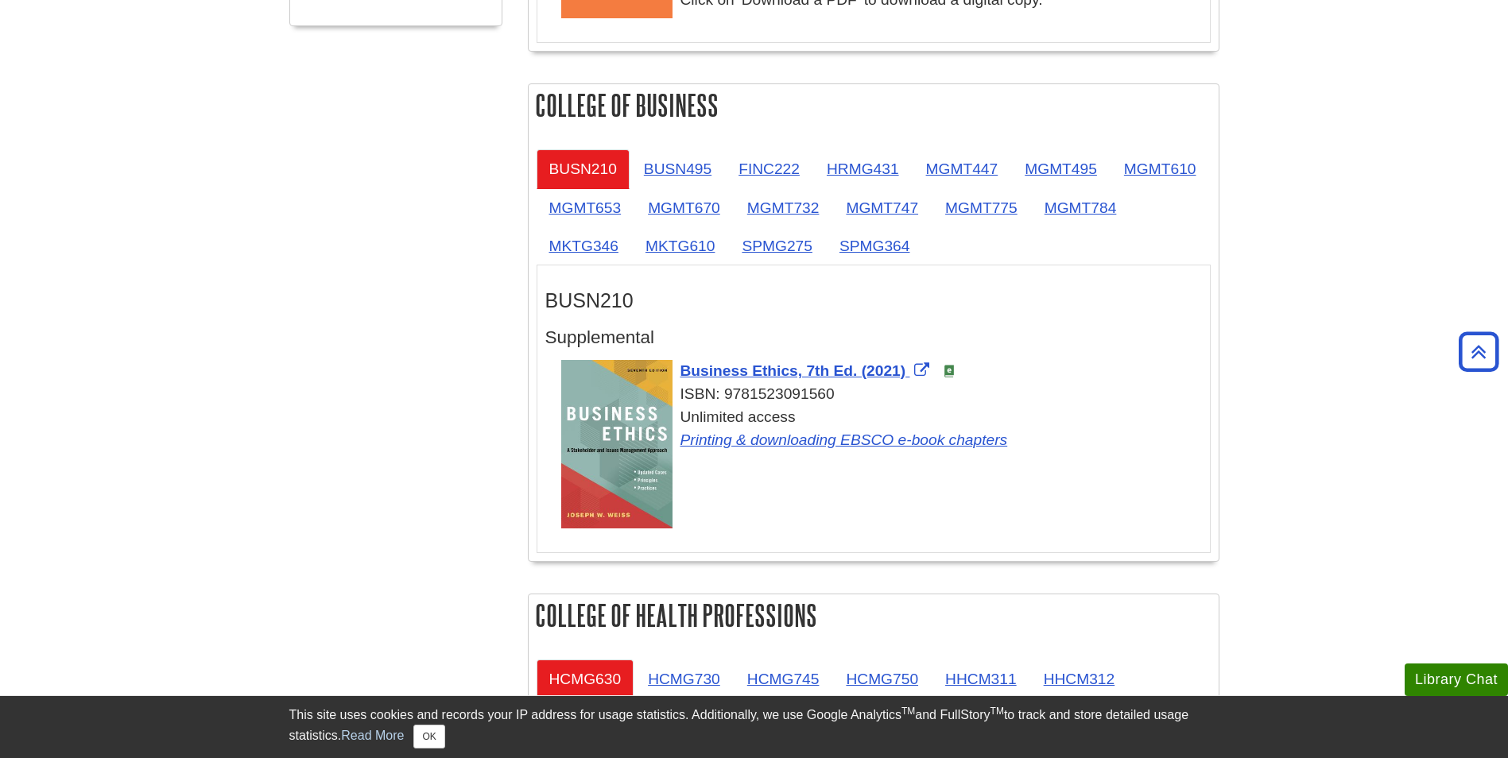
scroll to position [954, 0]
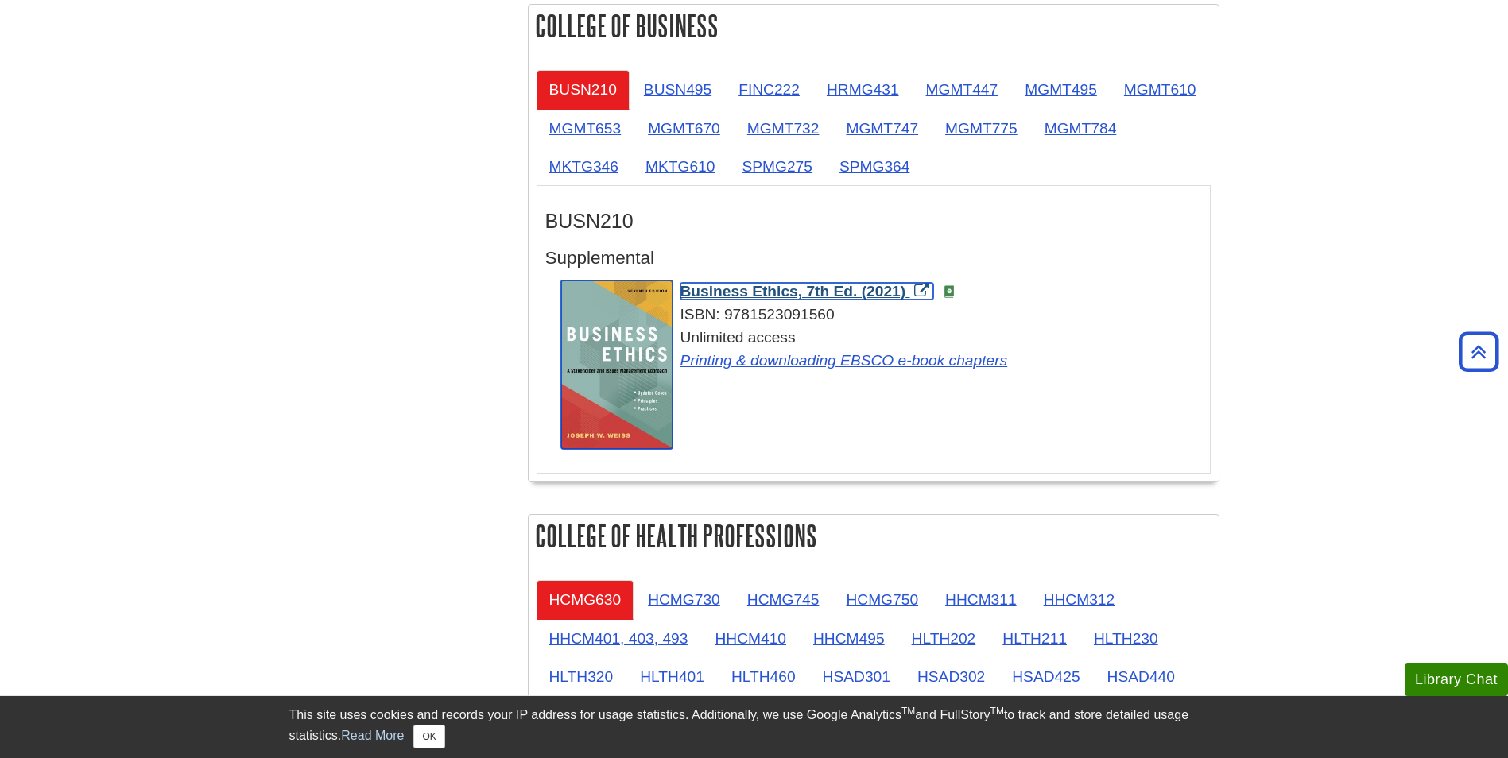
click at [784, 292] on span "Business Ethics, 7th Ed. (2021)" at bounding box center [793, 291] width 226 height 17
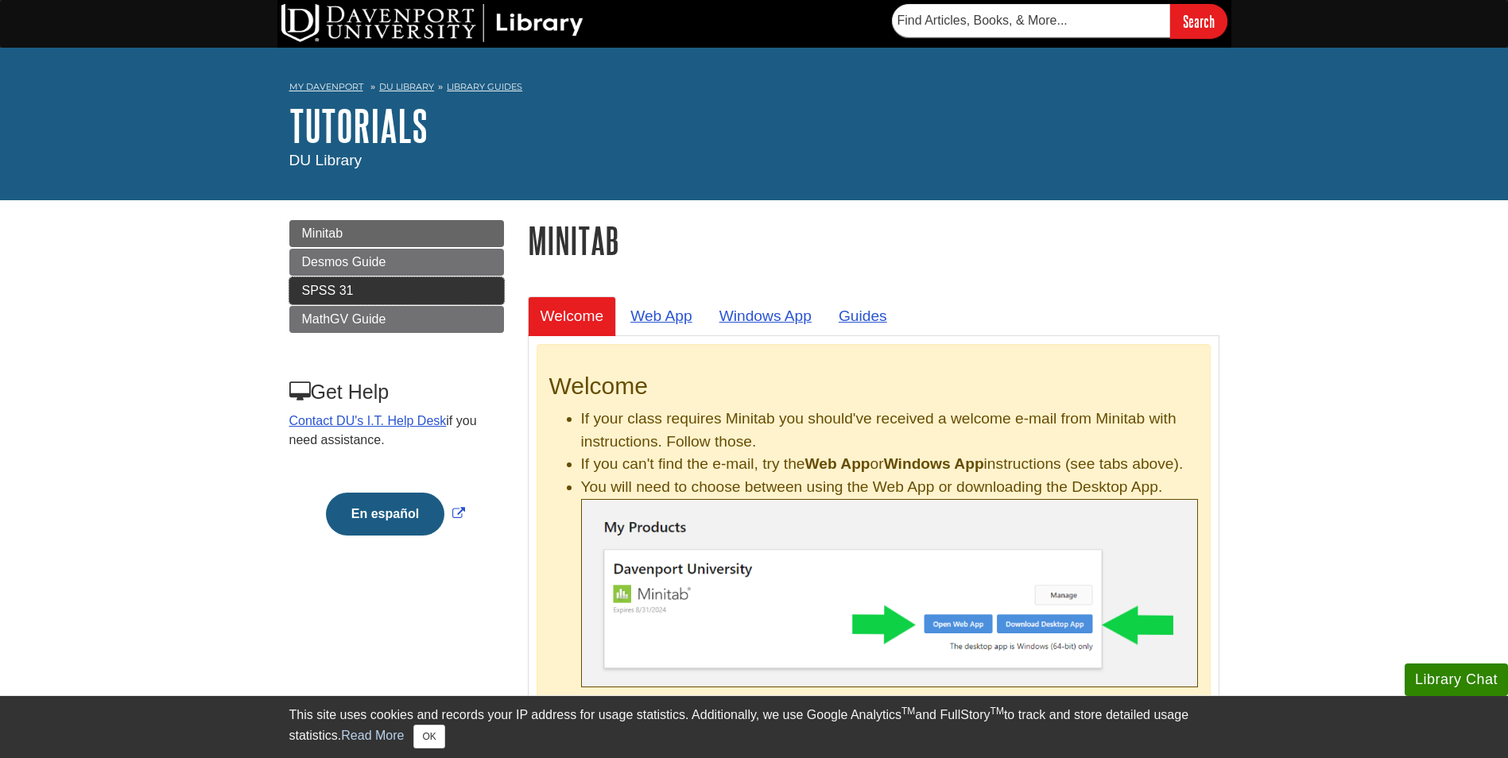
click at [326, 292] on span "SPSS 31" at bounding box center [328, 291] width 52 height 14
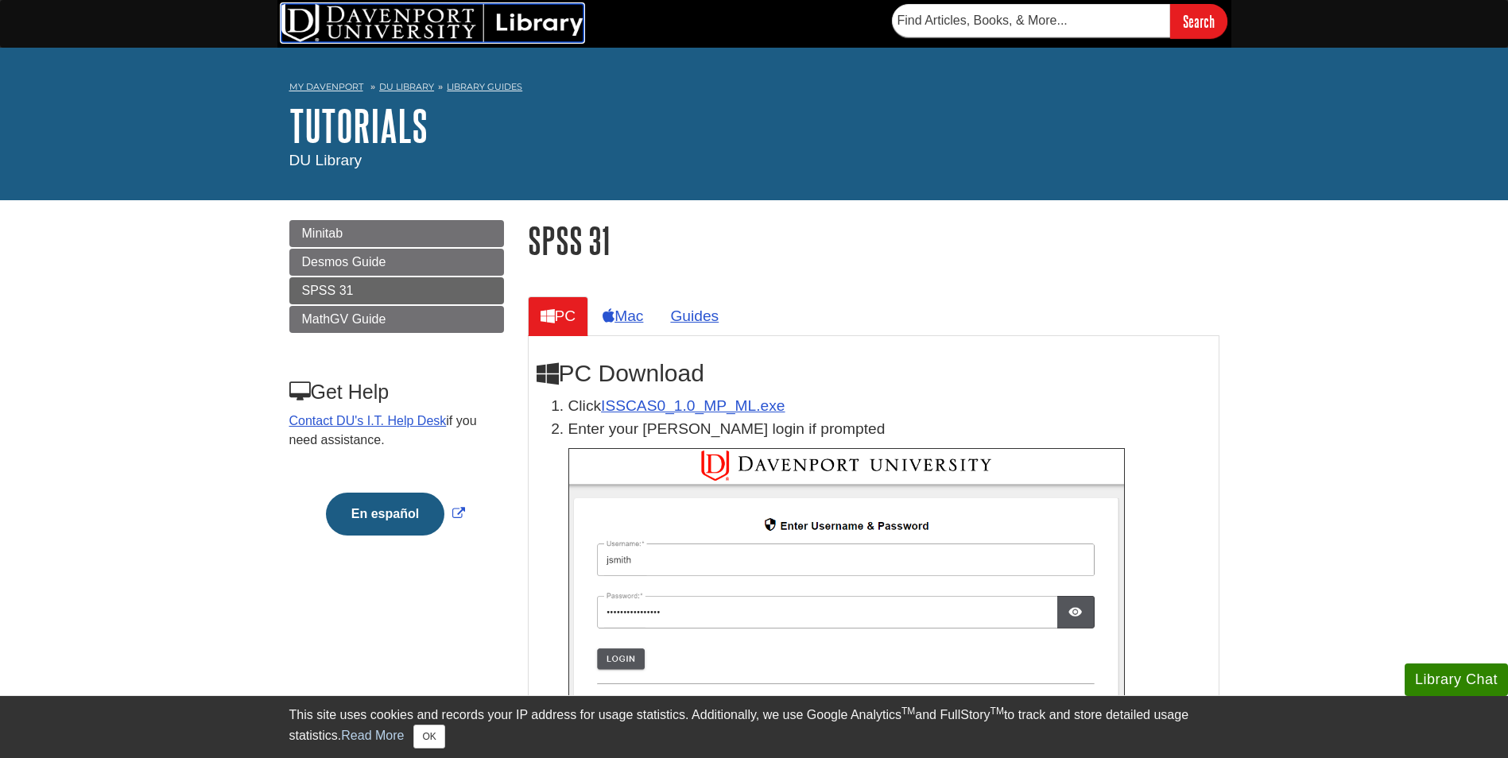
click at [371, 25] on img at bounding box center [432, 23] width 302 height 38
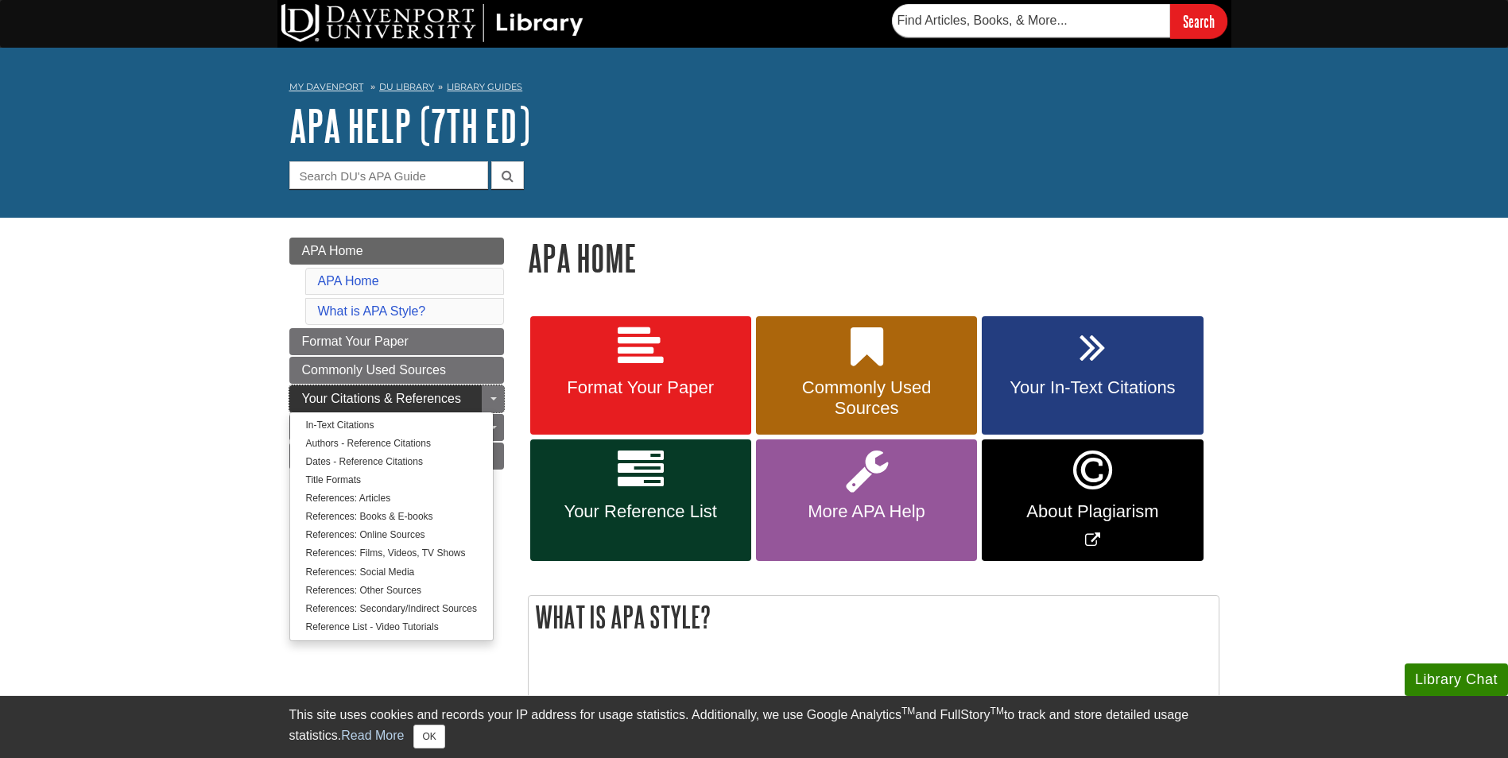
click at [339, 396] on span "Your Citations & References" at bounding box center [381, 399] width 159 height 14
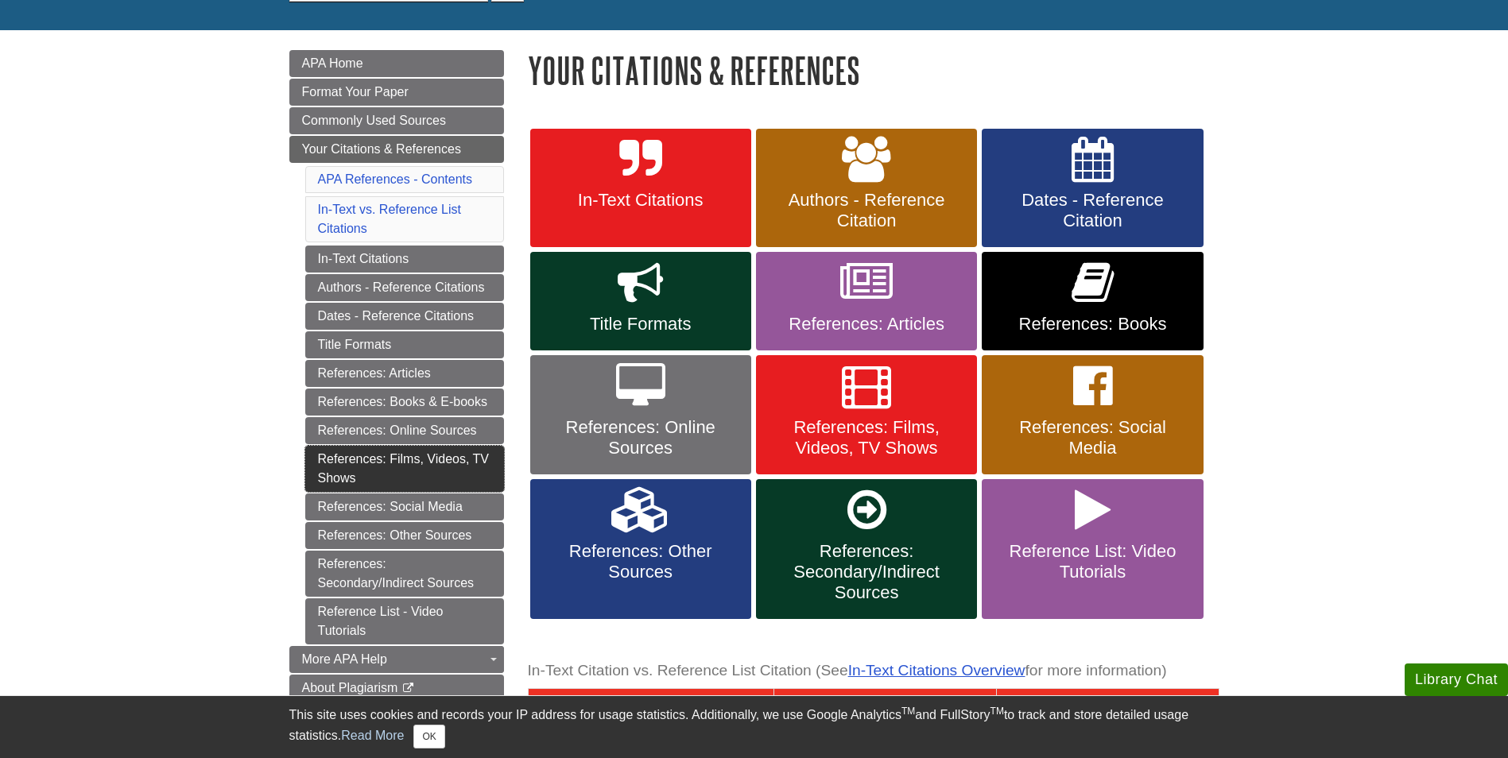
scroll to position [238, 0]
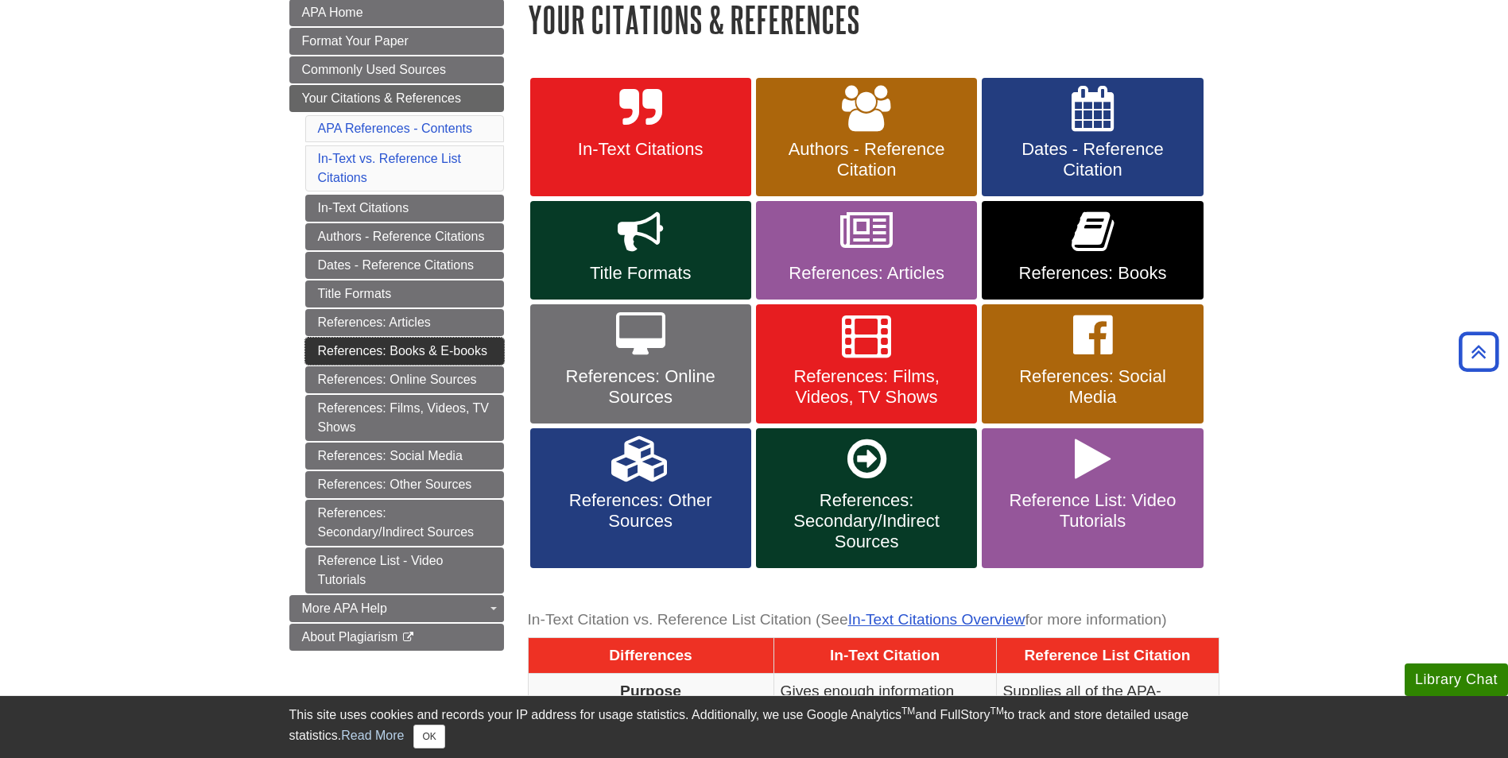
click at [381, 347] on link "References: Books & E-books" at bounding box center [404, 351] width 199 height 27
